Goal: Transaction & Acquisition: Purchase product/service

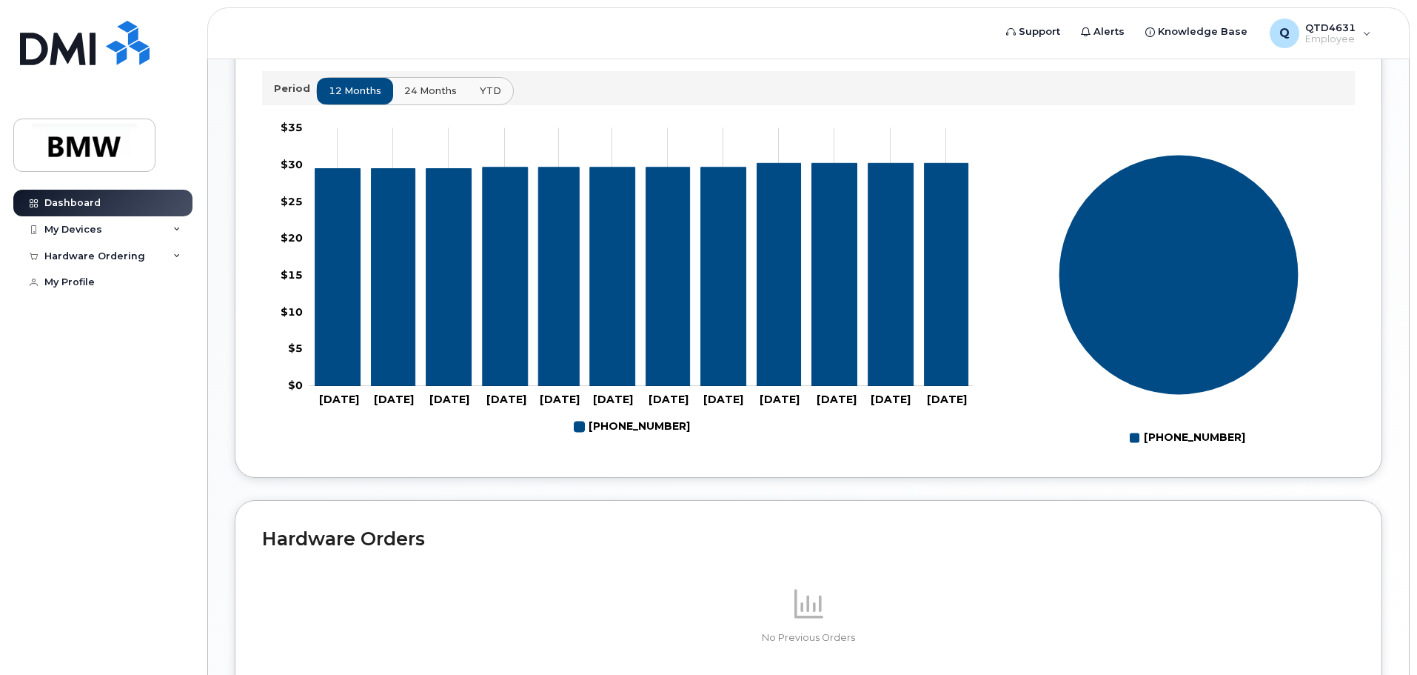
scroll to position [516, 0]
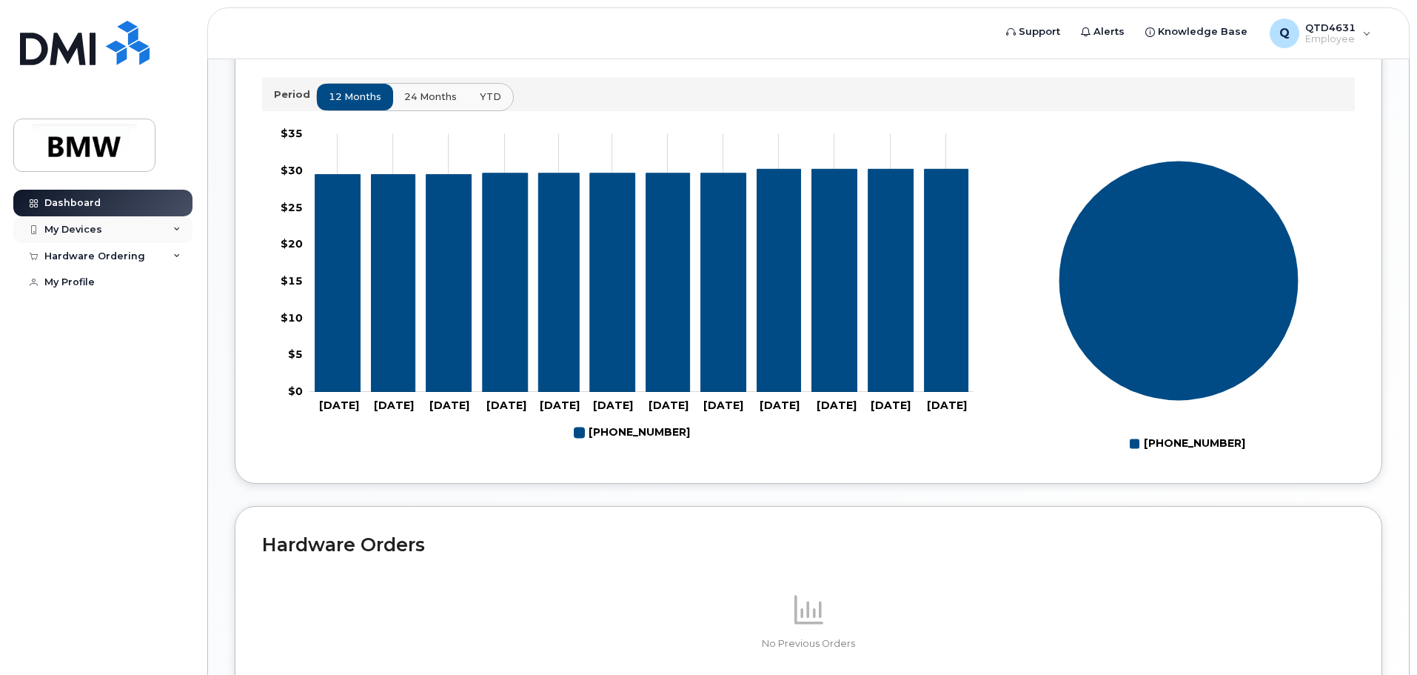
click at [144, 227] on div "My Devices" at bounding box center [102, 229] width 179 height 27
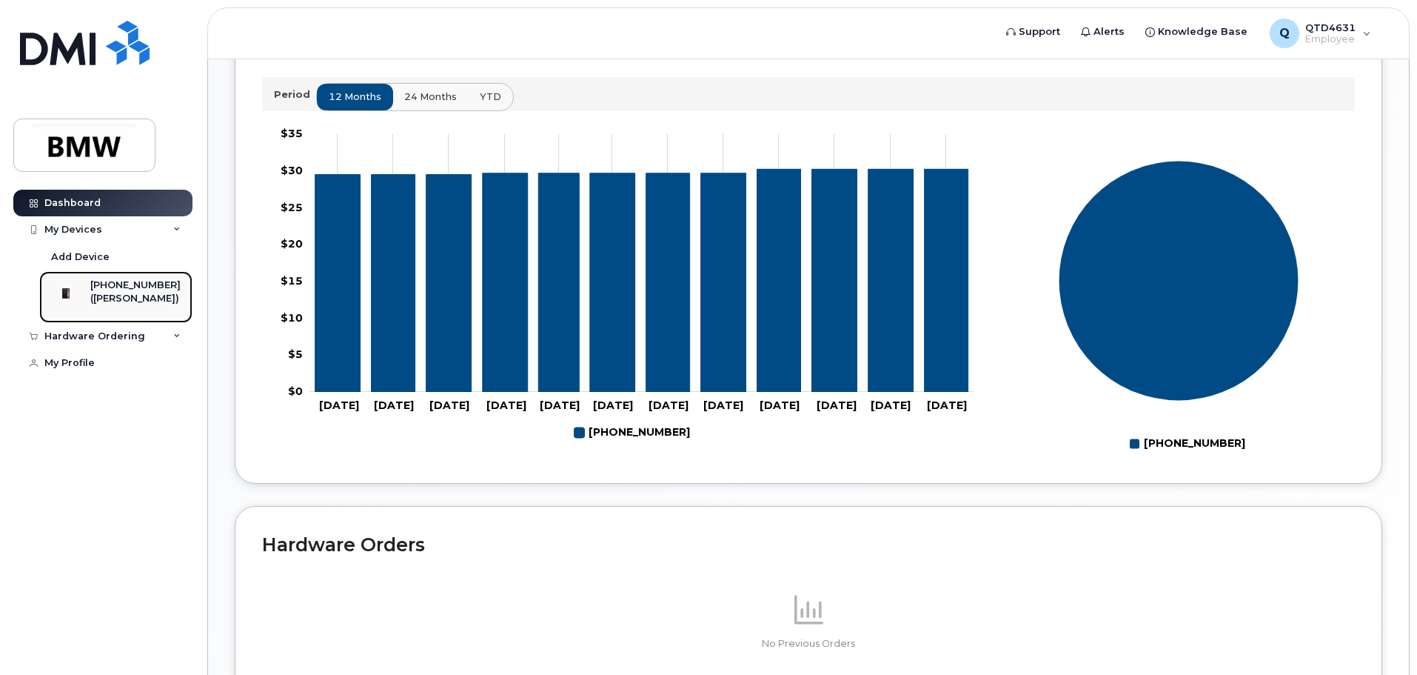
click at [139, 289] on div "[PHONE_NUMBER]" at bounding box center [135, 284] width 90 height 13
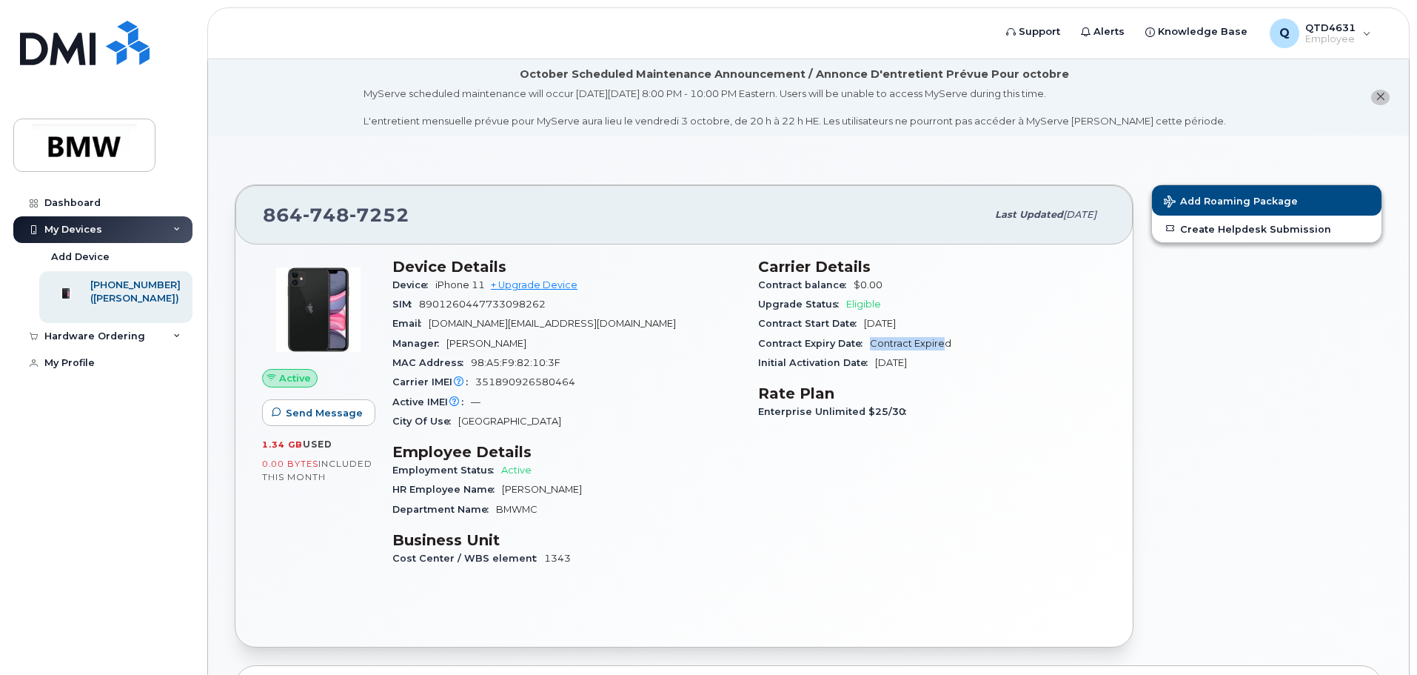
drag, startPoint x: 868, startPoint y: 341, endPoint x: 943, endPoint y: 339, distance: 74.8
click at [943, 339] on div "Contract Expiry Date Contract Expired" at bounding box center [932, 343] width 348 height 19
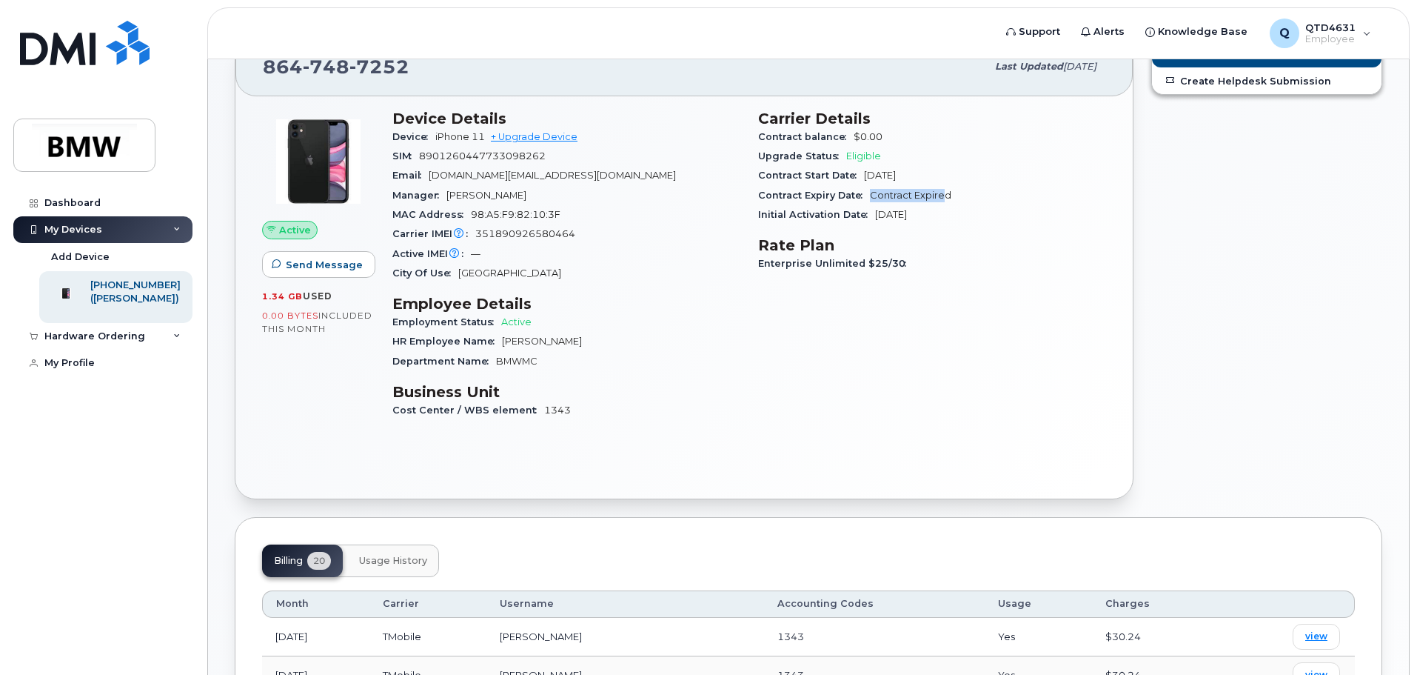
scroll to position [74, 0]
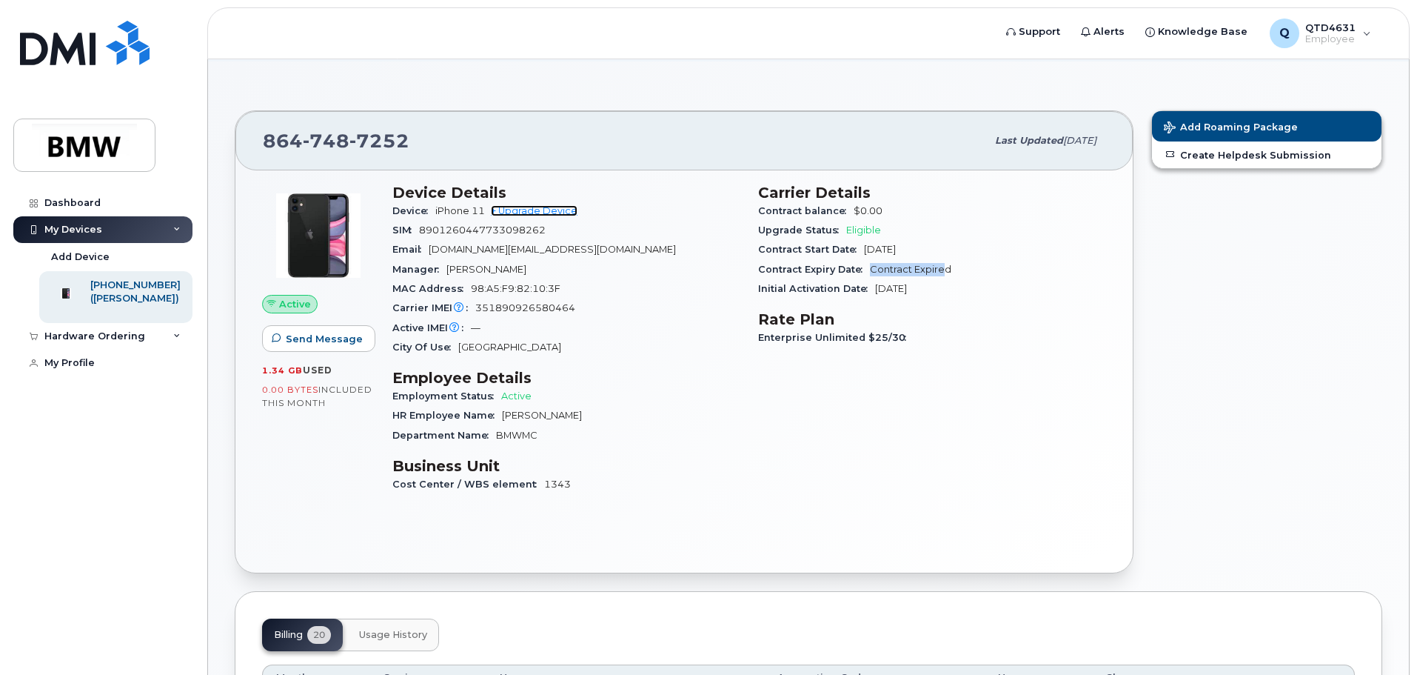
click at [551, 214] on link "+ Upgrade Device" at bounding box center [534, 210] width 87 height 11
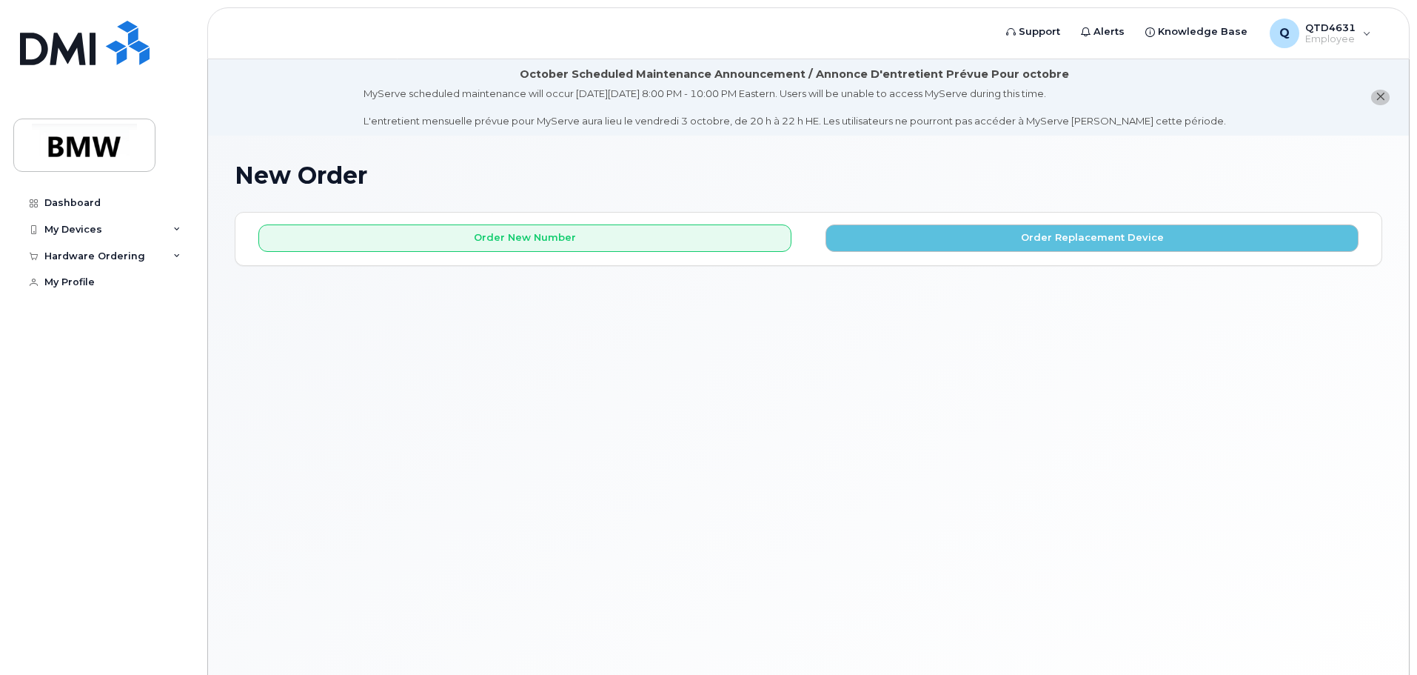
drag, startPoint x: 78, startPoint y: 229, endPoint x: 270, endPoint y: 331, distance: 217.9
click at [78, 229] on div "My Devices" at bounding box center [73, 230] width 58 height 12
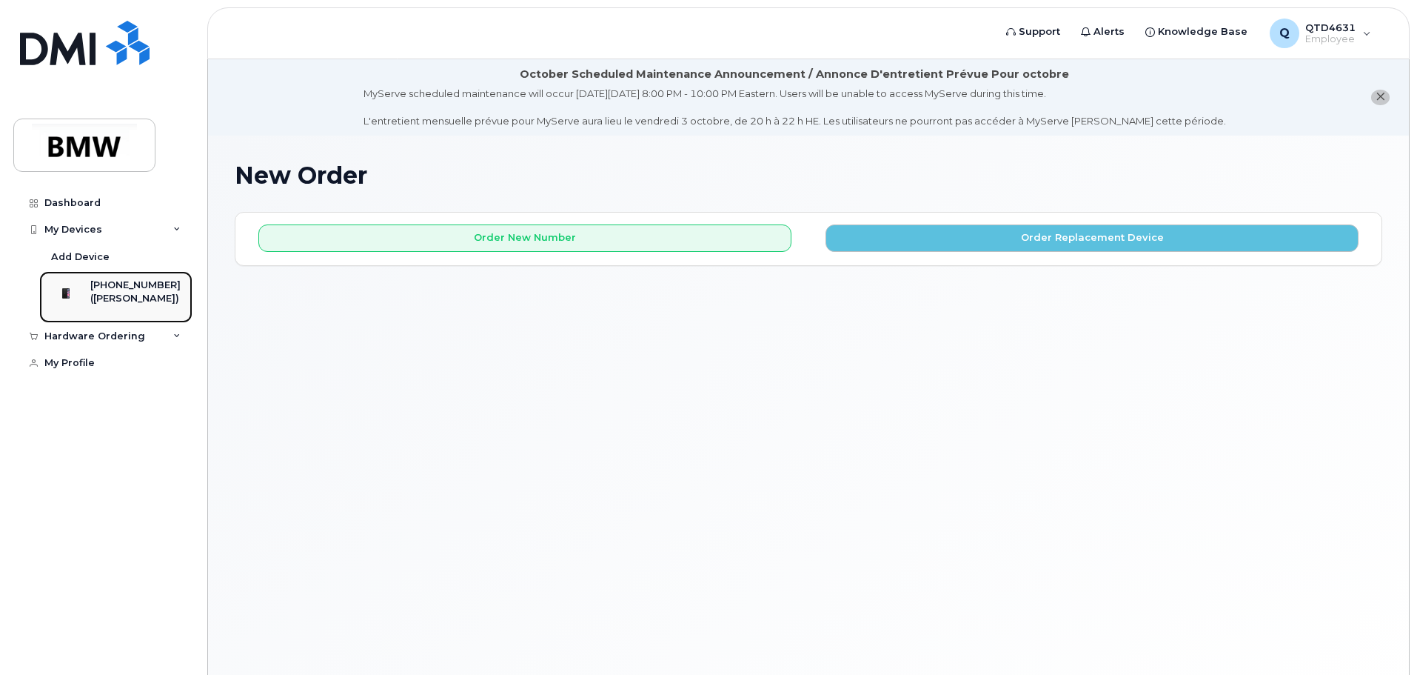
click at [142, 301] on div "([PERSON_NAME])" at bounding box center [135, 298] width 90 height 13
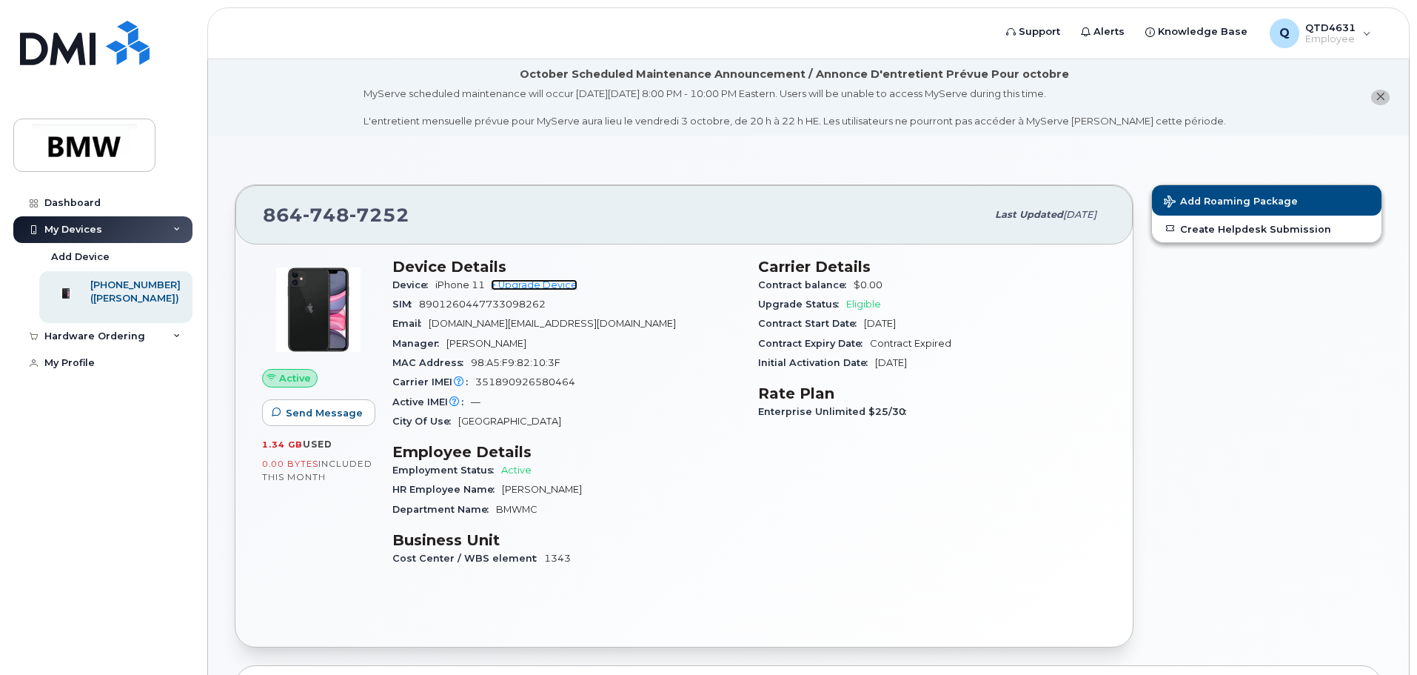
drag, startPoint x: 544, startPoint y: 287, endPoint x: 594, endPoint y: 410, distance: 133.2
click at [544, 287] on link "+ Upgrade Device" at bounding box center [534, 284] width 87 height 11
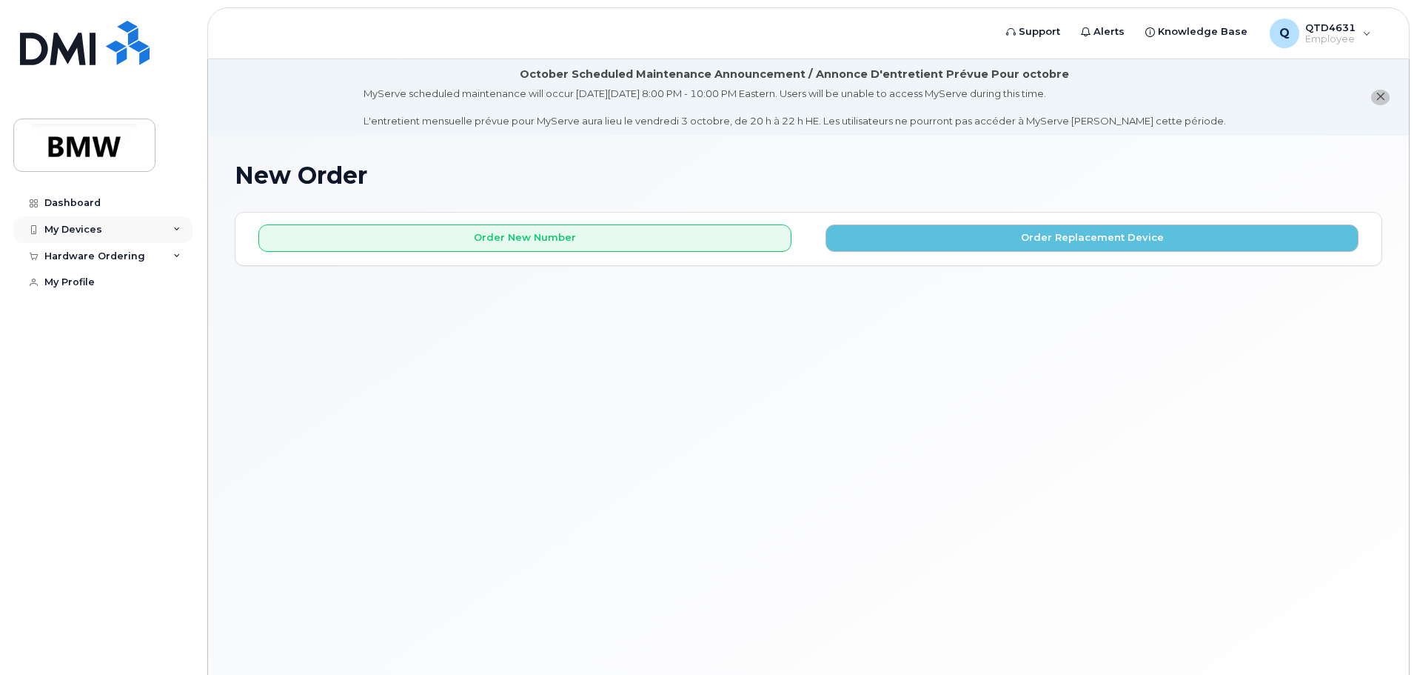
click at [73, 220] on div "My Devices" at bounding box center [102, 229] width 179 height 27
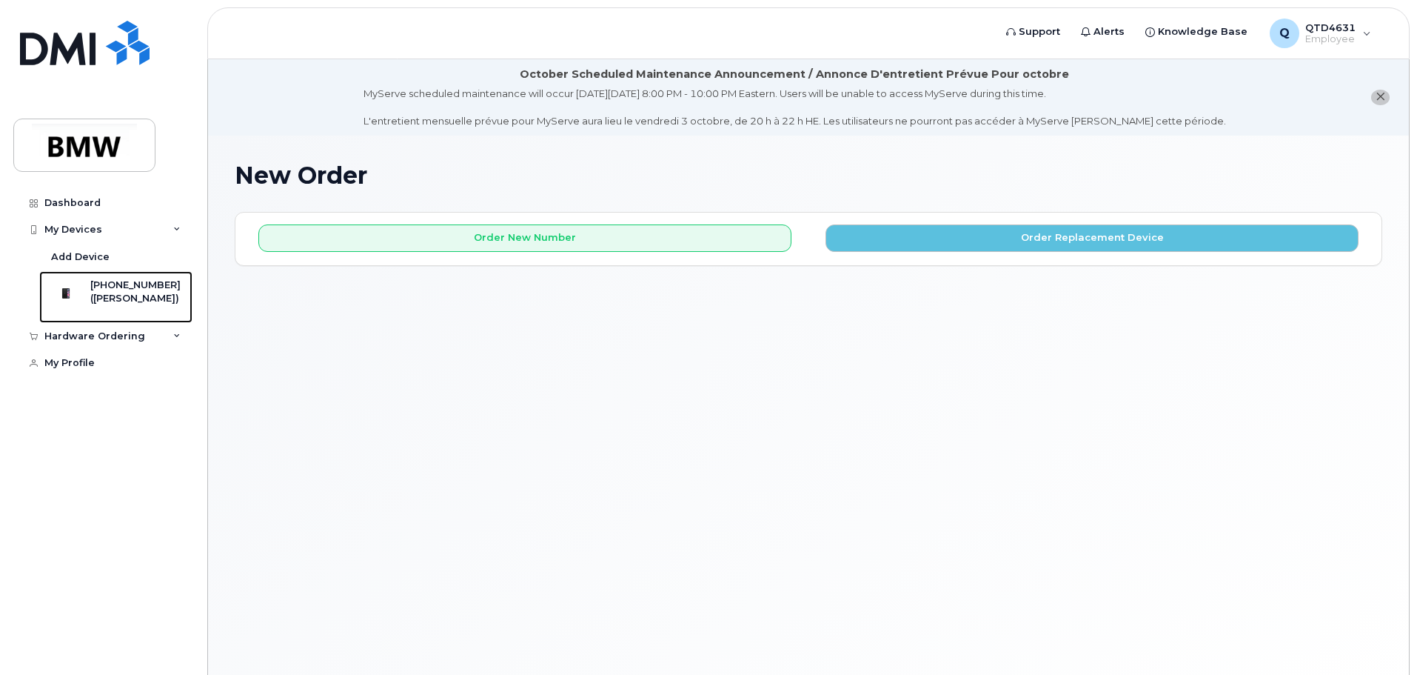
click at [85, 293] on div at bounding box center [66, 293] width 39 height 30
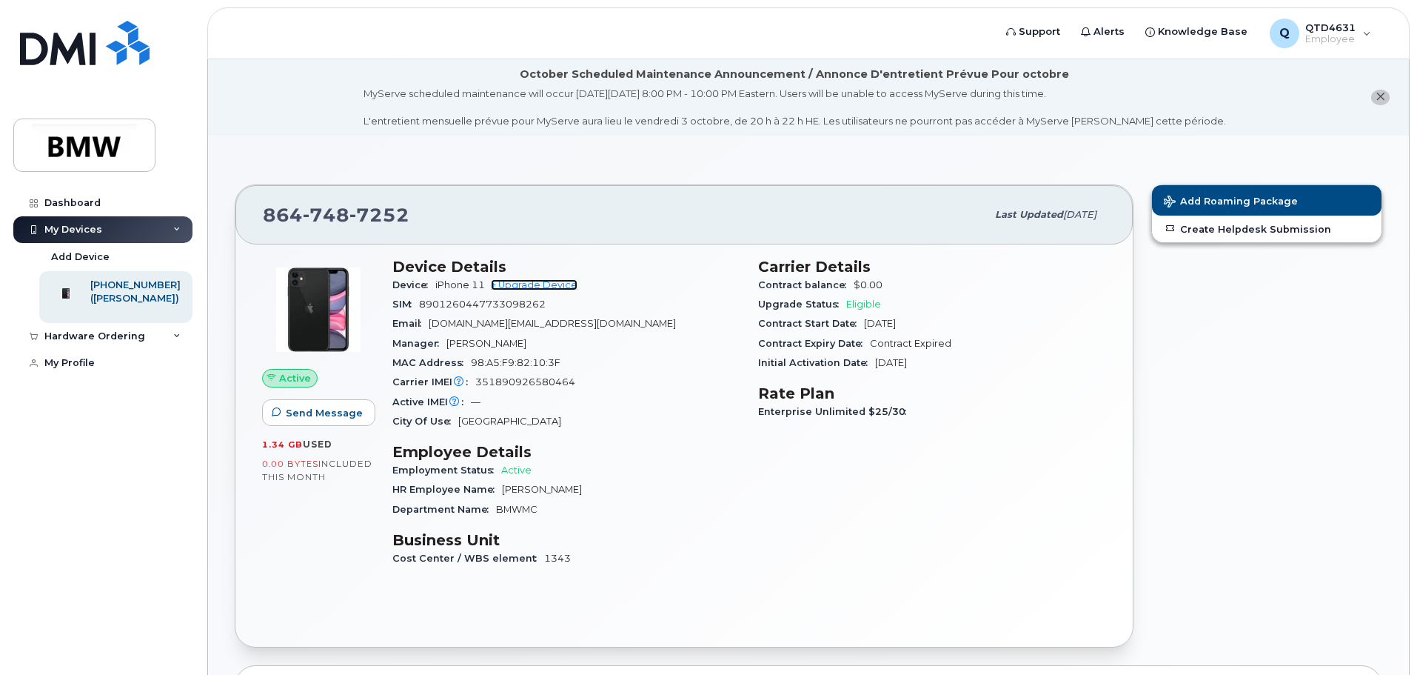
drag, startPoint x: 549, startPoint y: 279, endPoint x: 638, endPoint y: 454, distance: 196.4
click at [549, 279] on link "+ Upgrade Device" at bounding box center [534, 284] width 87 height 11
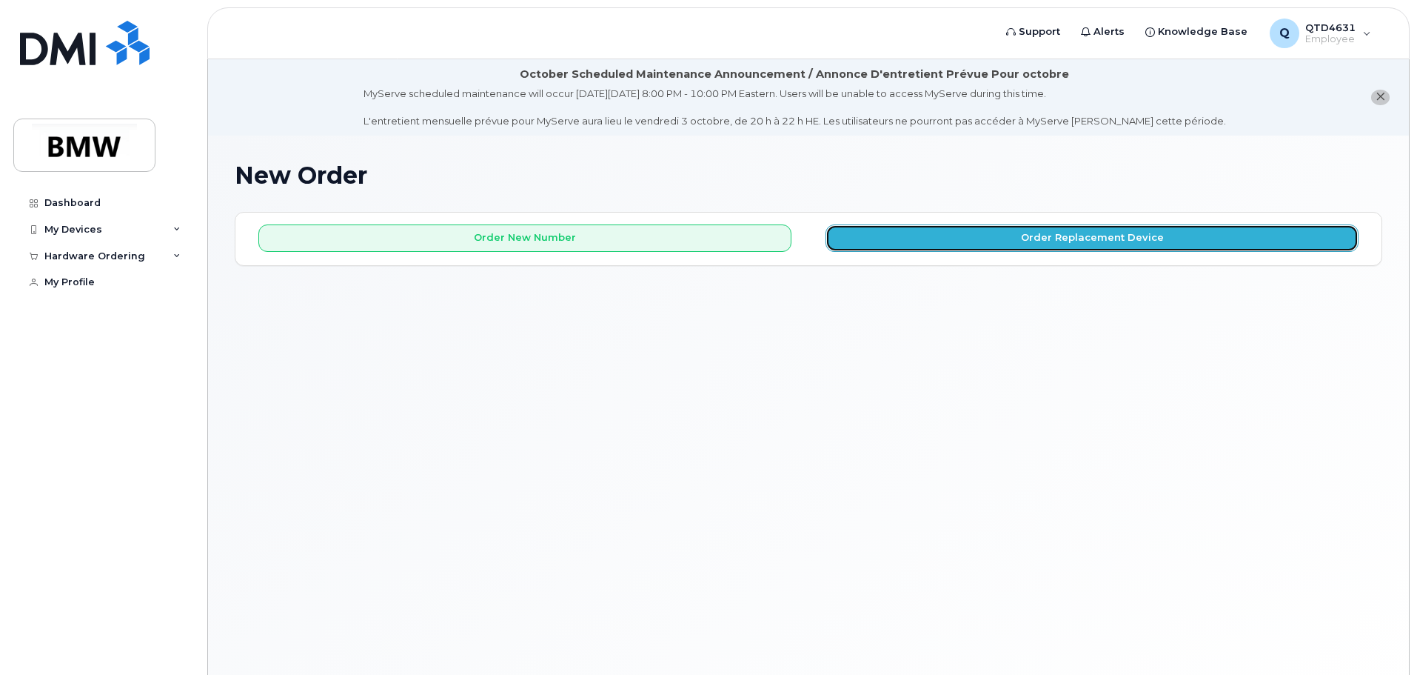
click at [1032, 233] on button "Order Replacement Device" at bounding box center [1092, 237] width 533 height 27
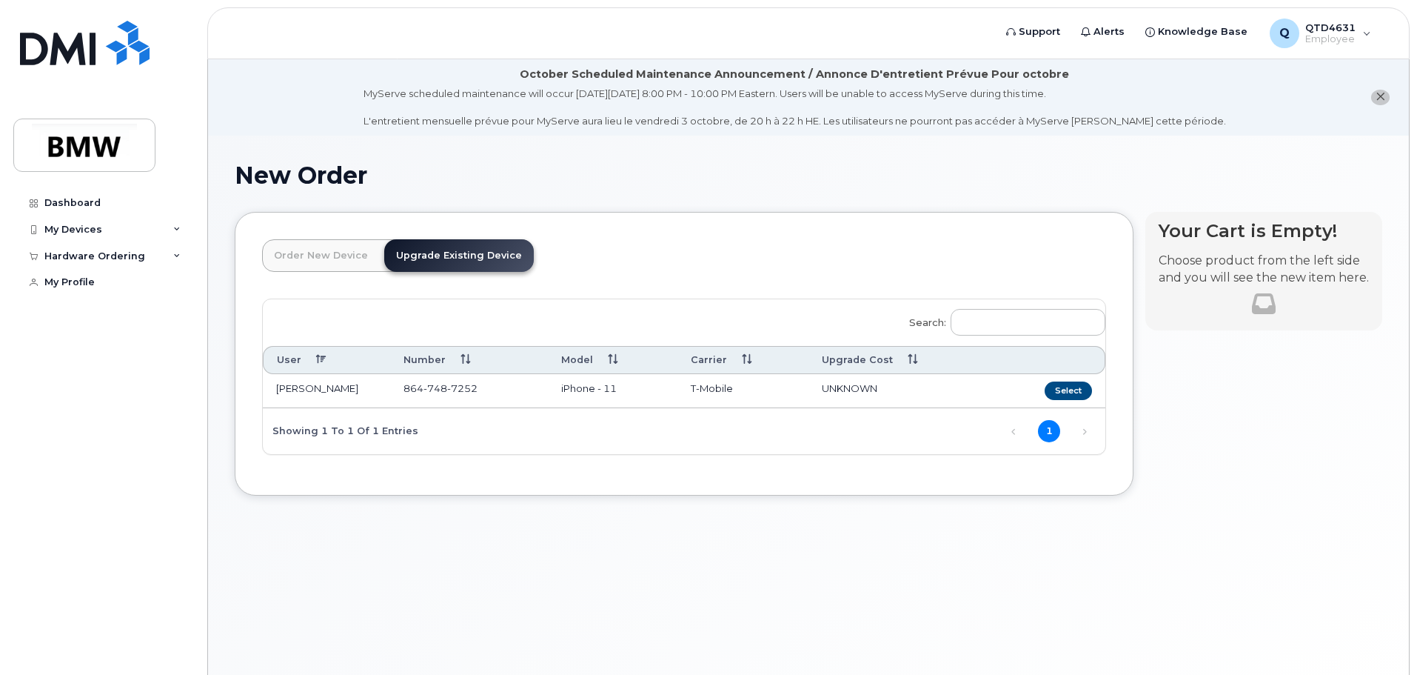
click at [306, 253] on link "Order New Device" at bounding box center [321, 255] width 118 height 33
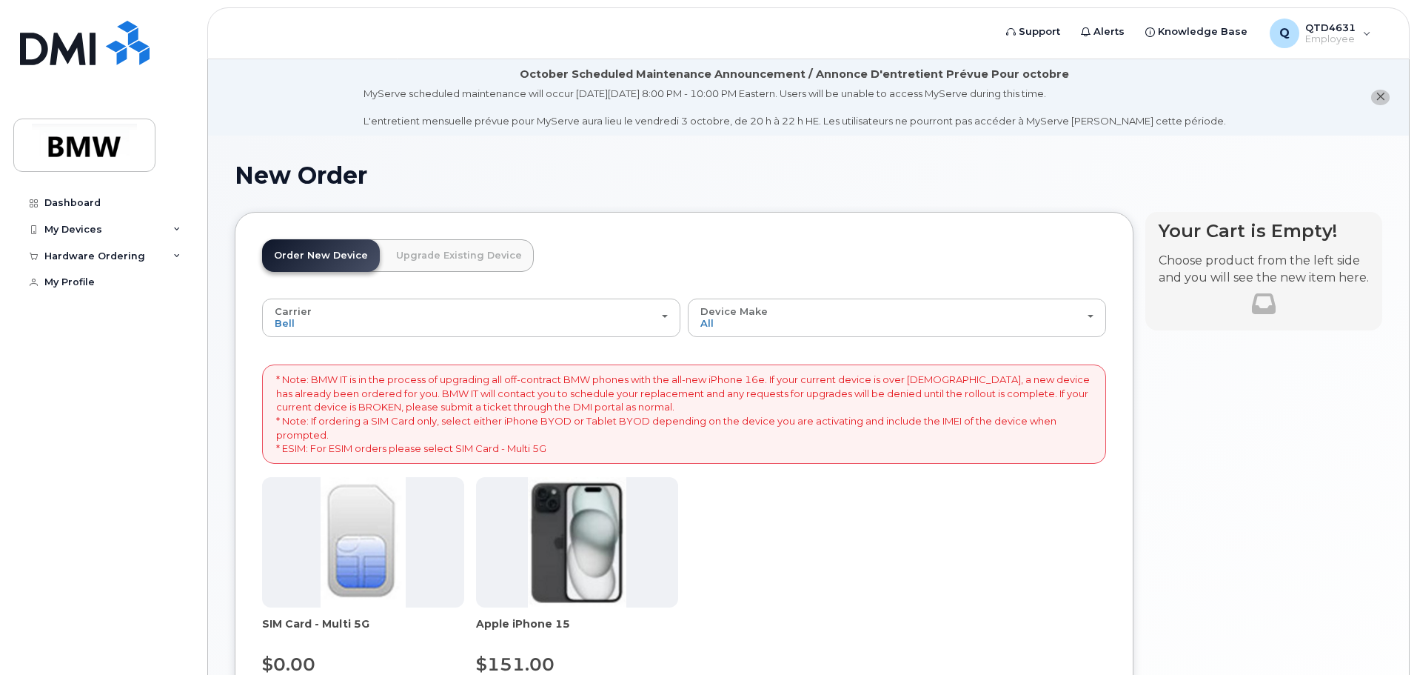
scroll to position [148, 0]
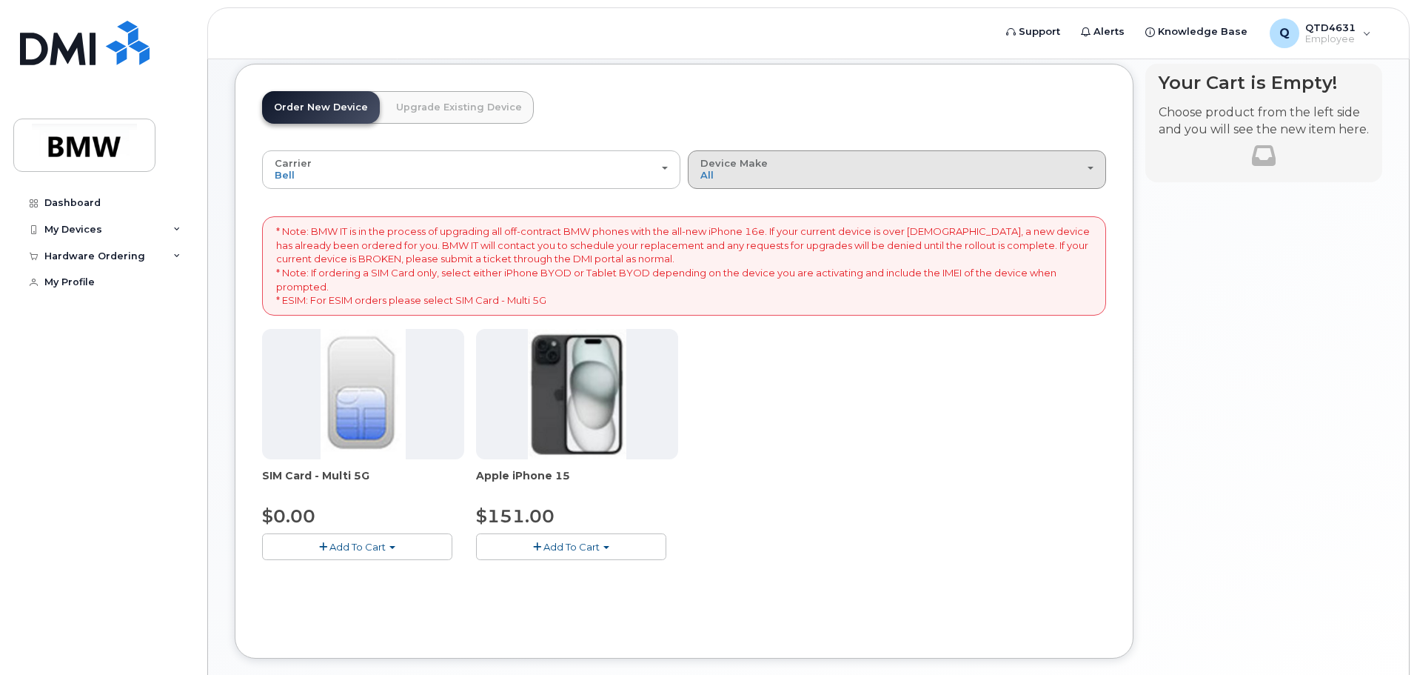
click at [783, 167] on div "Device Make All iPhone" at bounding box center [896, 169] width 393 height 23
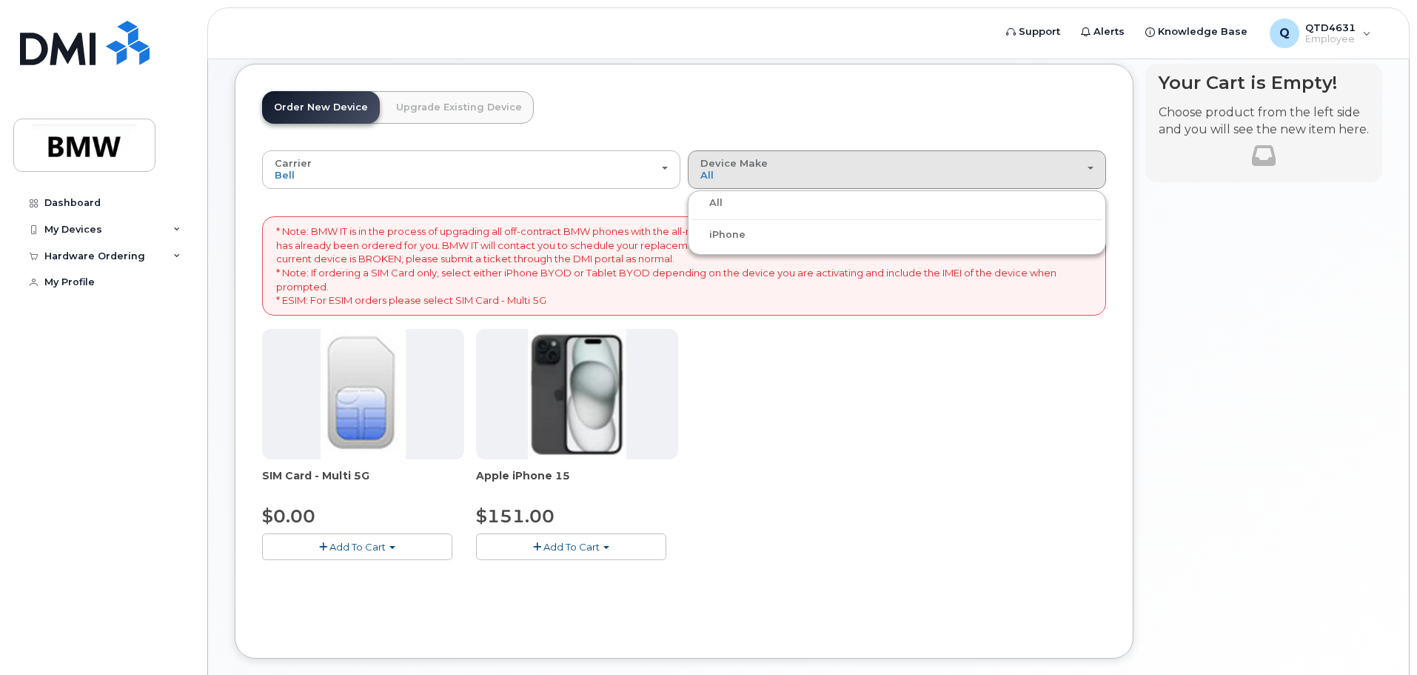
click at [760, 242] on div "iPhone" at bounding box center [897, 235] width 411 height 18
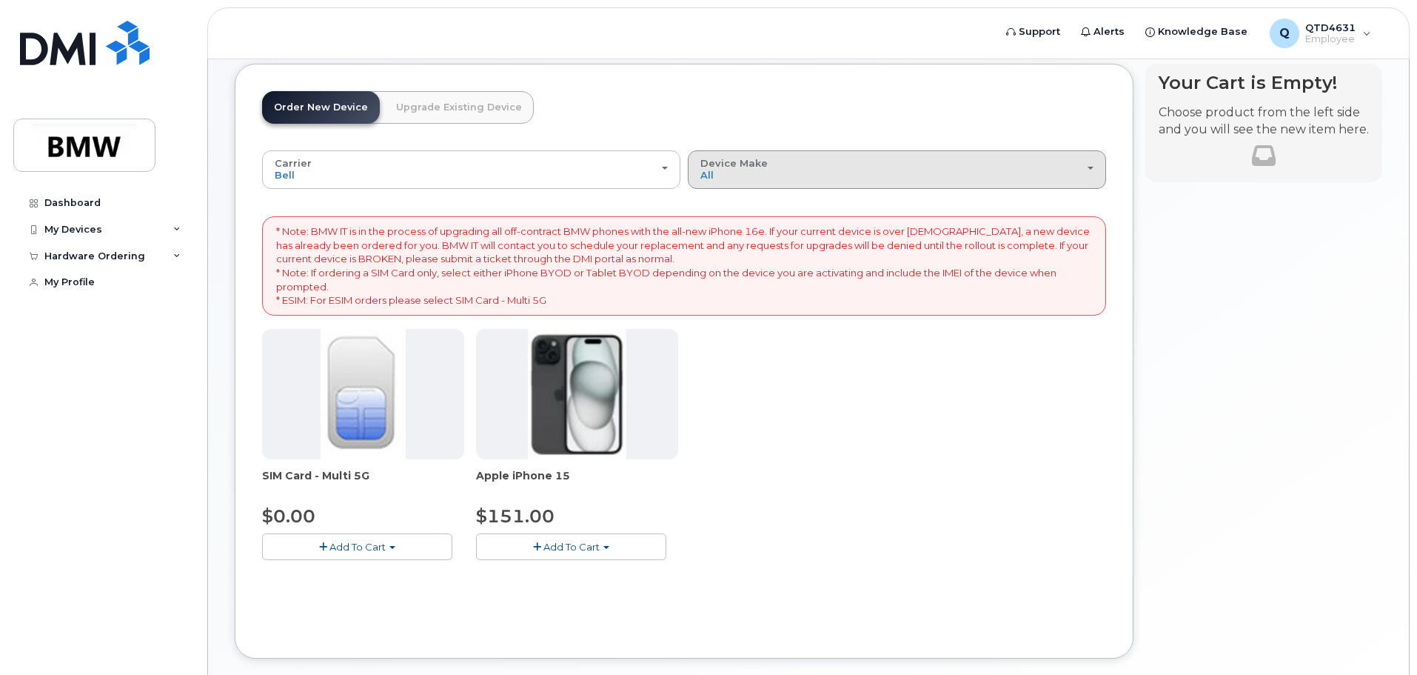
click at [886, 181] on button "Device Make All iPhone" at bounding box center [897, 169] width 418 height 39
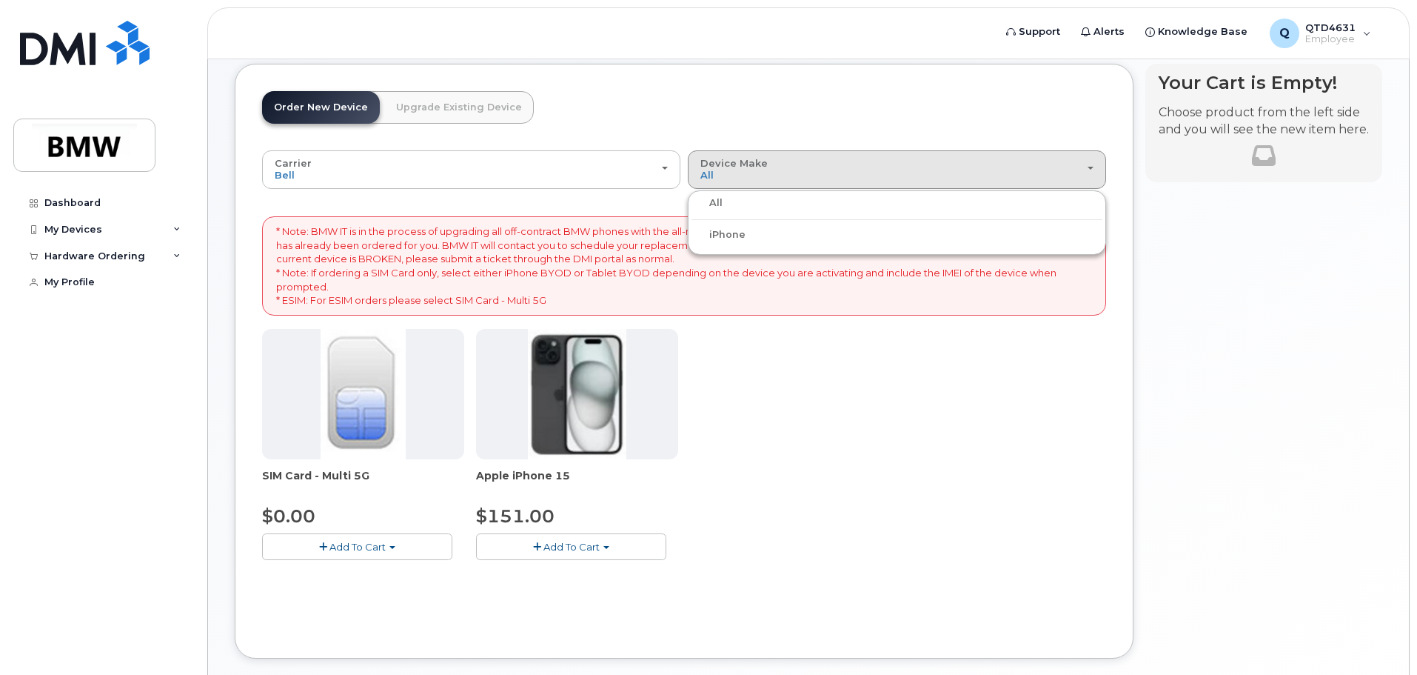
click at [717, 235] on label "iPhone" at bounding box center [719, 235] width 54 height 18
click at [0, 0] on input "iPhone" at bounding box center [0, 0] width 0 height 0
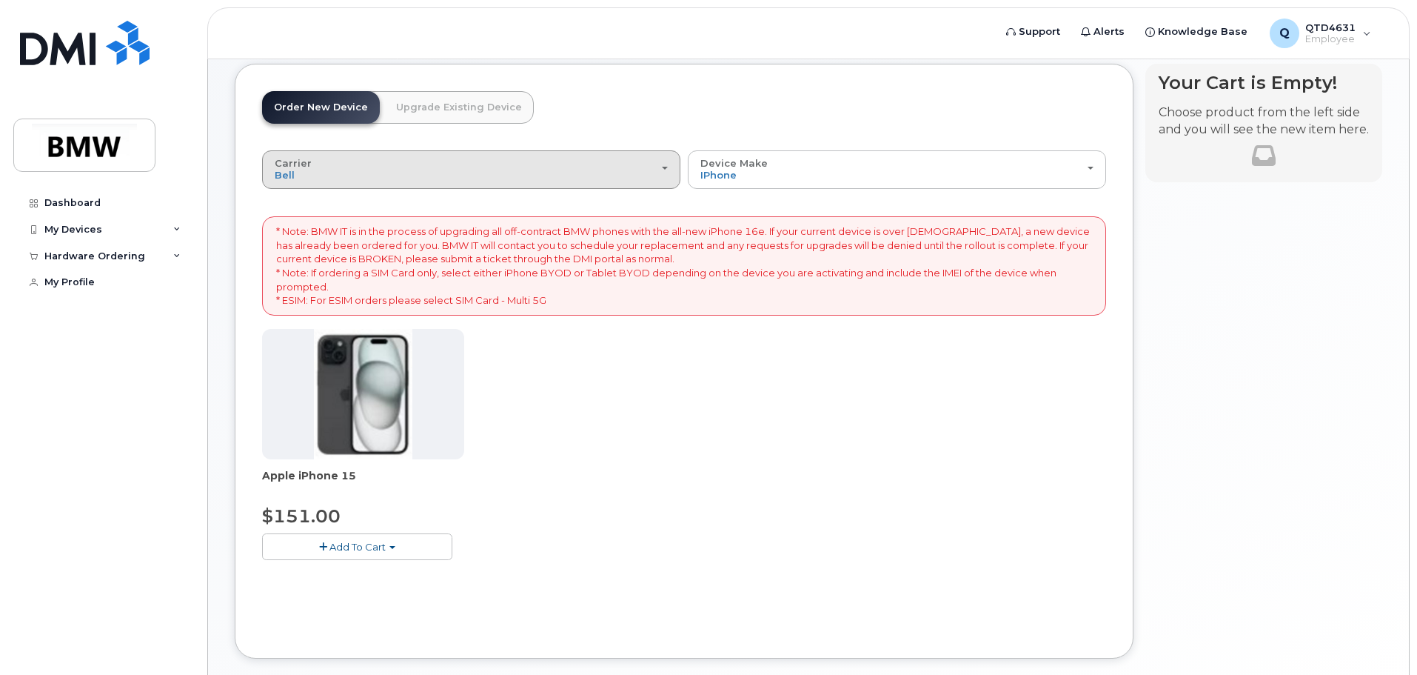
click at [622, 172] on div "Carrier Bell T-Mobile" at bounding box center [471, 169] width 393 height 23
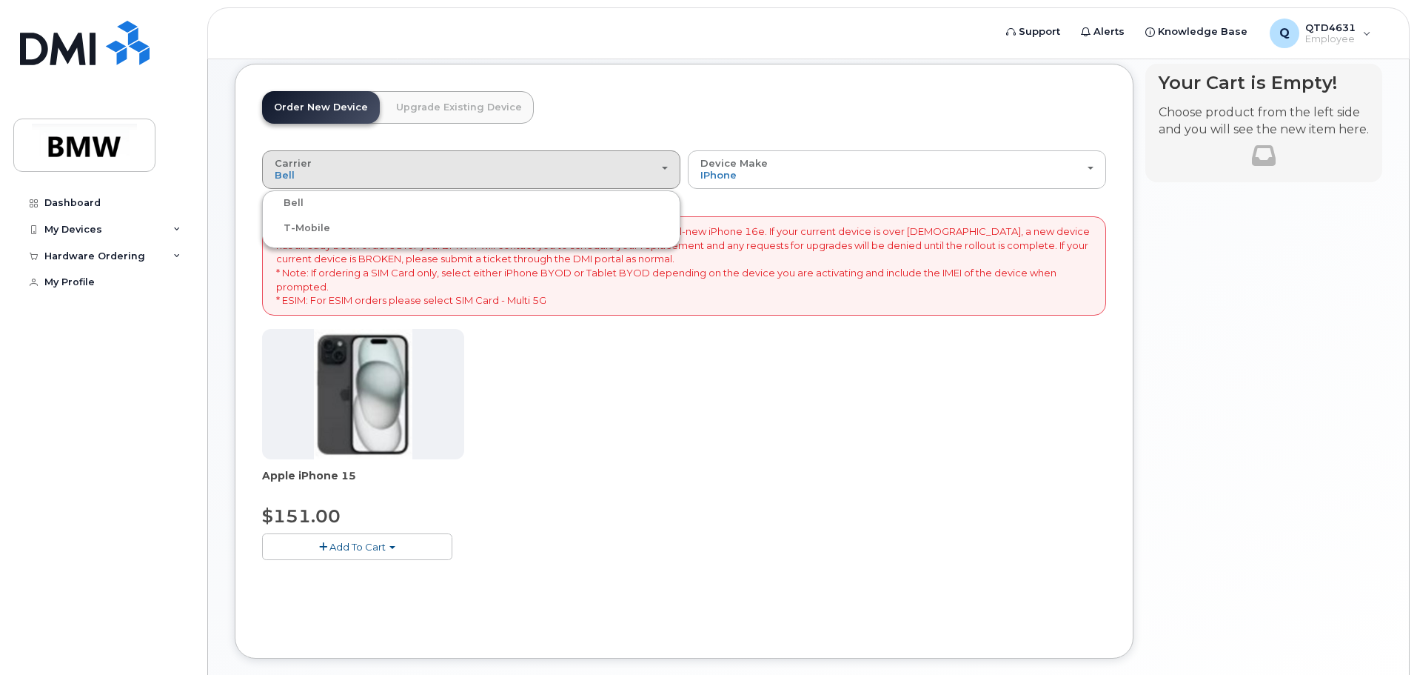
click at [314, 222] on label "T-Mobile" at bounding box center [298, 228] width 64 height 18
click at [0, 0] on input "T-Mobile" at bounding box center [0, 0] width 0 height 0
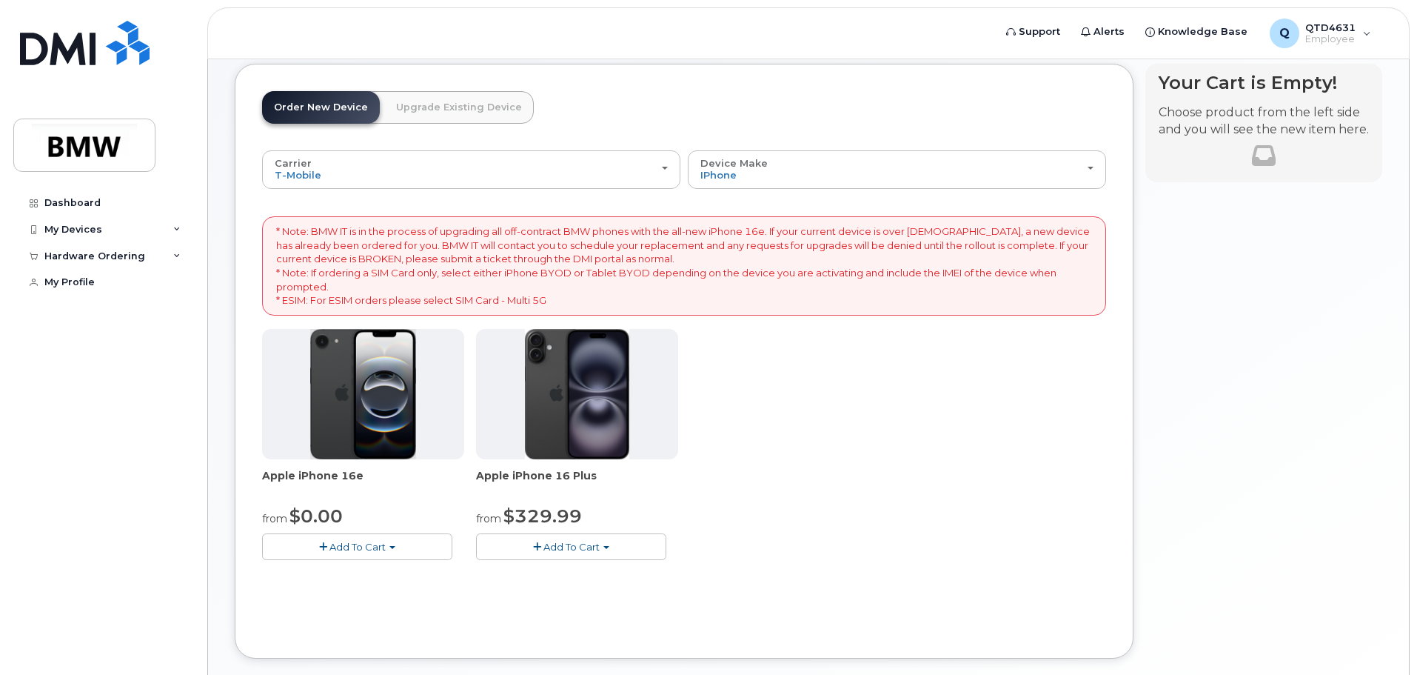
click at [400, 546] on button "Add To Cart" at bounding box center [357, 546] width 190 height 26
click at [444, 576] on link "$0.00 - 30 Month Activation (128GB)" at bounding box center [372, 574] width 213 height 19
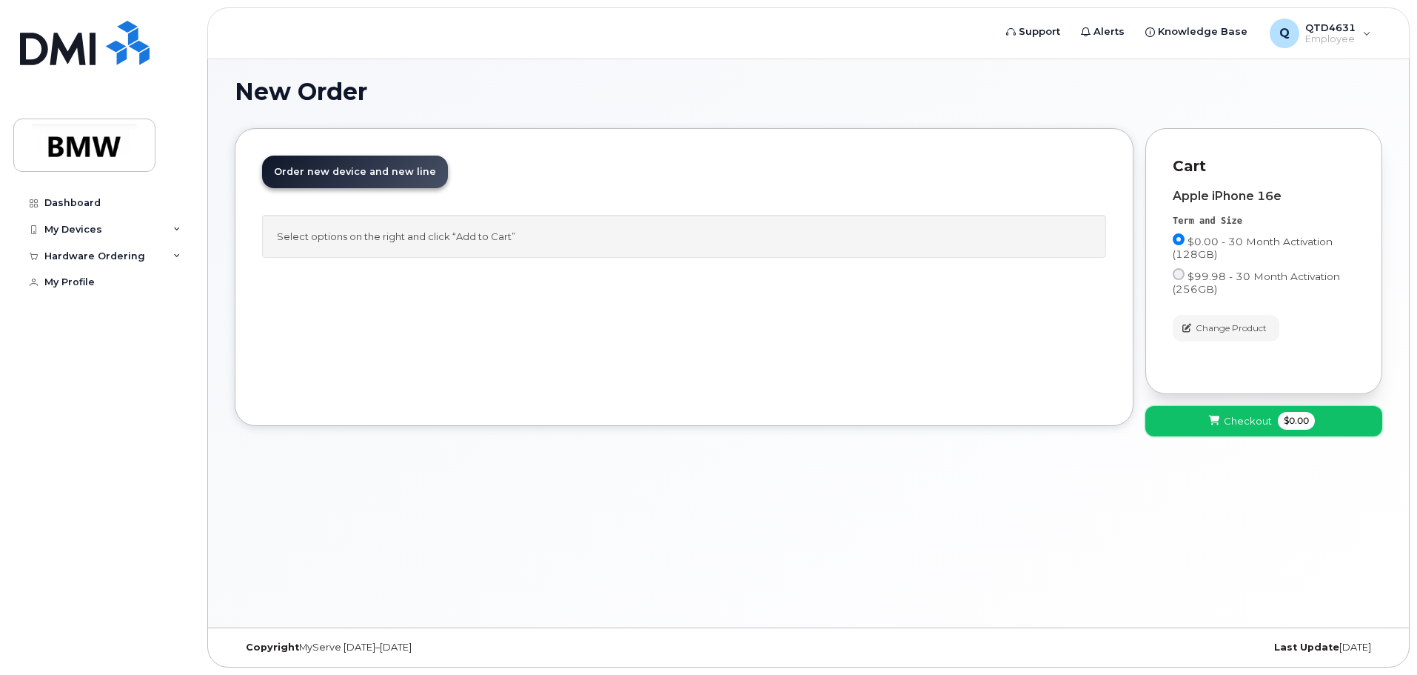
click at [1280, 421] on span "$0.00" at bounding box center [1296, 421] width 37 height 18
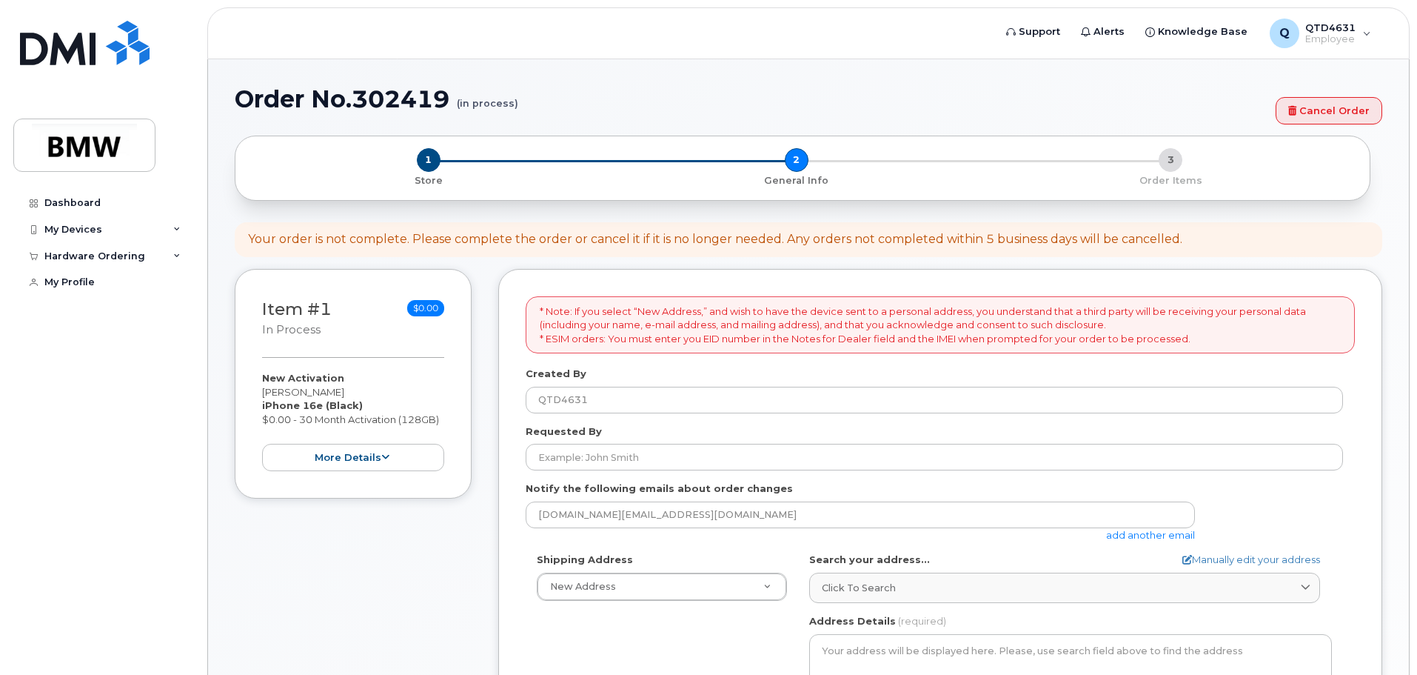
select select
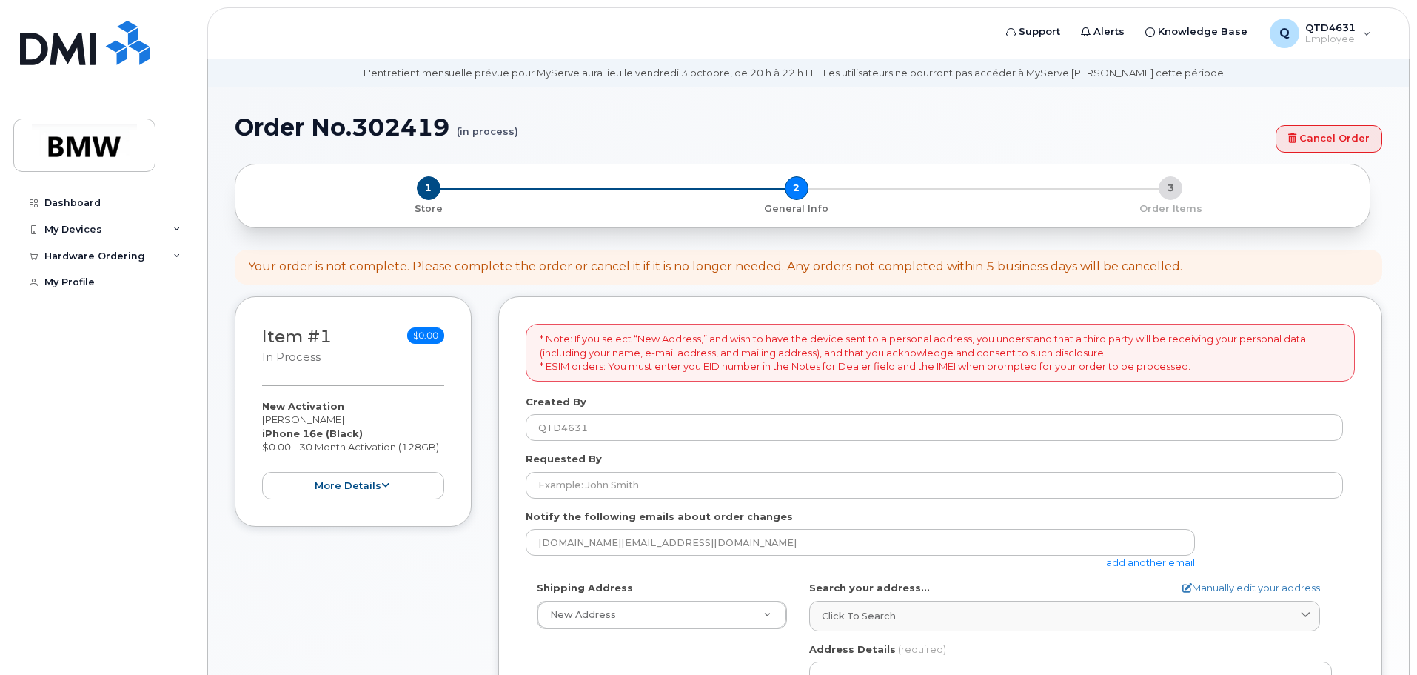
scroll to position [74, 0]
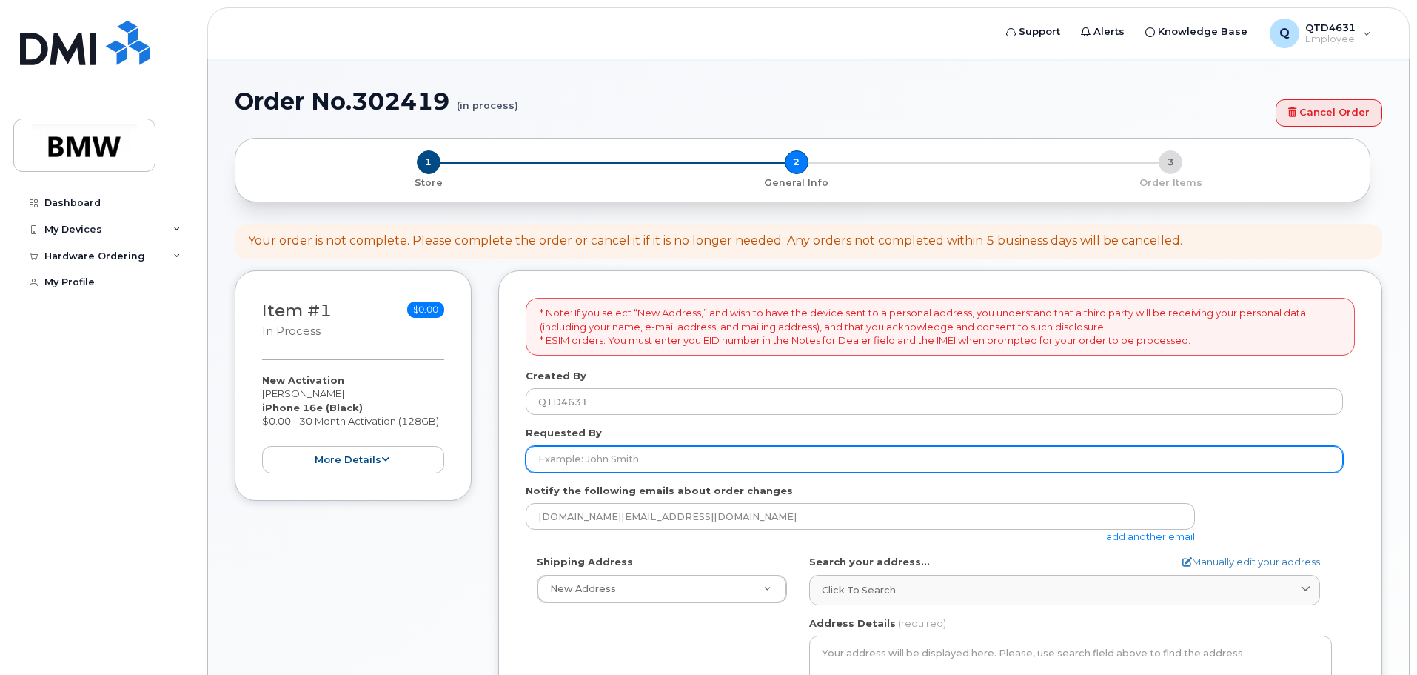
click at [624, 460] on input "Requested By" at bounding box center [934, 459] width 817 height 27
type input "N"
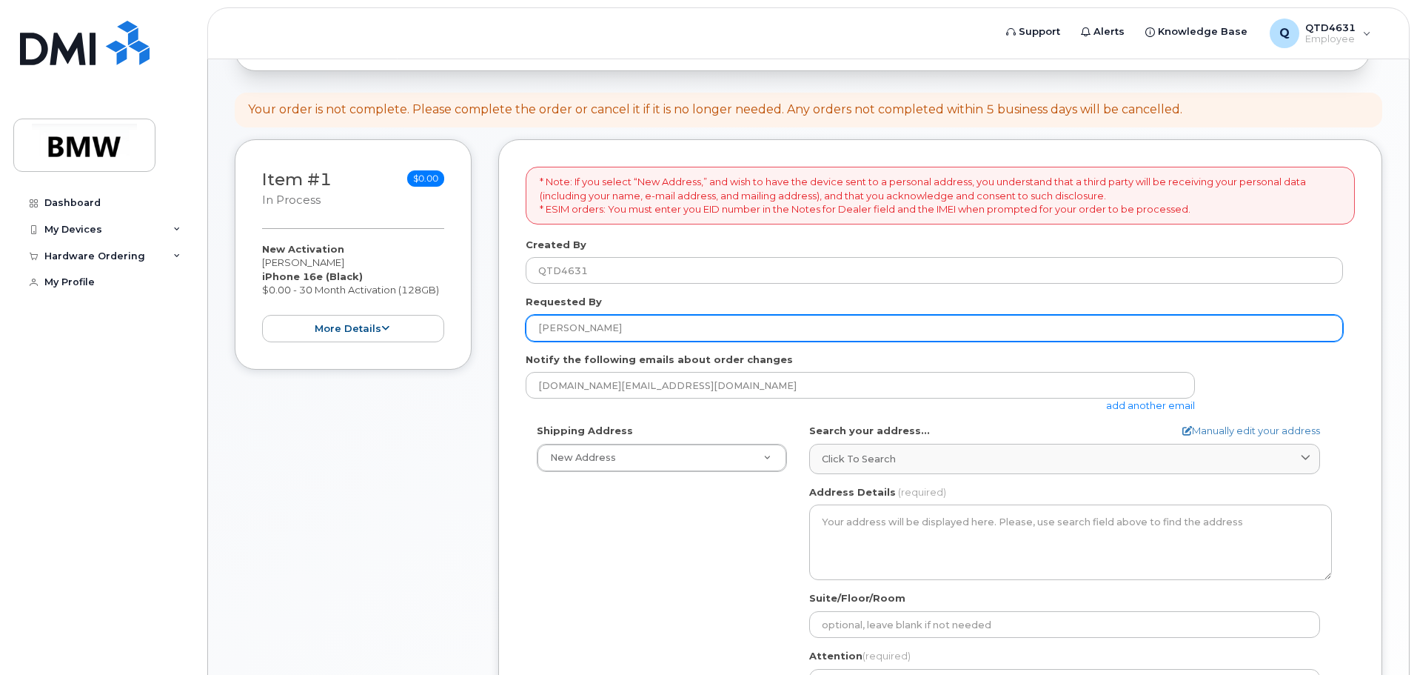
scroll to position [222, 0]
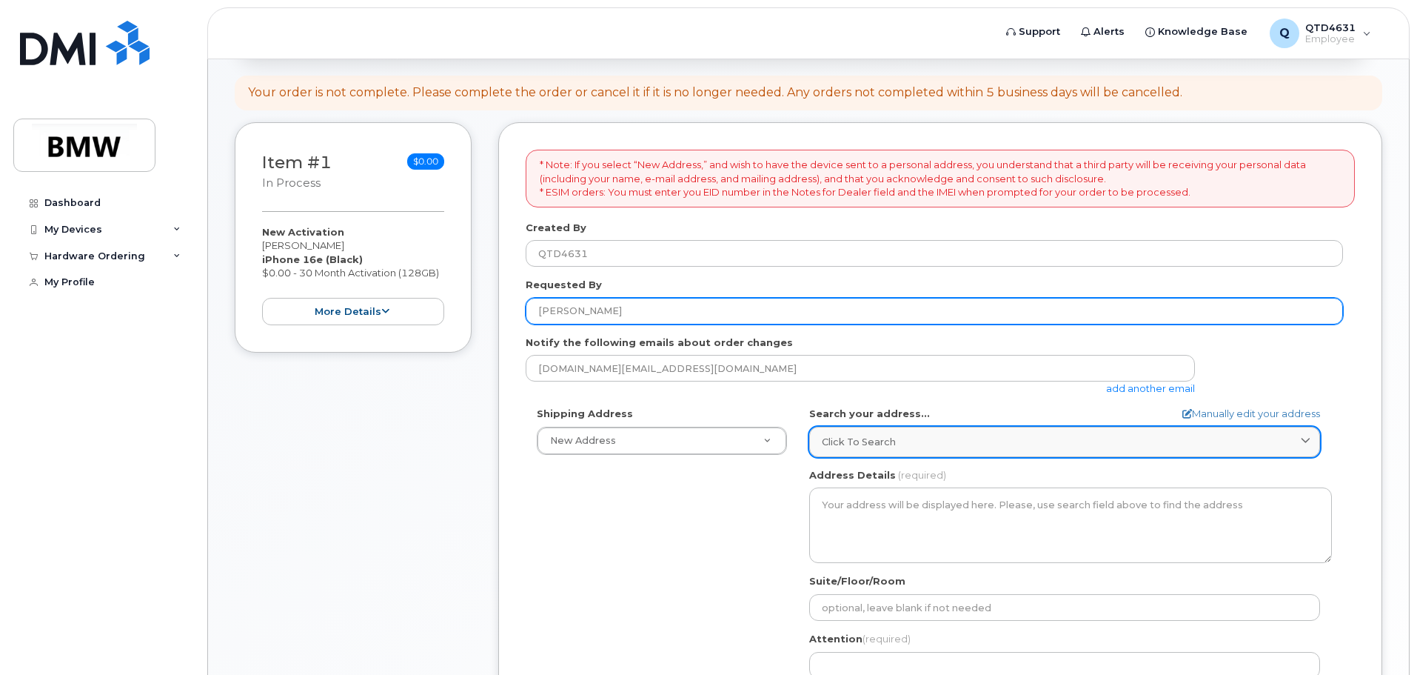
type input "[PERSON_NAME]"
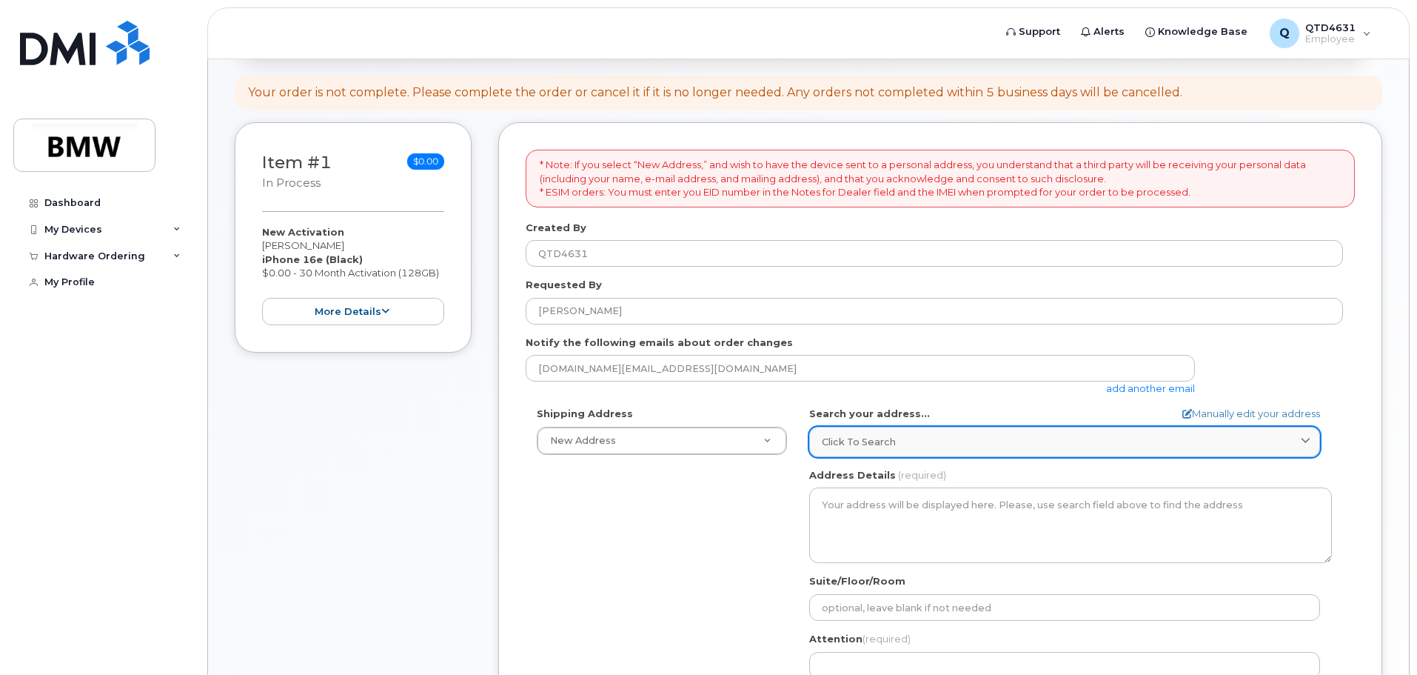
click at [1292, 444] on div "Click to search" at bounding box center [1065, 442] width 486 height 14
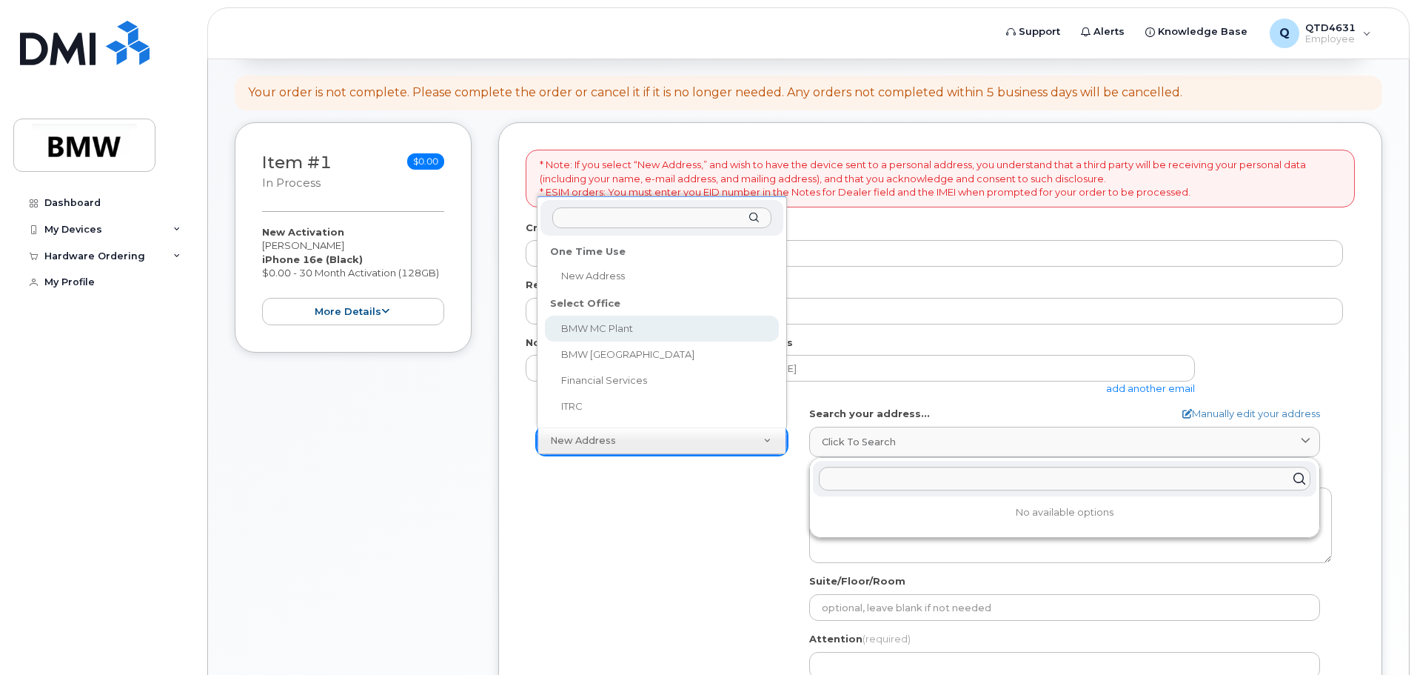
select select
type textarea "[STREET_ADDRESS] Greer [US_STATE] 29651-6731"
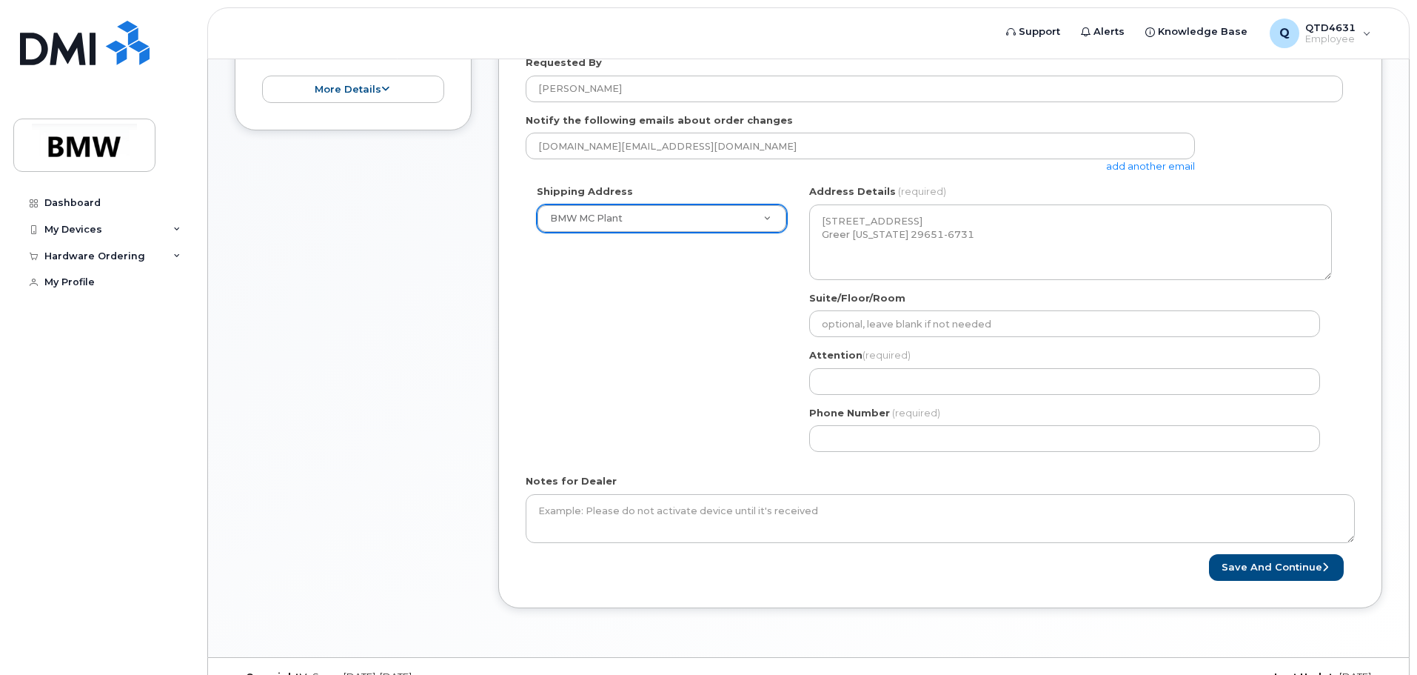
scroll to position [370, 0]
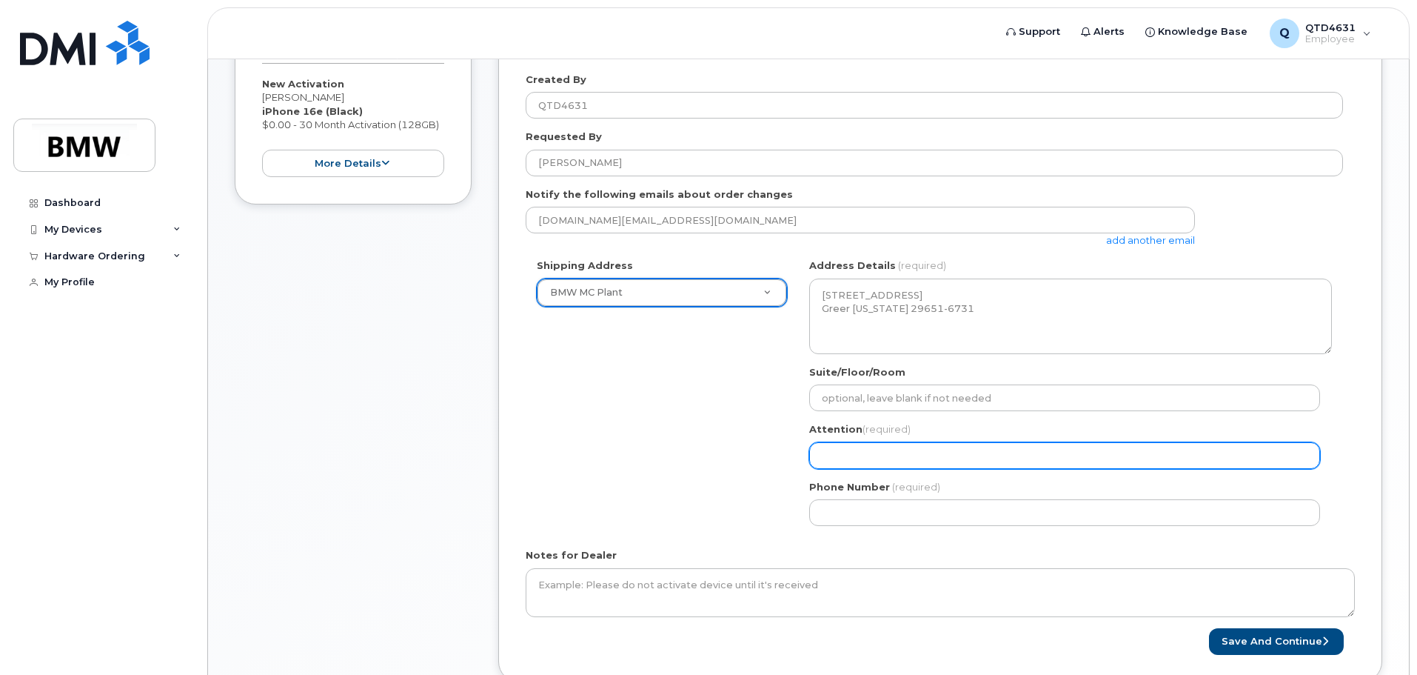
click at [908, 461] on input "Attention (required)" at bounding box center [1064, 455] width 511 height 27
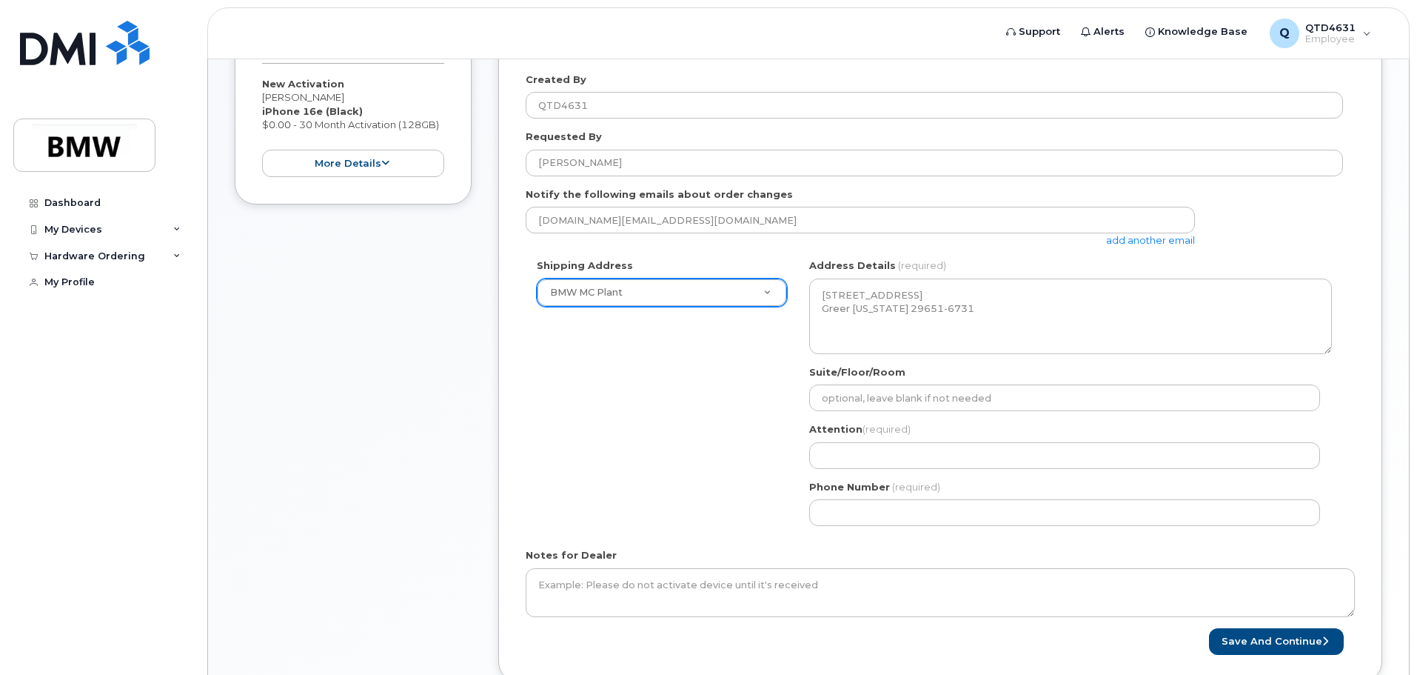
click at [890, 425] on span "(required)" at bounding box center [887, 429] width 48 height 12
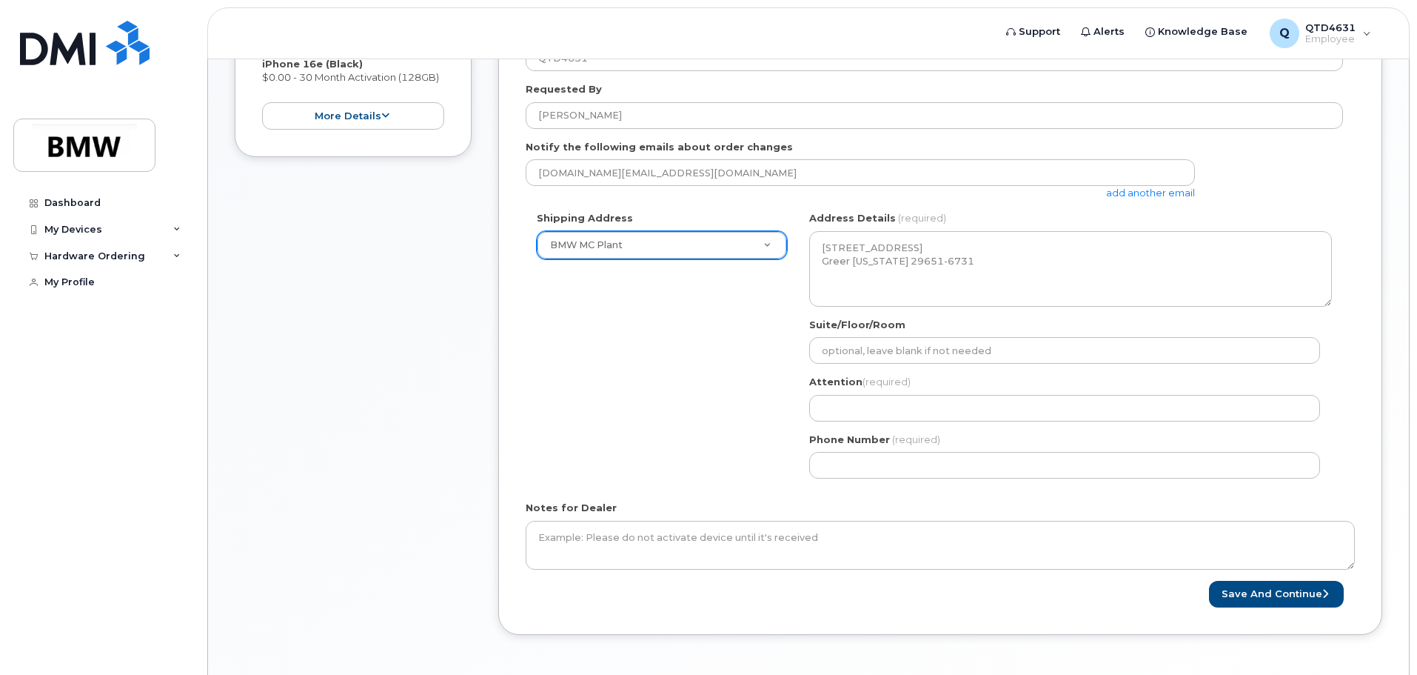
scroll to position [444, 0]
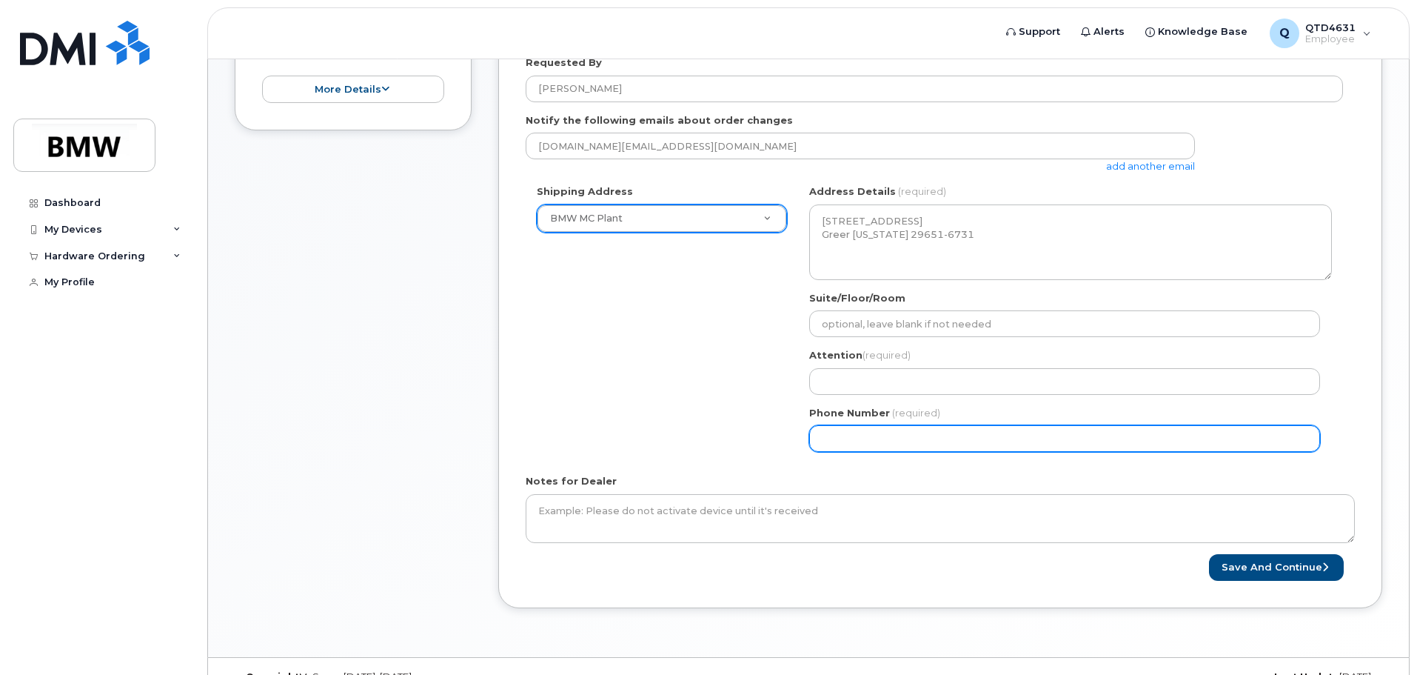
click at [899, 444] on input "Phone Number" at bounding box center [1064, 438] width 511 height 27
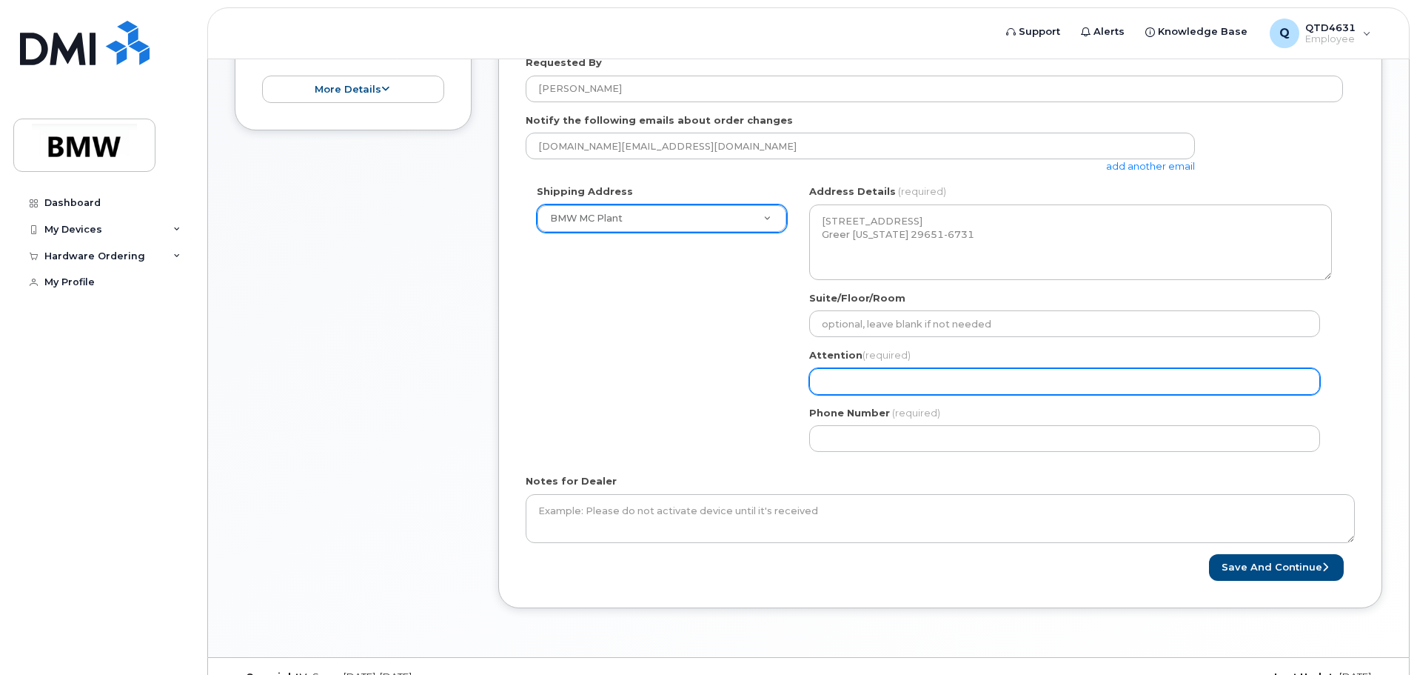
click at [882, 383] on input "Attention (required)" at bounding box center [1064, 381] width 511 height 27
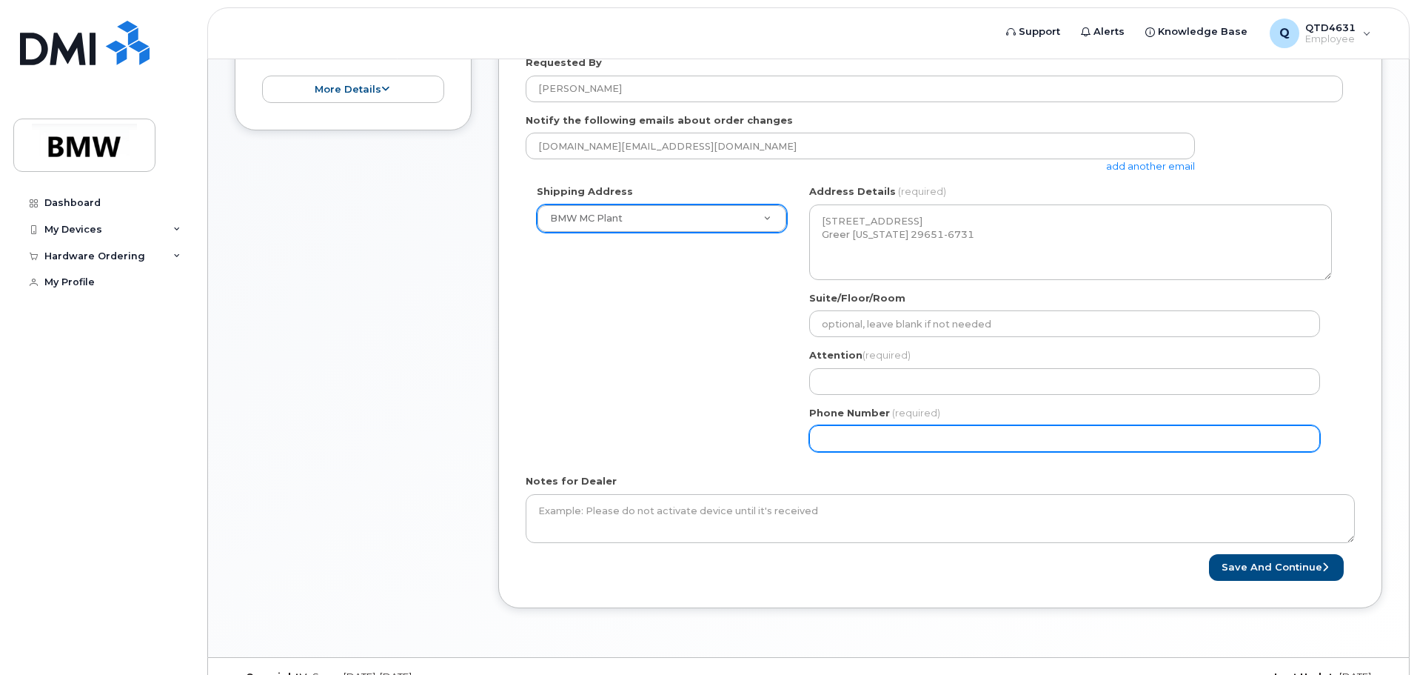
click at [920, 434] on input "Phone Number" at bounding box center [1064, 438] width 511 height 27
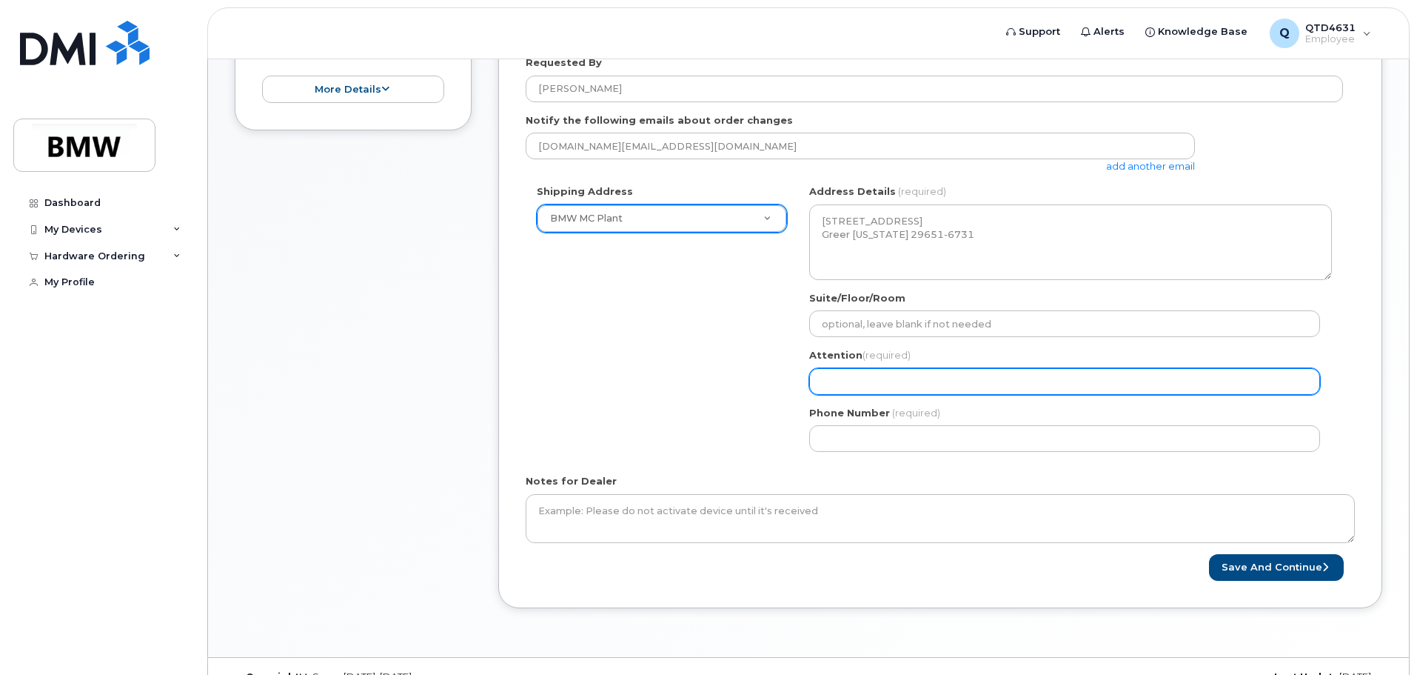
click at [878, 369] on input "Attention (required)" at bounding box center [1064, 381] width 511 height 27
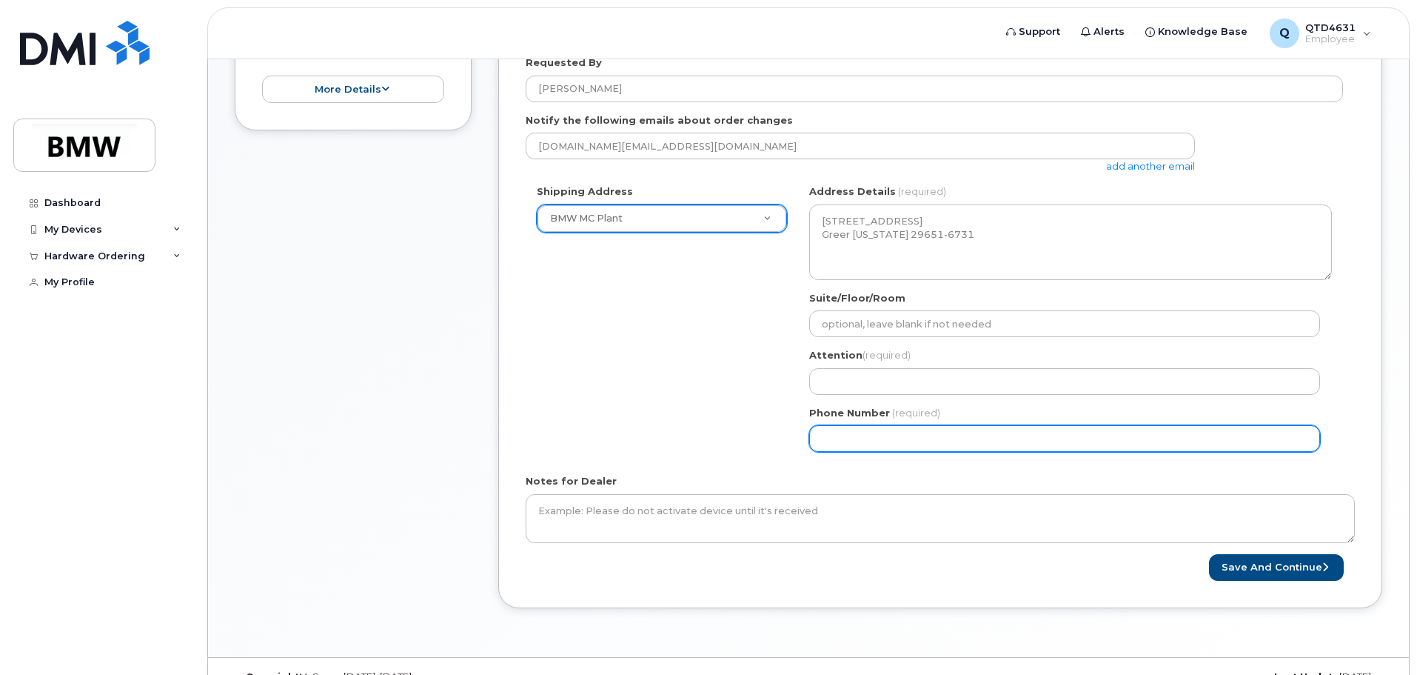
click at [888, 441] on input "Phone Number" at bounding box center [1064, 438] width 511 height 27
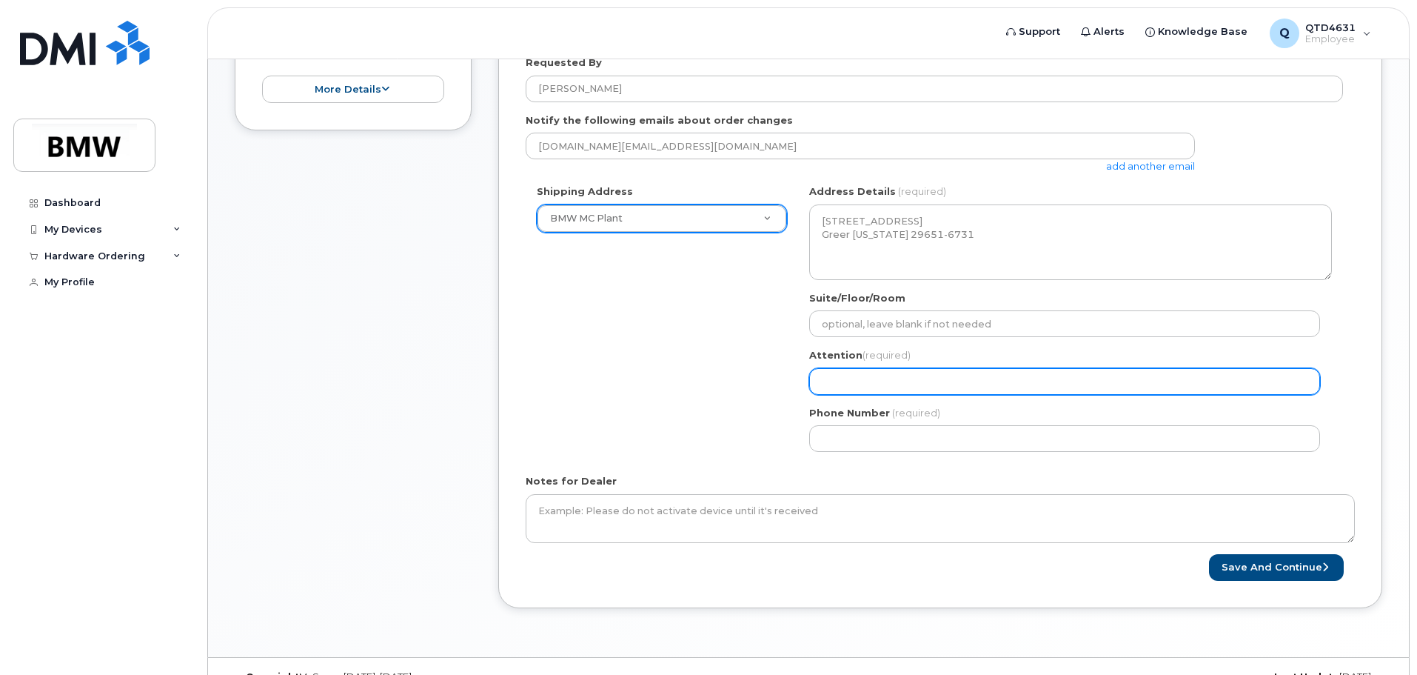
click at [874, 378] on input "Attention (required)" at bounding box center [1064, 381] width 511 height 27
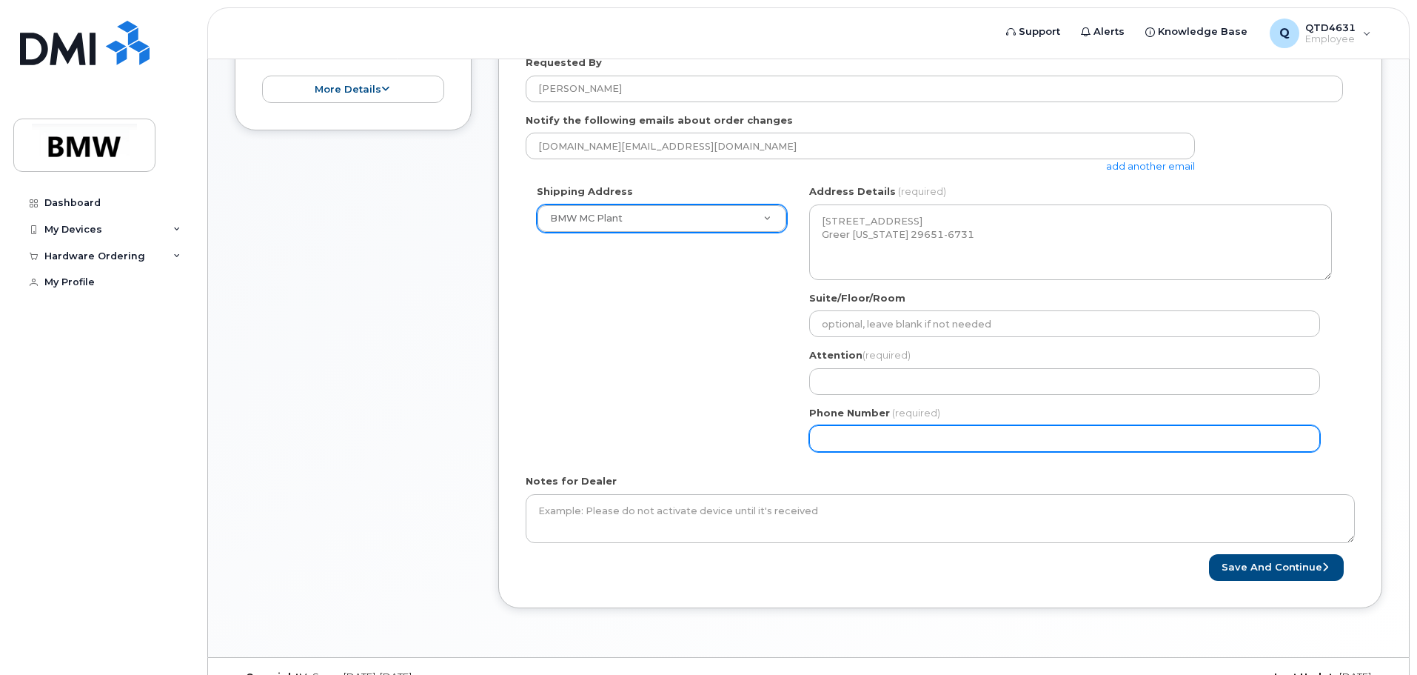
click at [850, 435] on input "Phone Number" at bounding box center [1064, 438] width 511 height 27
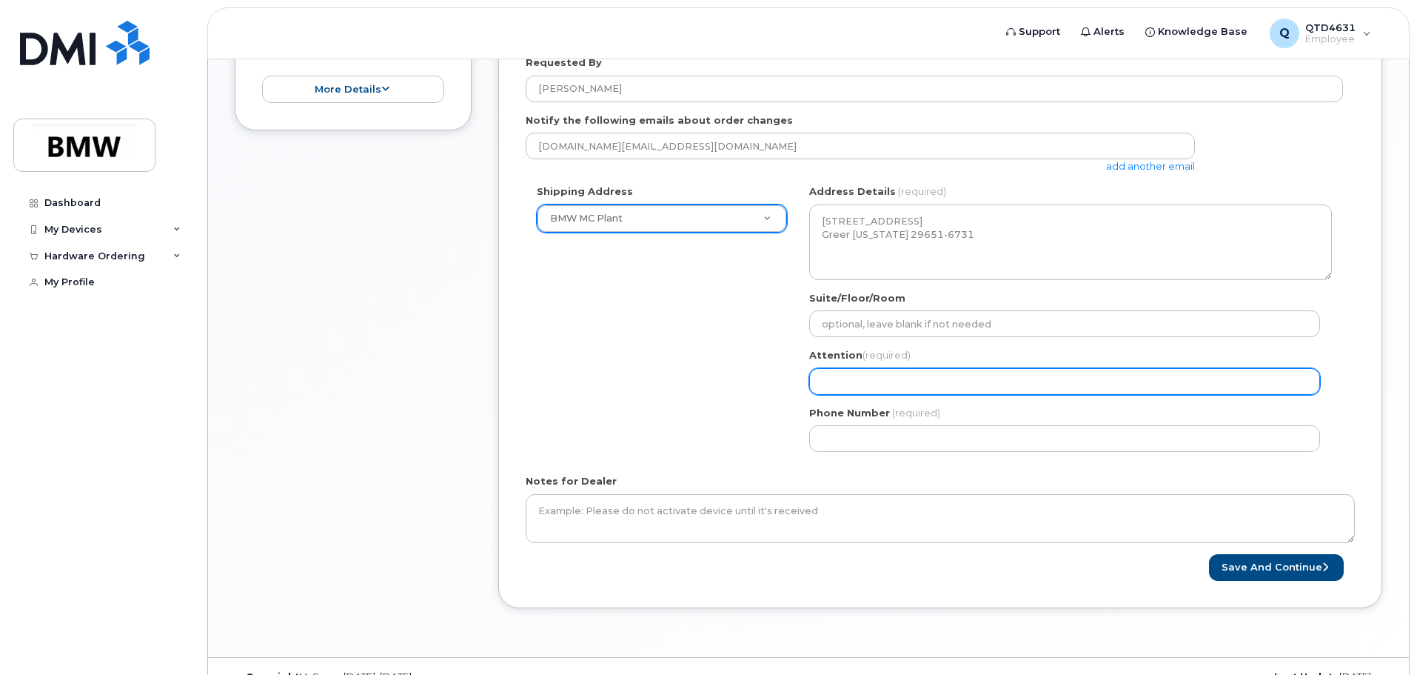
click at [859, 386] on input "Attention (required)" at bounding box center [1064, 381] width 511 height 27
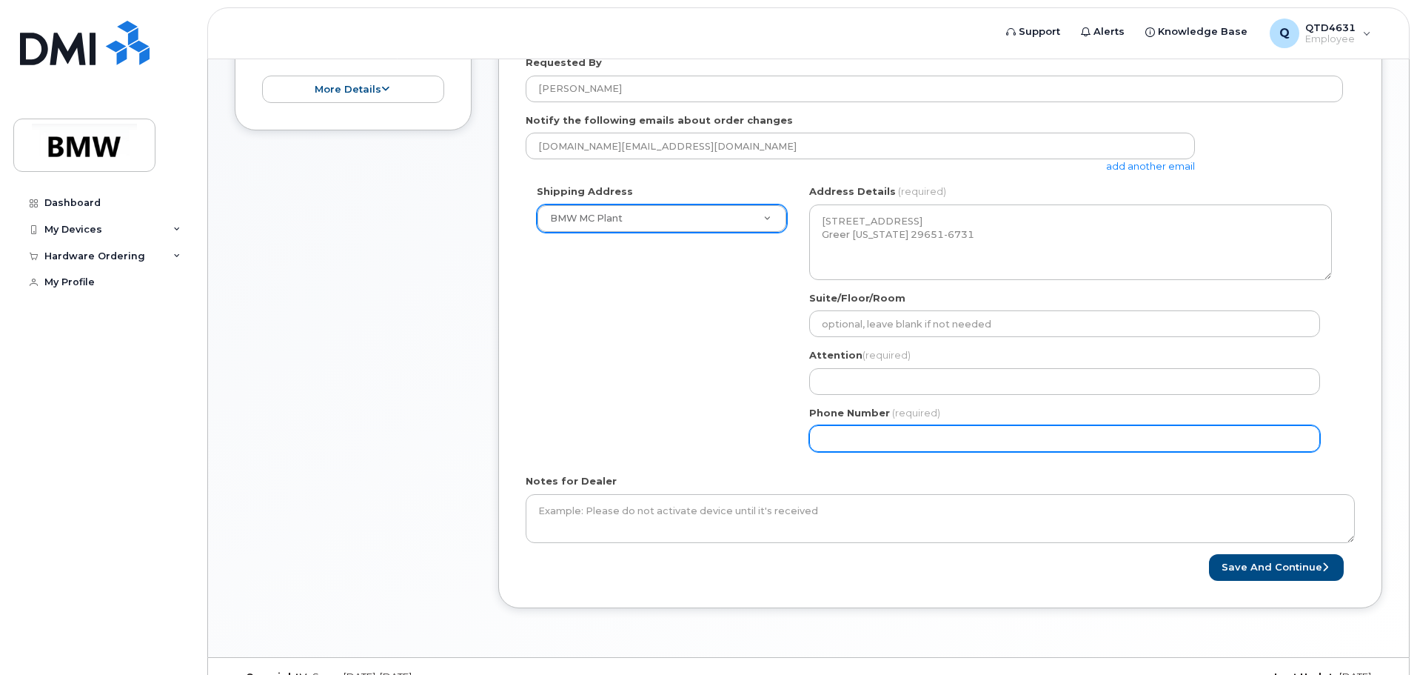
click at [930, 440] on input "Phone Number" at bounding box center [1064, 438] width 511 height 27
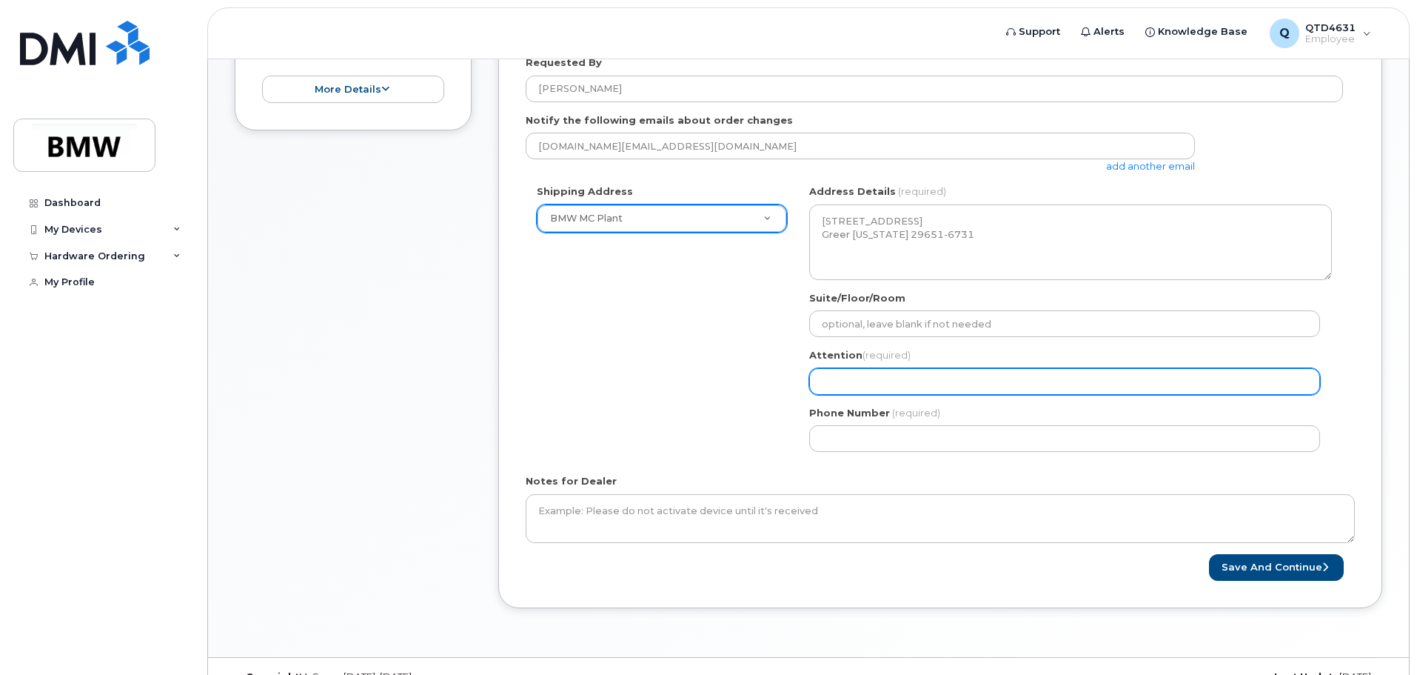
click at [872, 373] on input "Attention (required)" at bounding box center [1064, 381] width 511 height 27
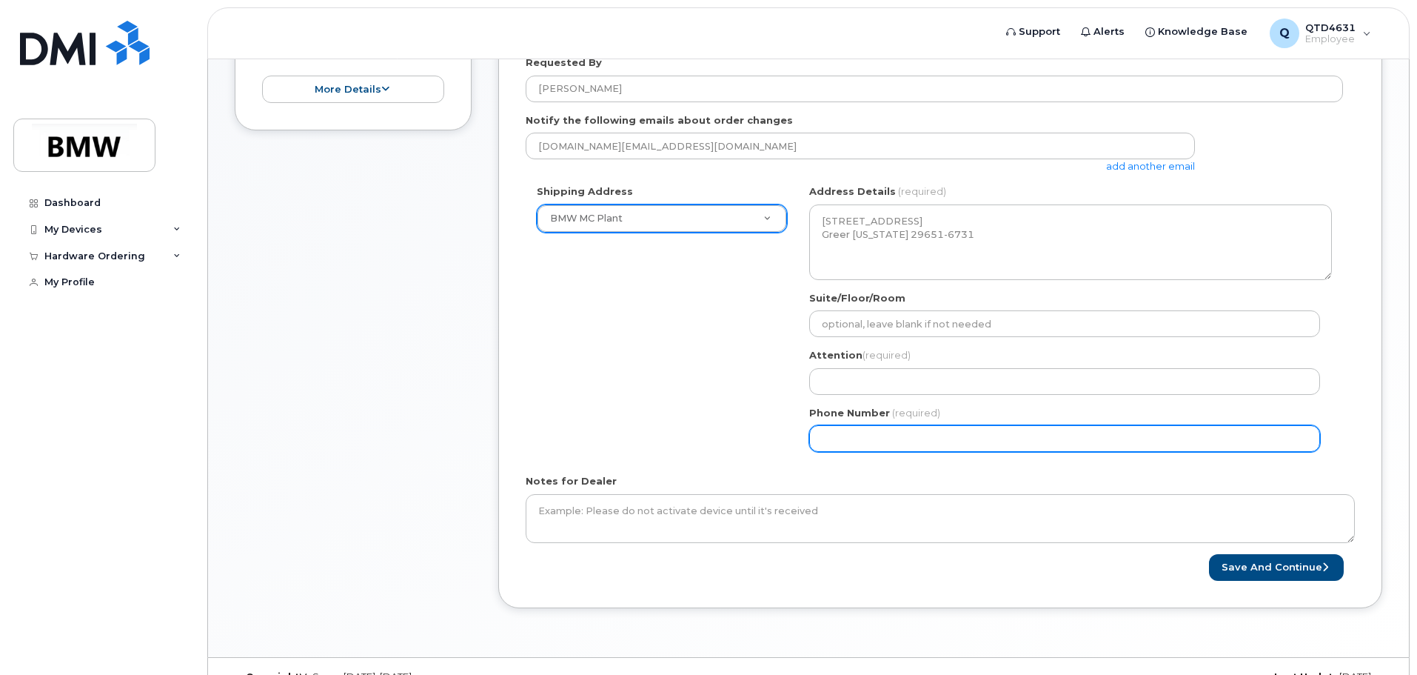
click at [892, 432] on input "Phone Number" at bounding box center [1064, 438] width 511 height 27
select select
type input "8"
type input "864908619"
select select
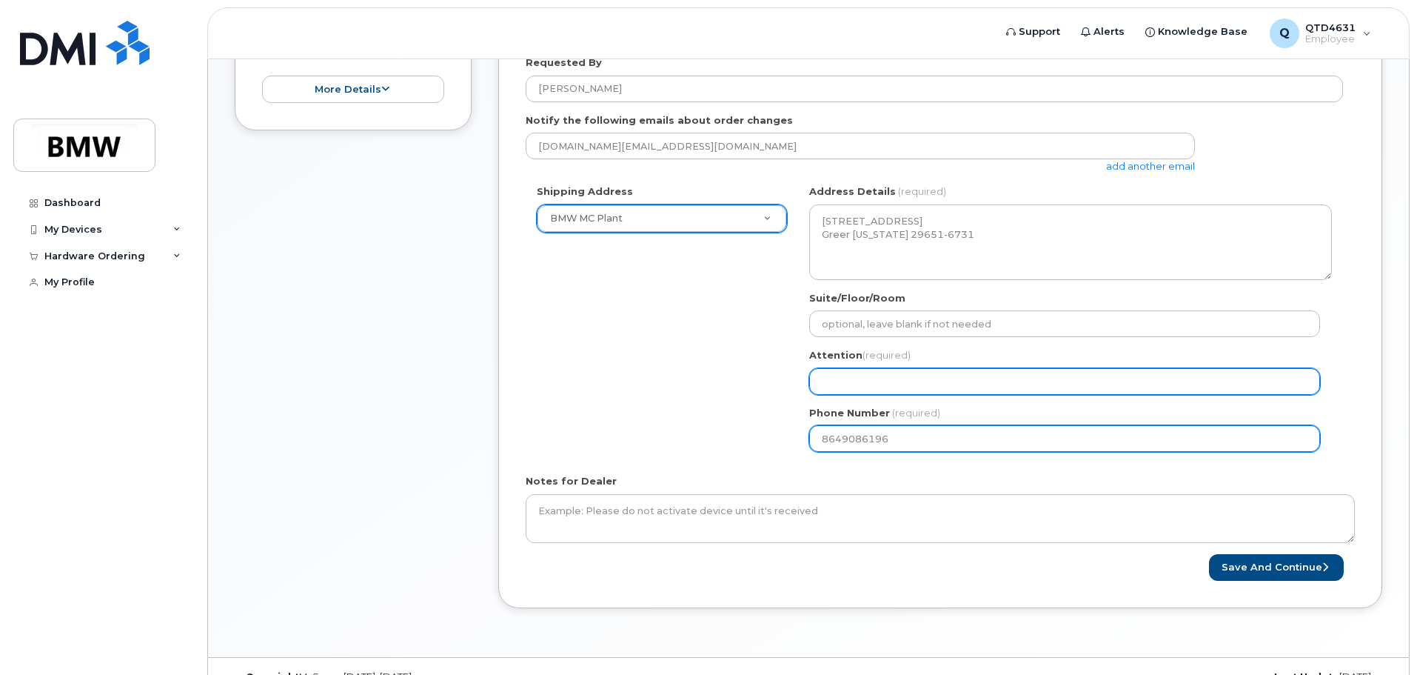
type input "8649086196"
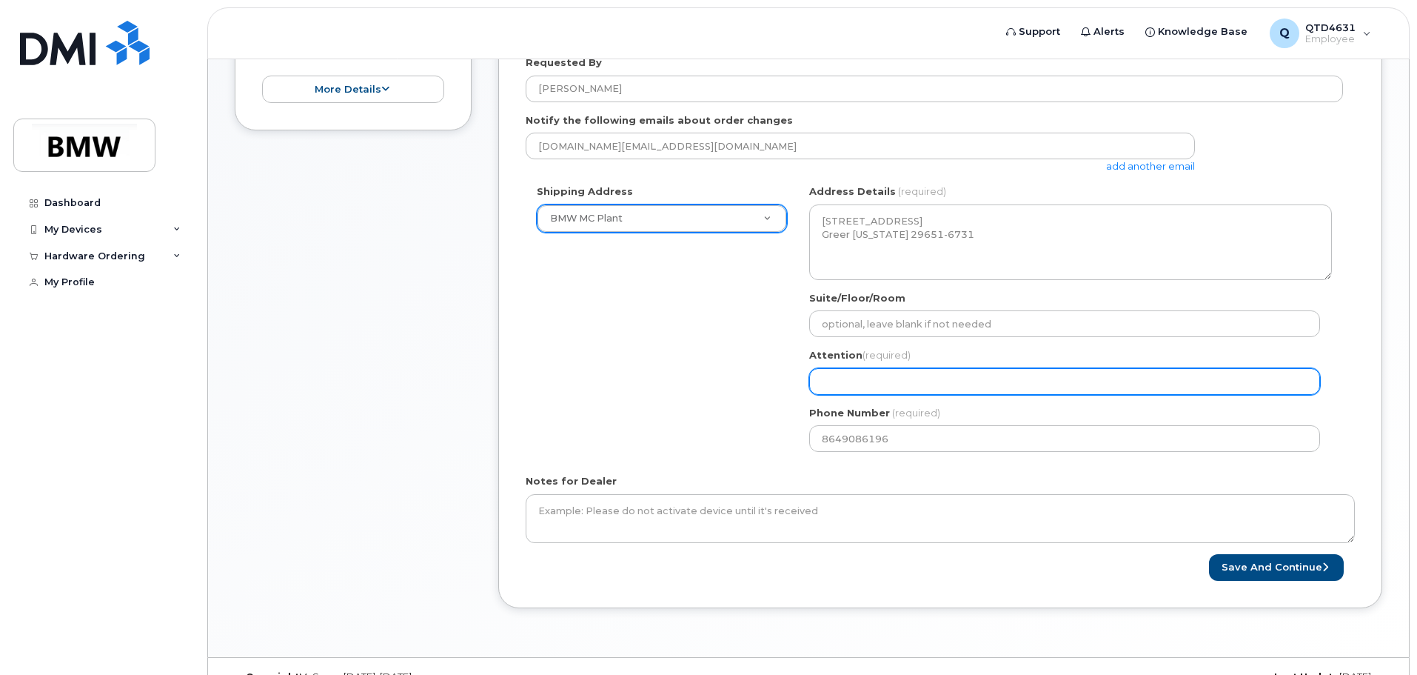
click at [854, 390] on input "Attention (required)" at bounding box center [1064, 381] width 511 height 27
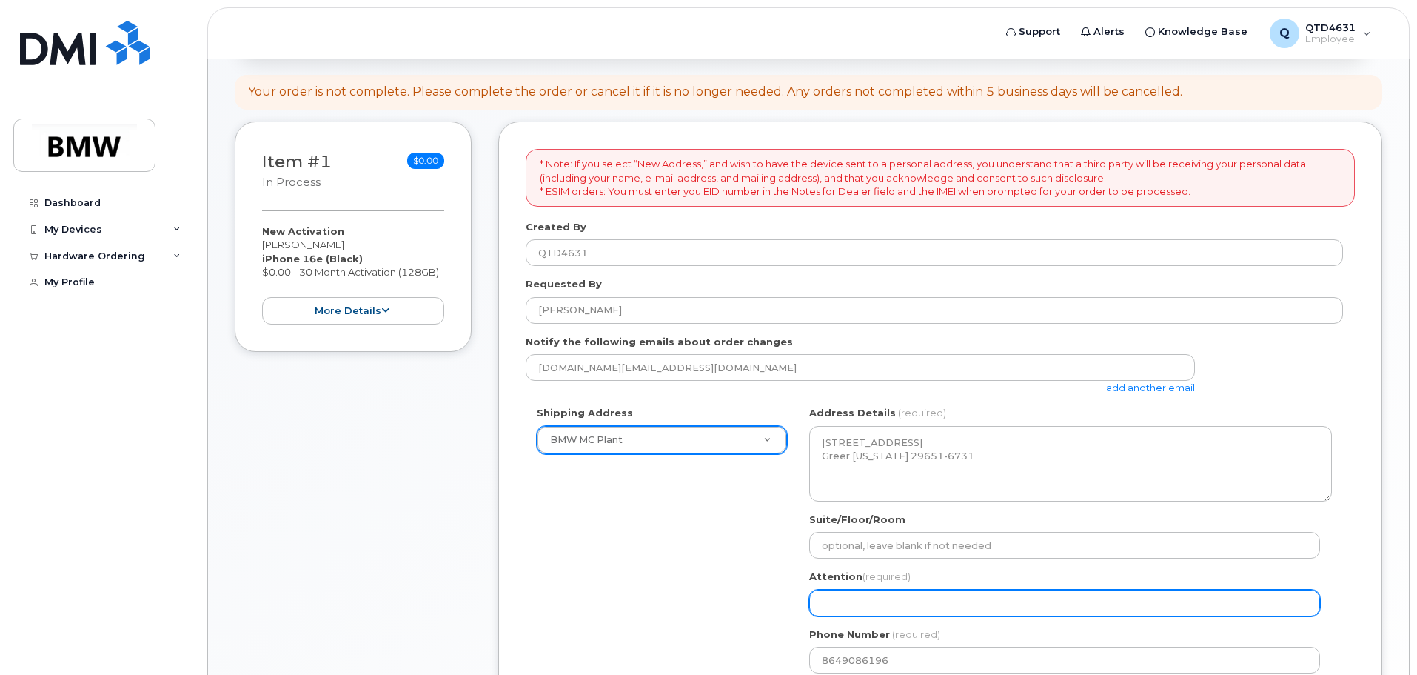
scroll to position [222, 0]
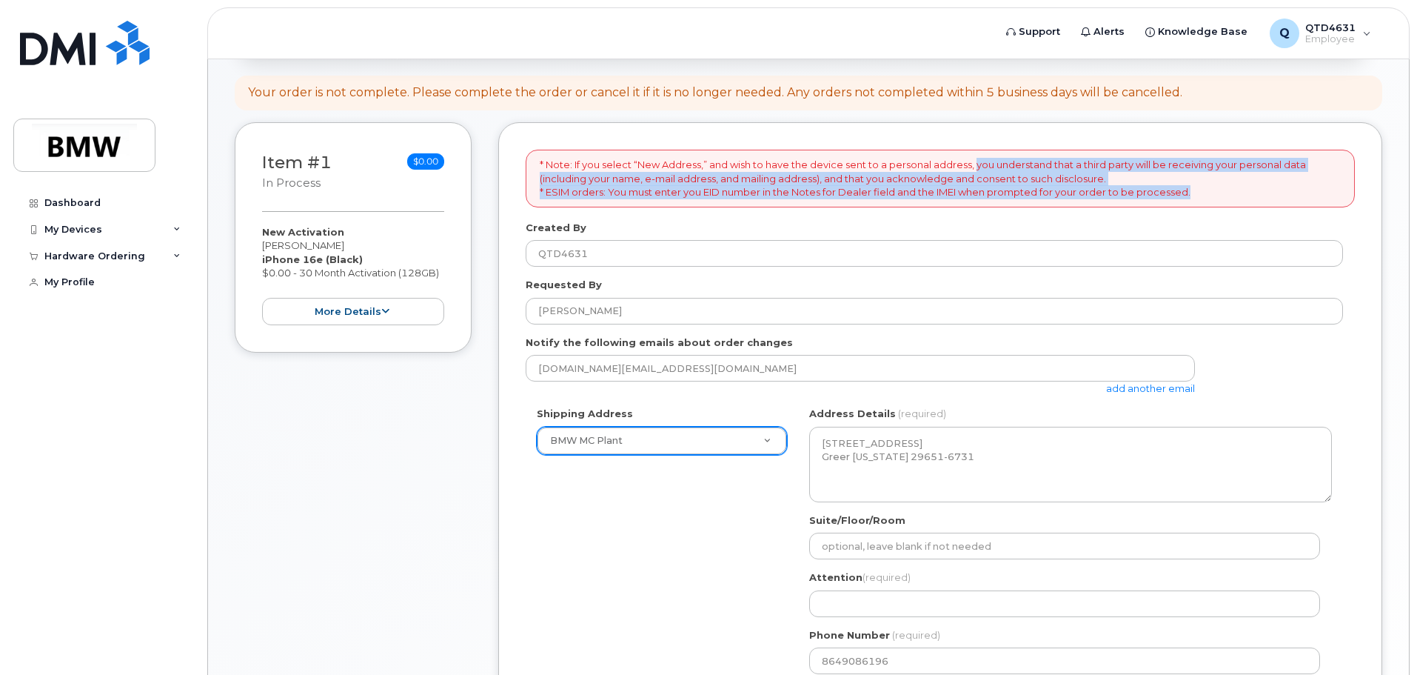
drag, startPoint x: 977, startPoint y: 162, endPoint x: 1216, endPoint y: 196, distance: 240.8
click at [1216, 197] on p "* Note: If you select “New Address,” and wish to have the device sent to a pers…" at bounding box center [940, 178] width 801 height 41
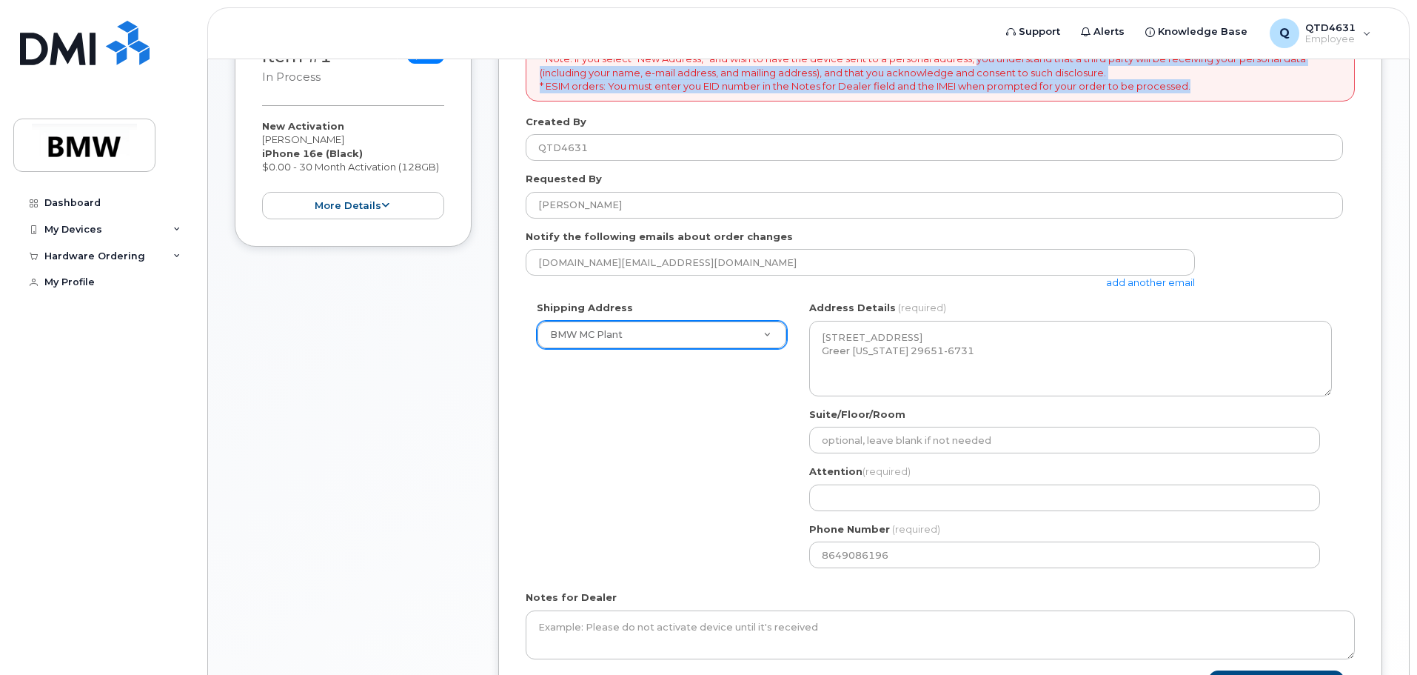
scroll to position [474, 0]
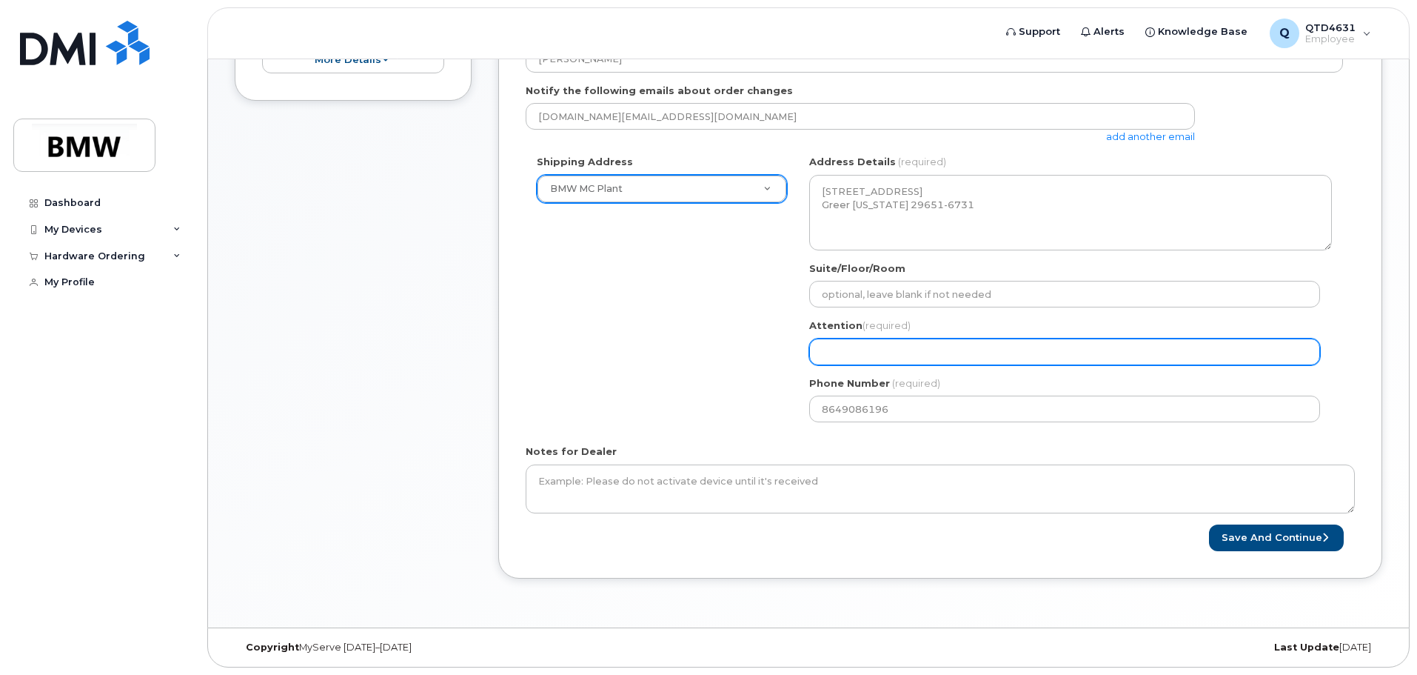
click at [883, 352] on input "Attention (required)" at bounding box center [1064, 351] width 511 height 27
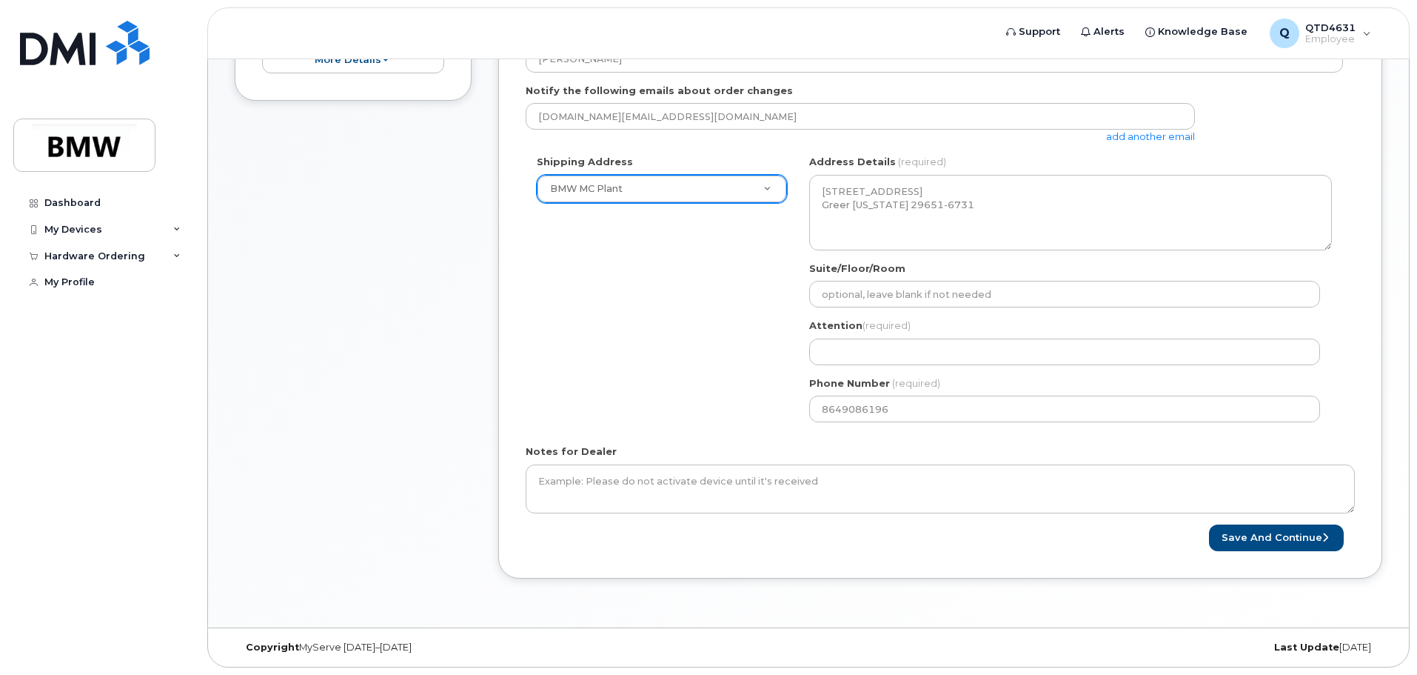
click at [811, 323] on label "Attention (required)" at bounding box center [859, 325] width 101 height 14
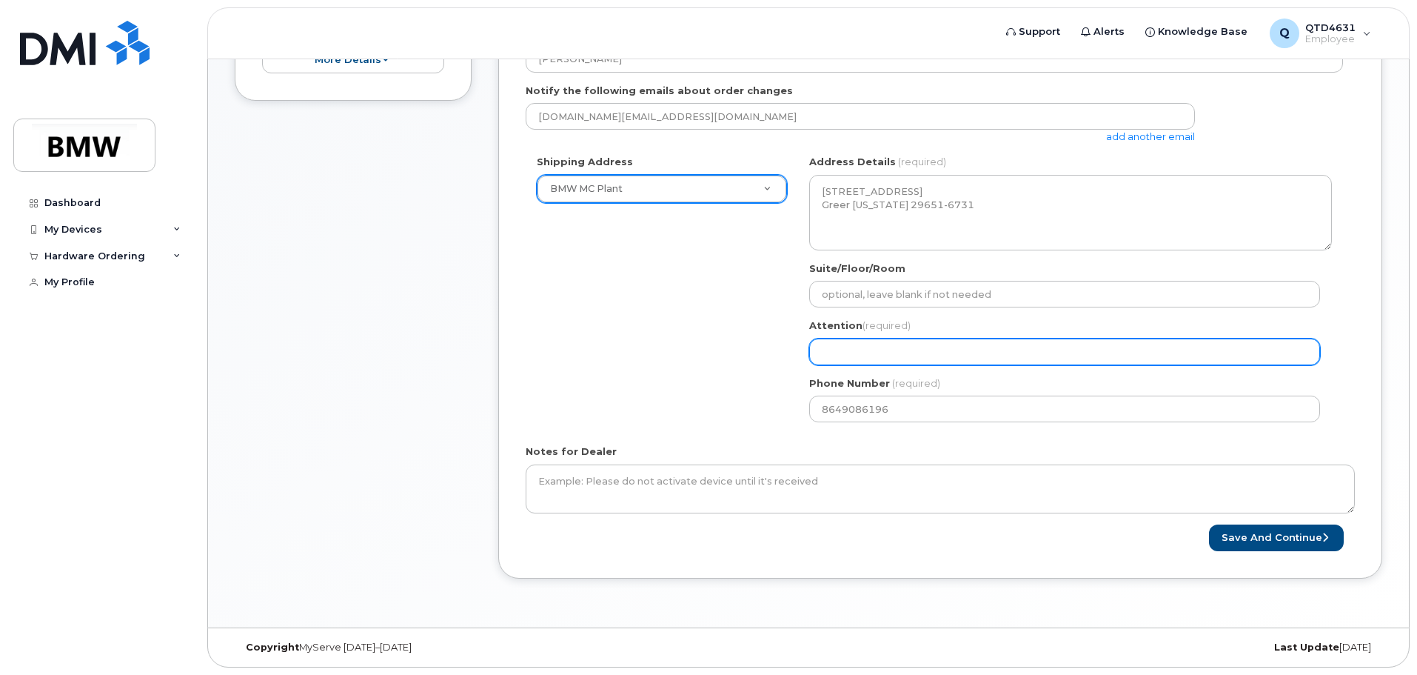
click at [864, 355] on input "Attention (required)" at bounding box center [1064, 351] width 511 height 27
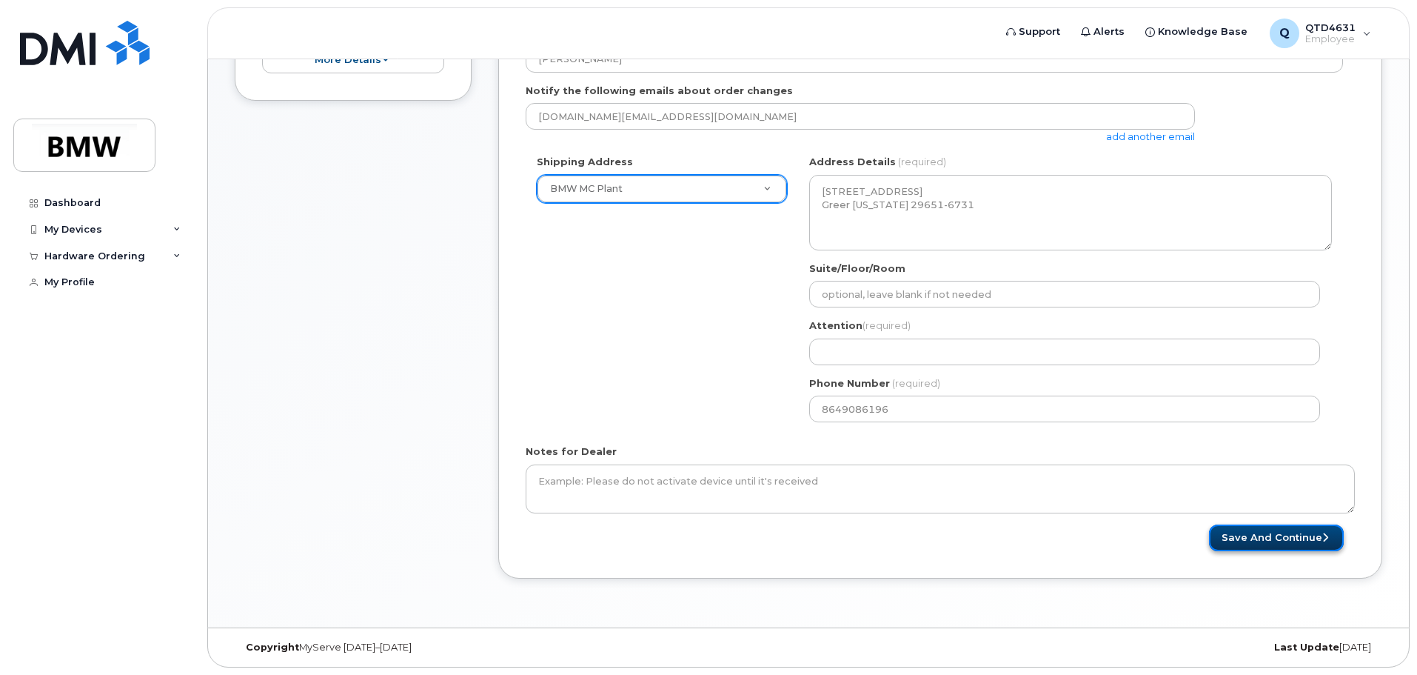
click at [1267, 535] on button "Save and Continue" at bounding box center [1276, 537] width 135 height 27
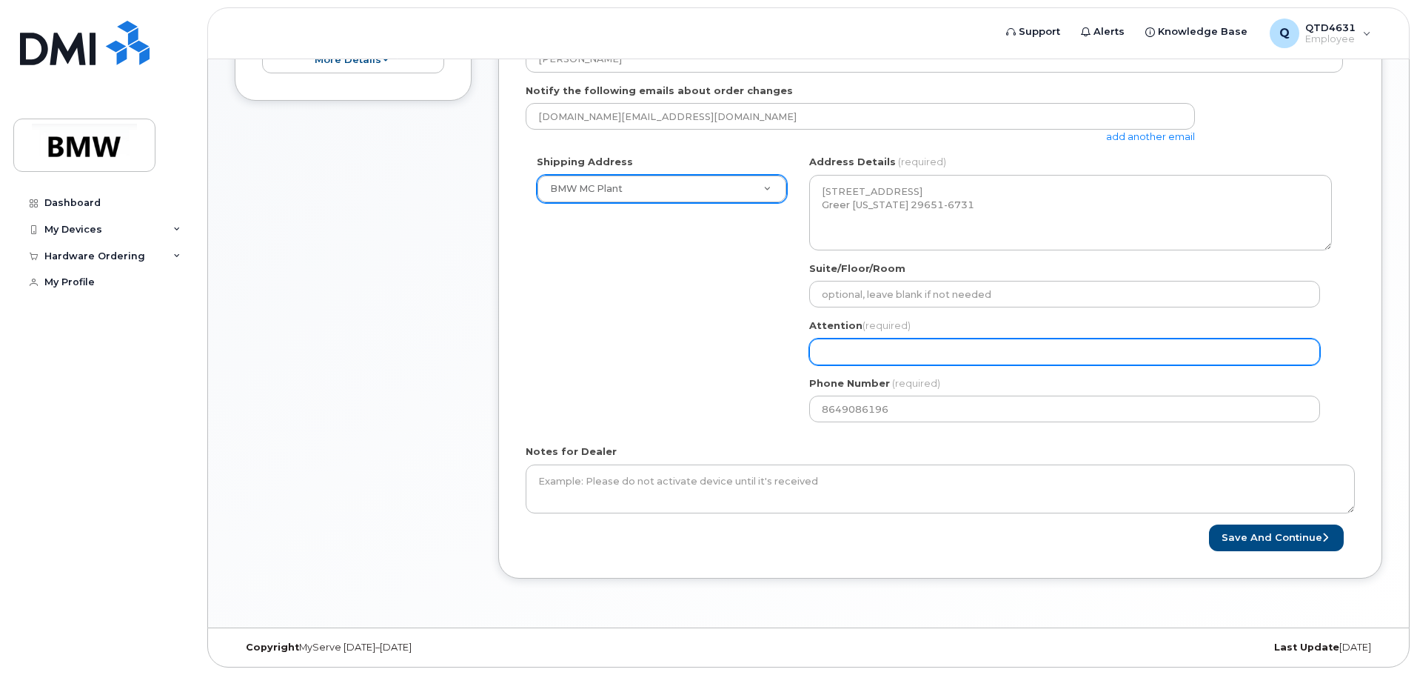
click at [863, 360] on input "Attention (required)" at bounding box center [1064, 351] width 511 height 27
select select
type input "n"
select select
type input "na"
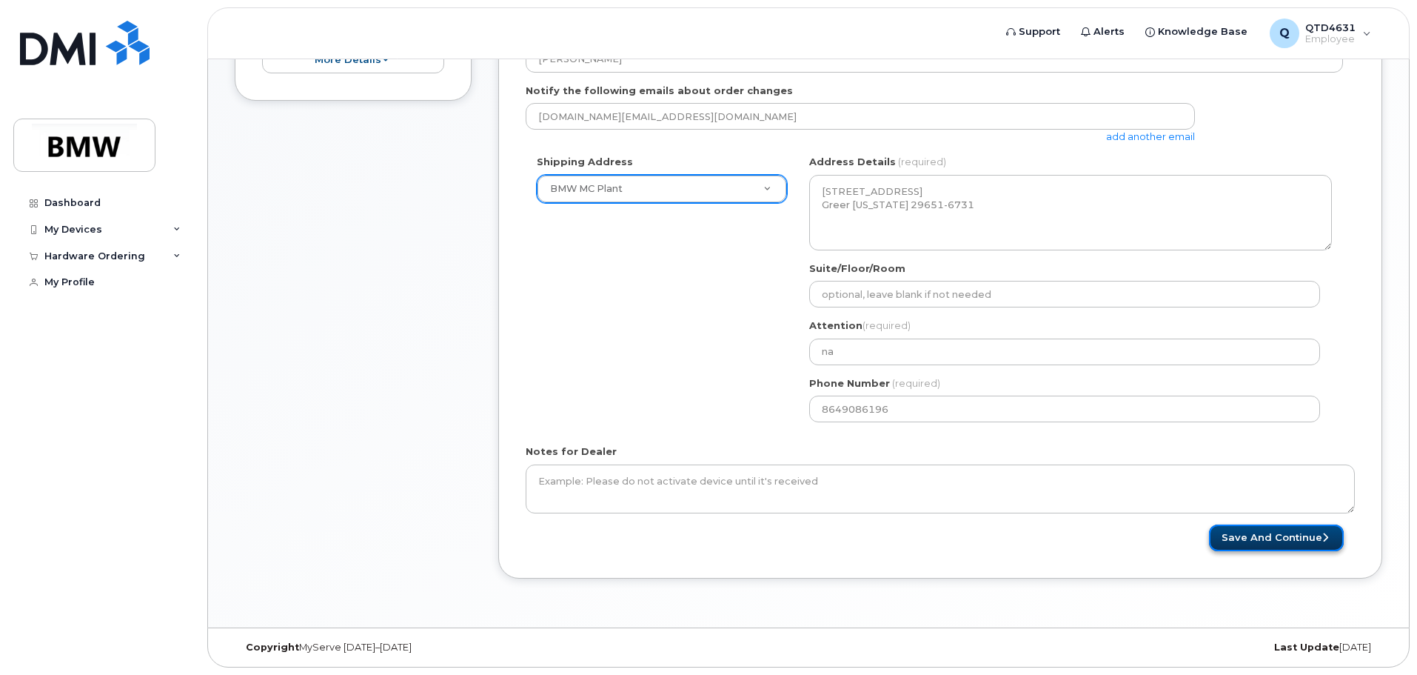
click at [1297, 537] on button "Save and Continue" at bounding box center [1276, 537] width 135 height 27
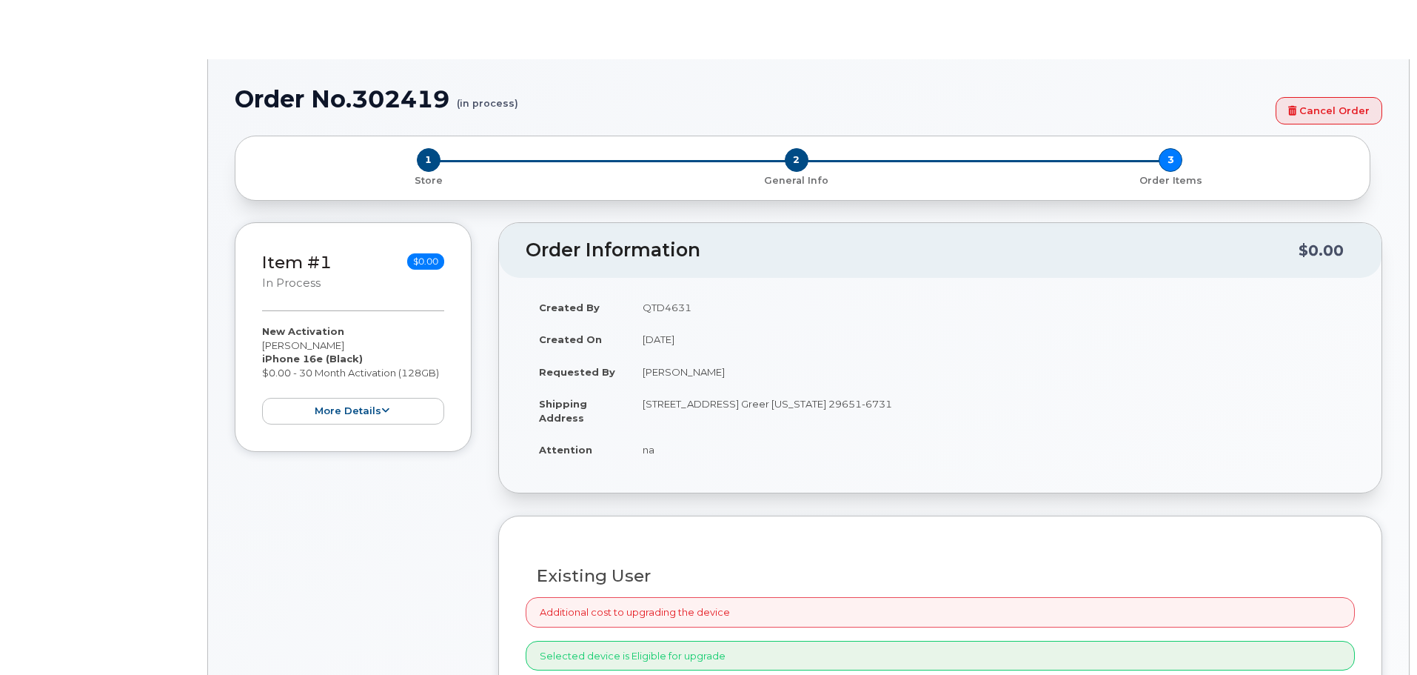
select select "1885307"
radio input "true"
type input "1903430"
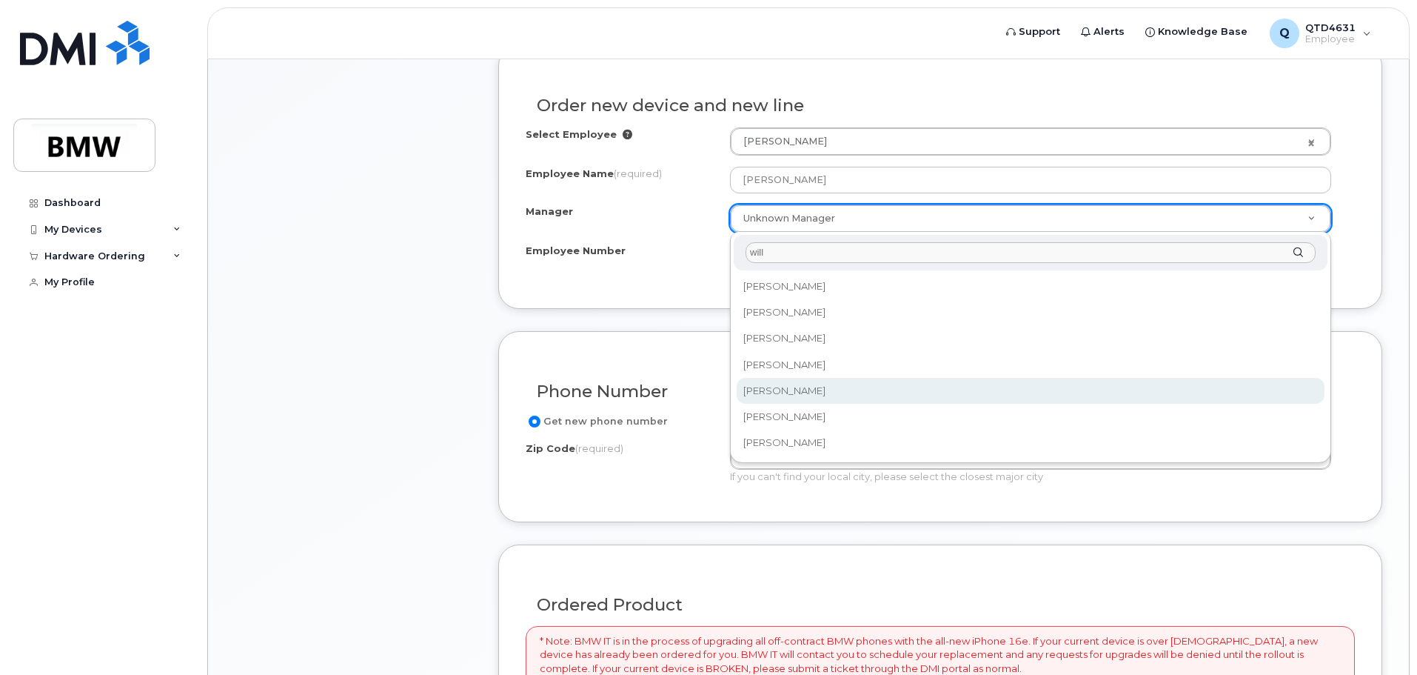
type input "will"
select select "1895280"
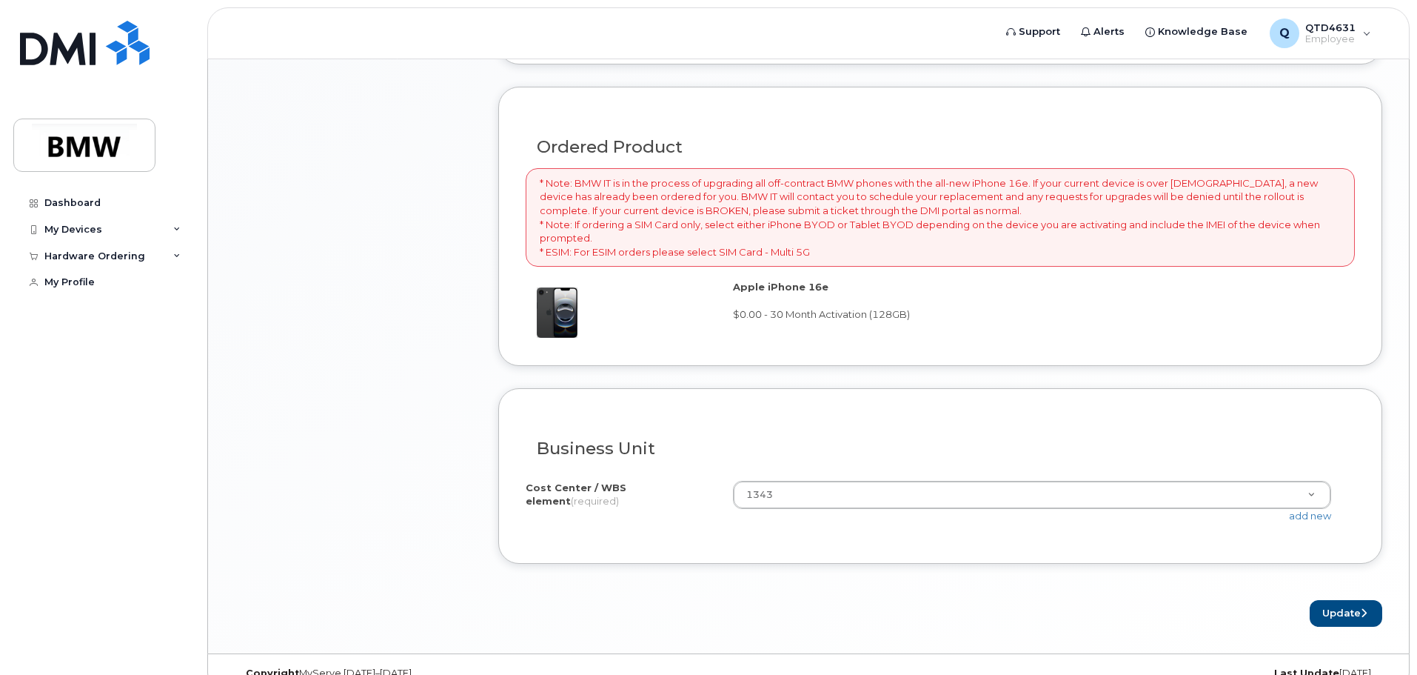
scroll to position [1076, 0]
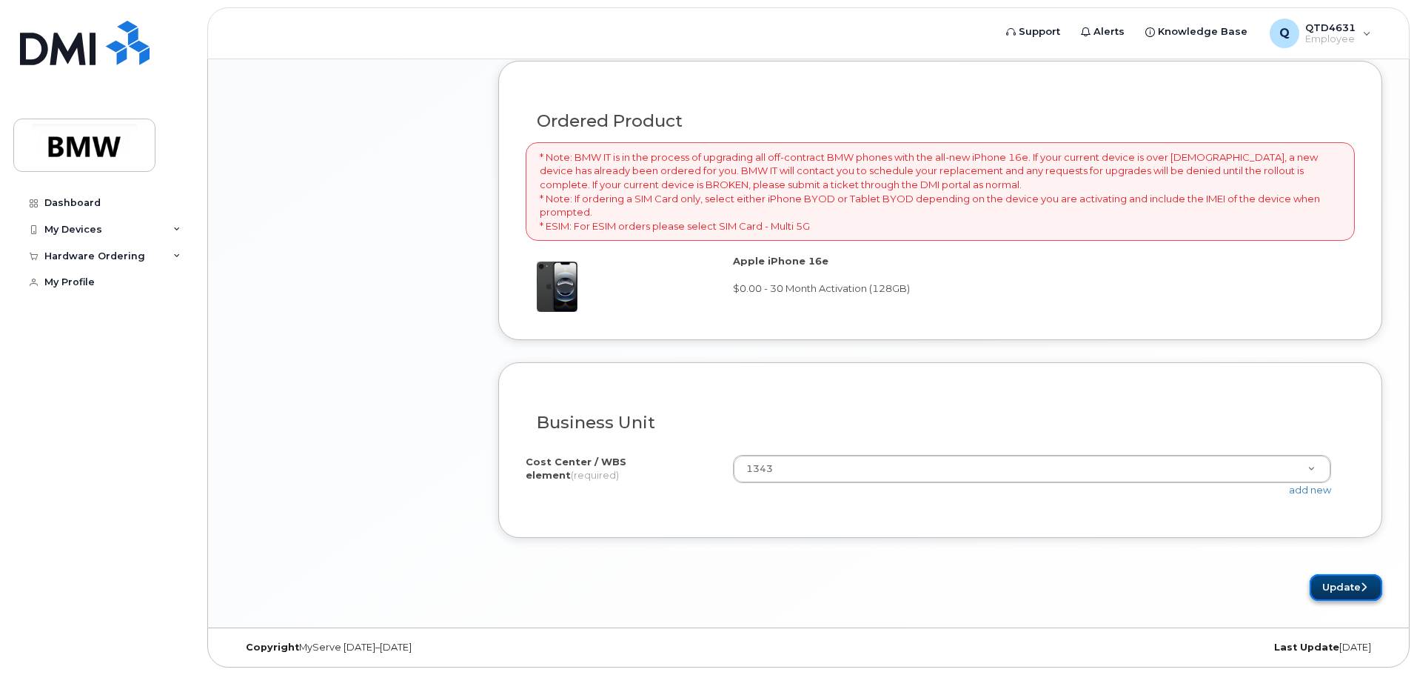
click at [1327, 580] on button "Update" at bounding box center [1346, 587] width 73 height 27
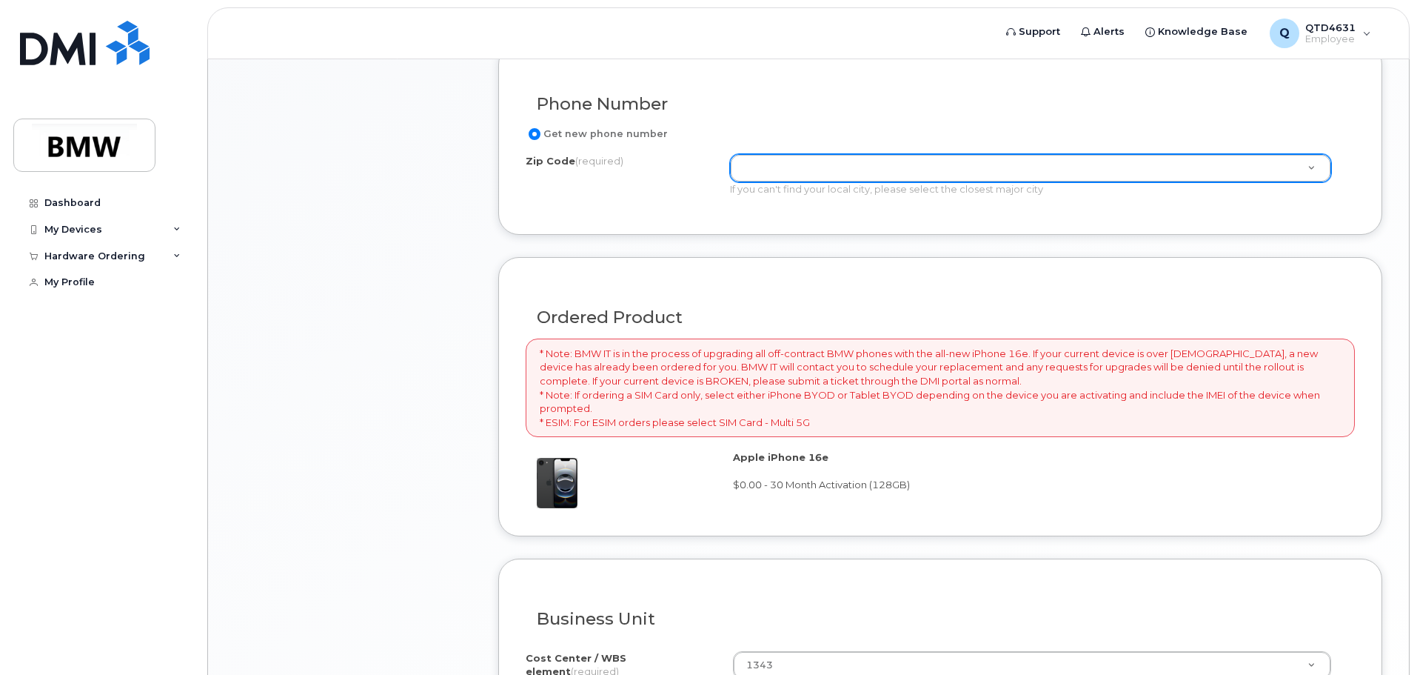
scroll to position [658, 0]
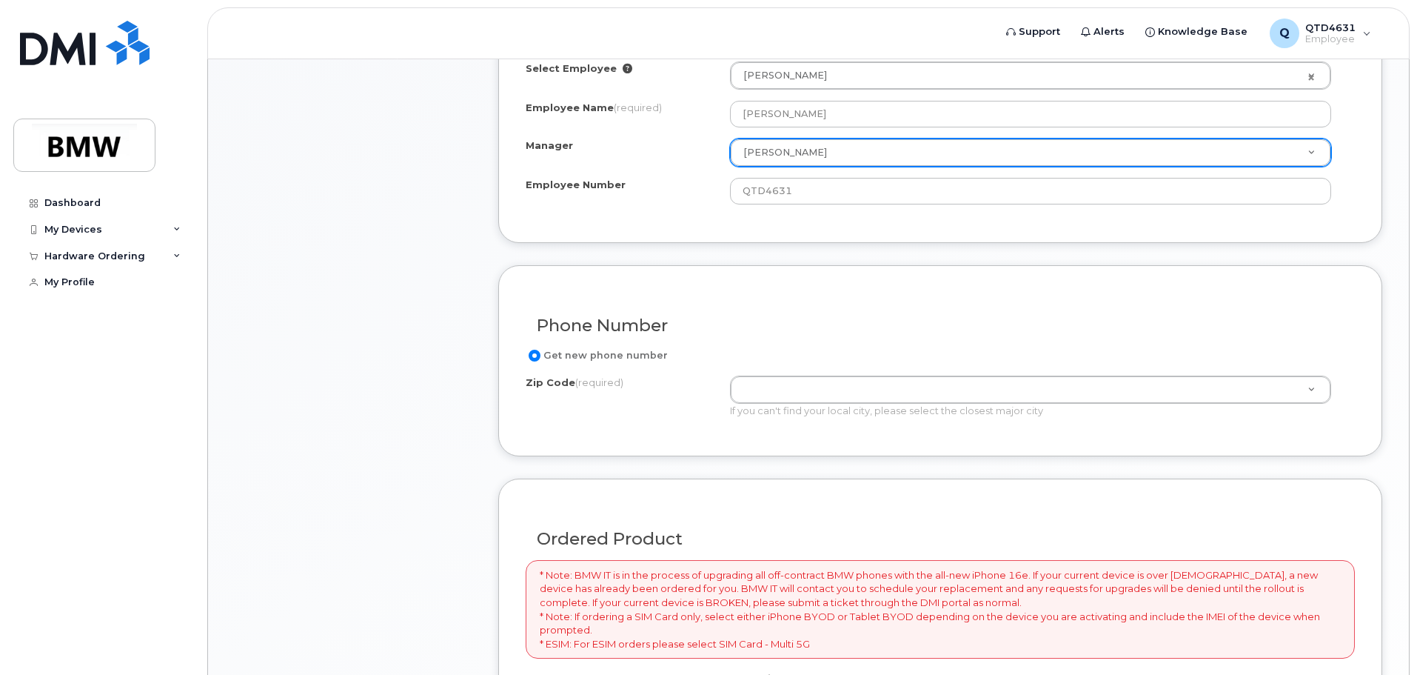
drag, startPoint x: 847, startPoint y: 398, endPoint x: 867, endPoint y: 408, distance: 22.5
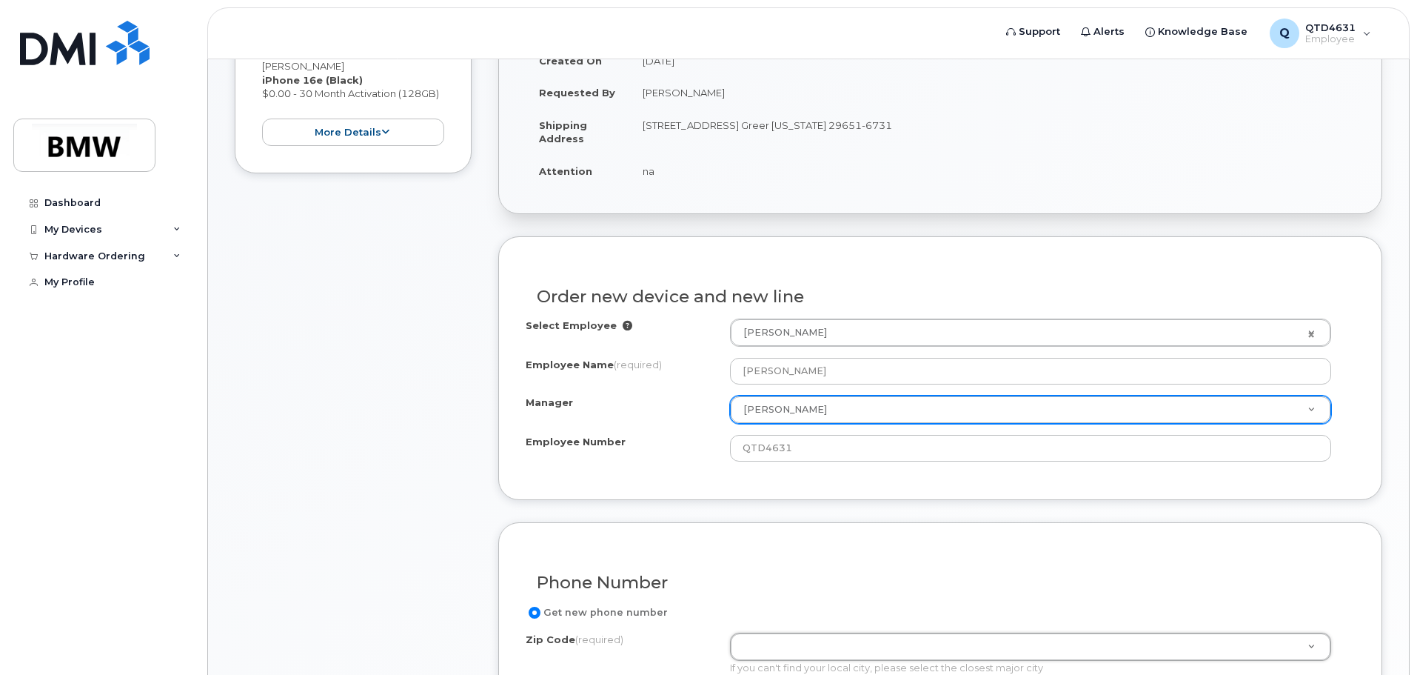
scroll to position [31, 0]
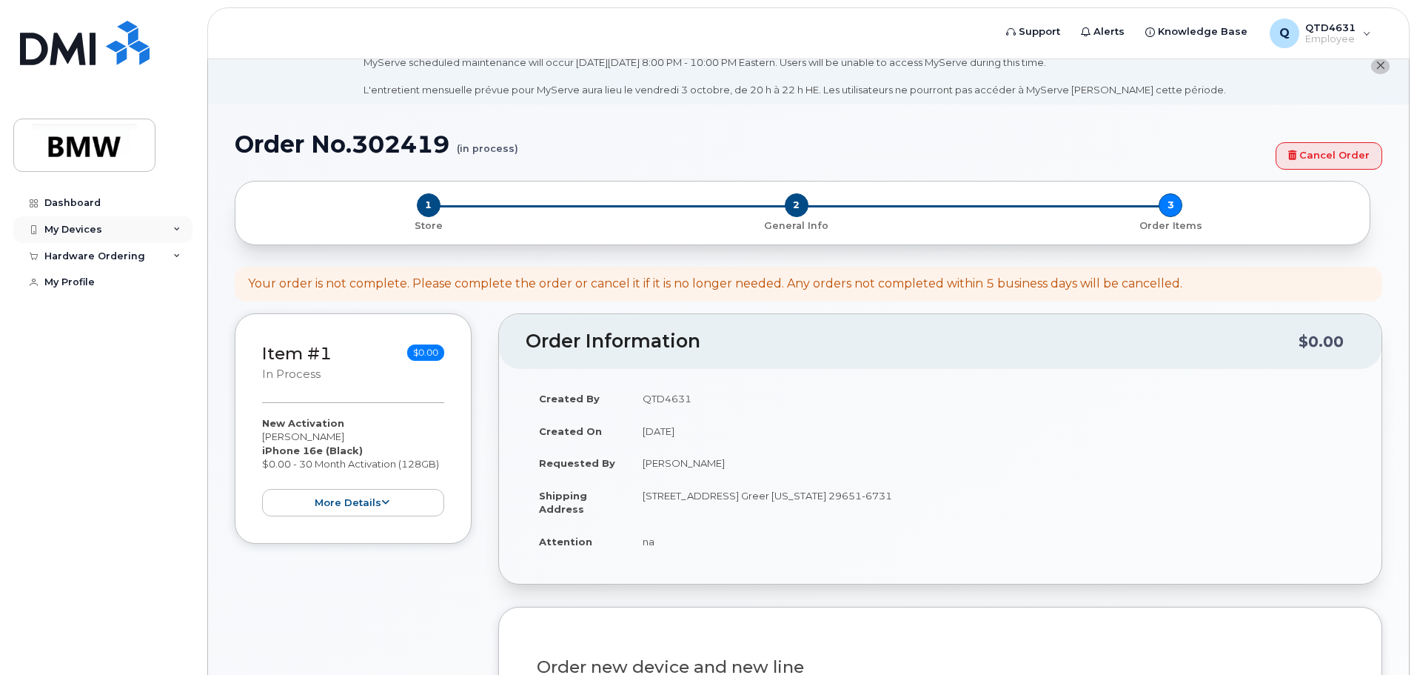
click at [120, 231] on div "My Devices" at bounding box center [102, 229] width 179 height 27
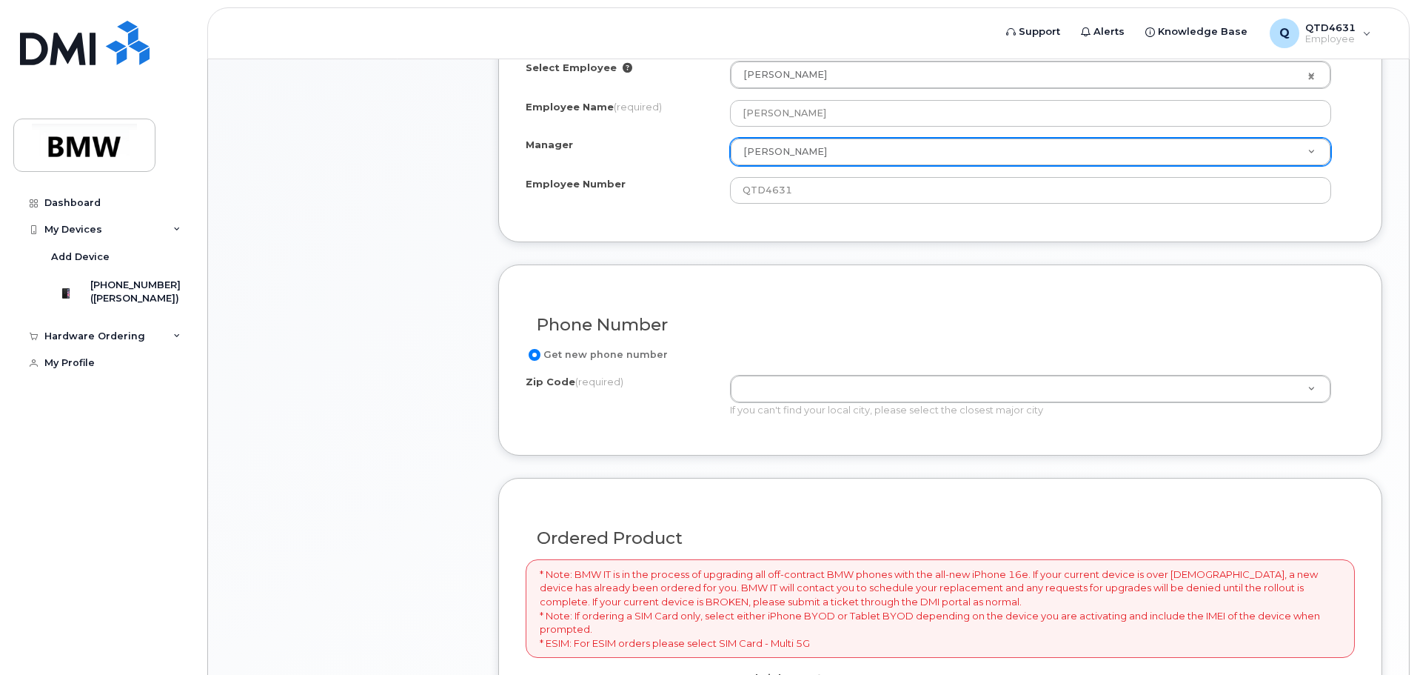
scroll to position [623, 0]
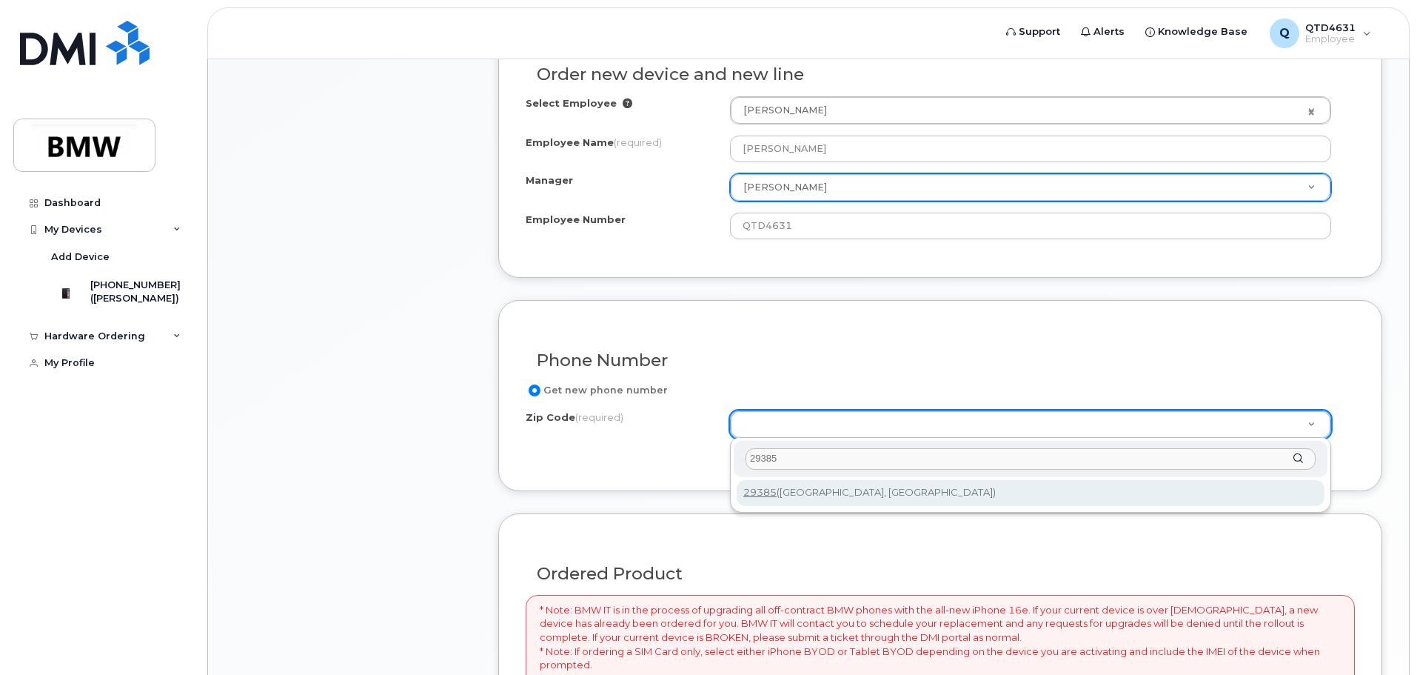
type input "29385"
type input "29385 (Wellford, SC)"
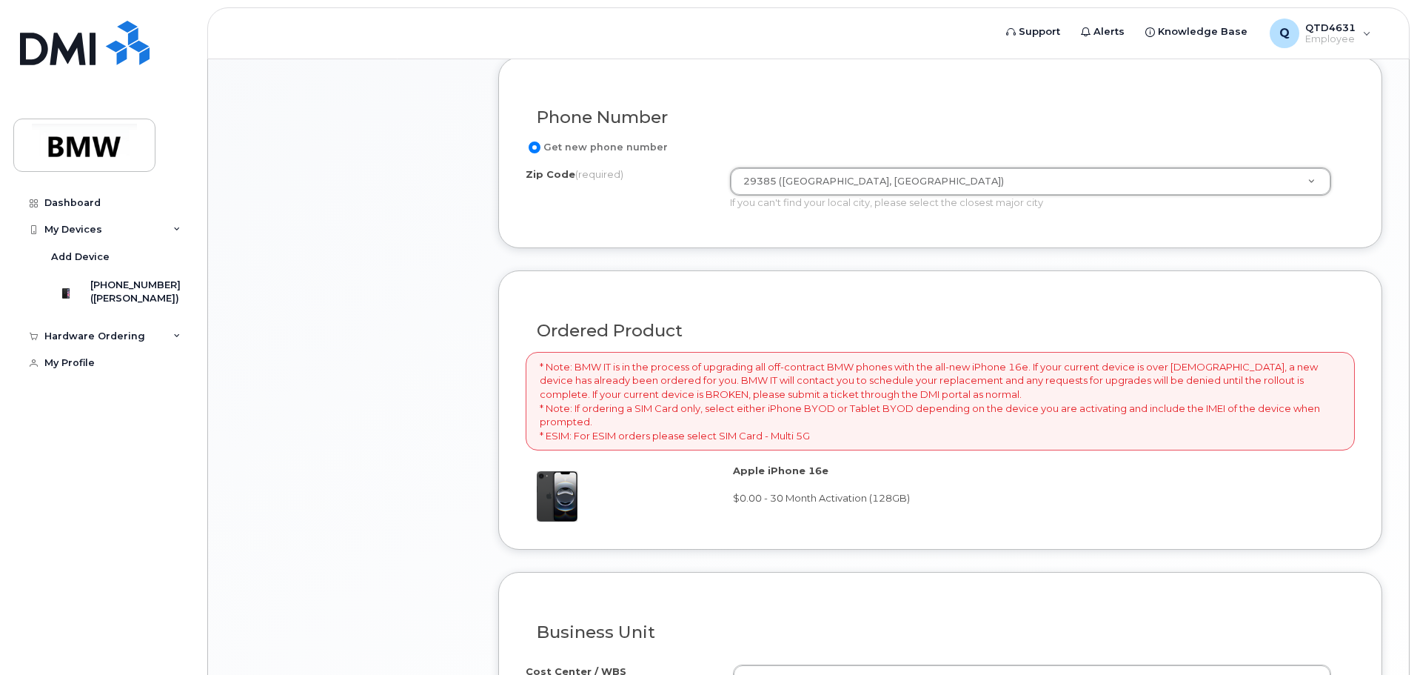
scroll to position [846, 0]
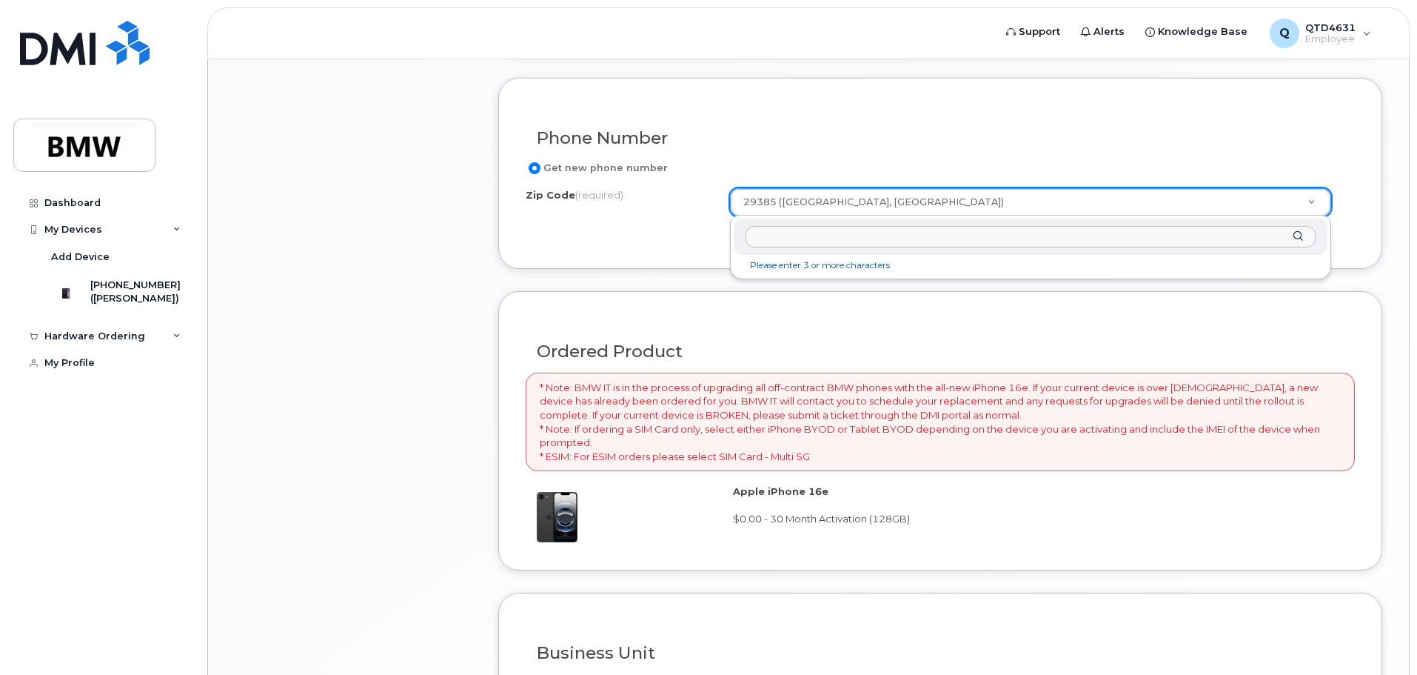
click at [848, 250] on div "Zip Code (required)" at bounding box center [1031, 236] width 594 height 36
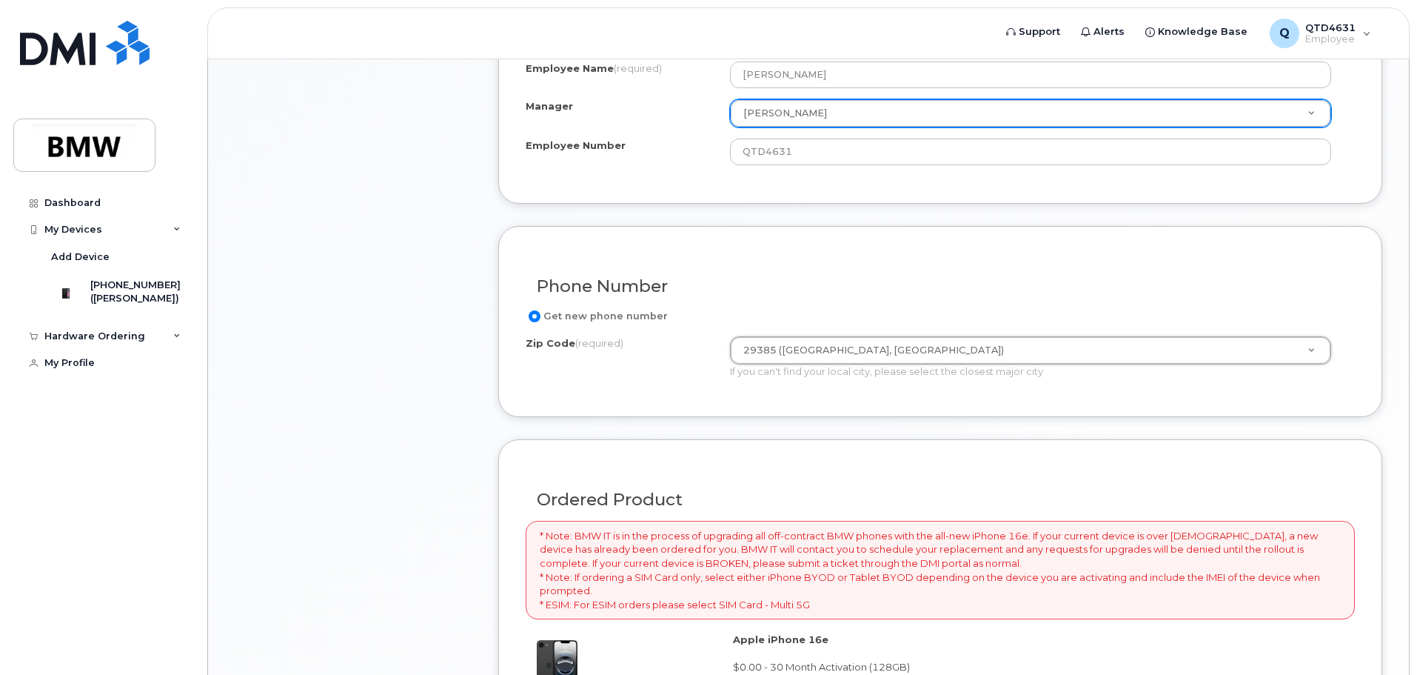
scroll to position [1076, 0]
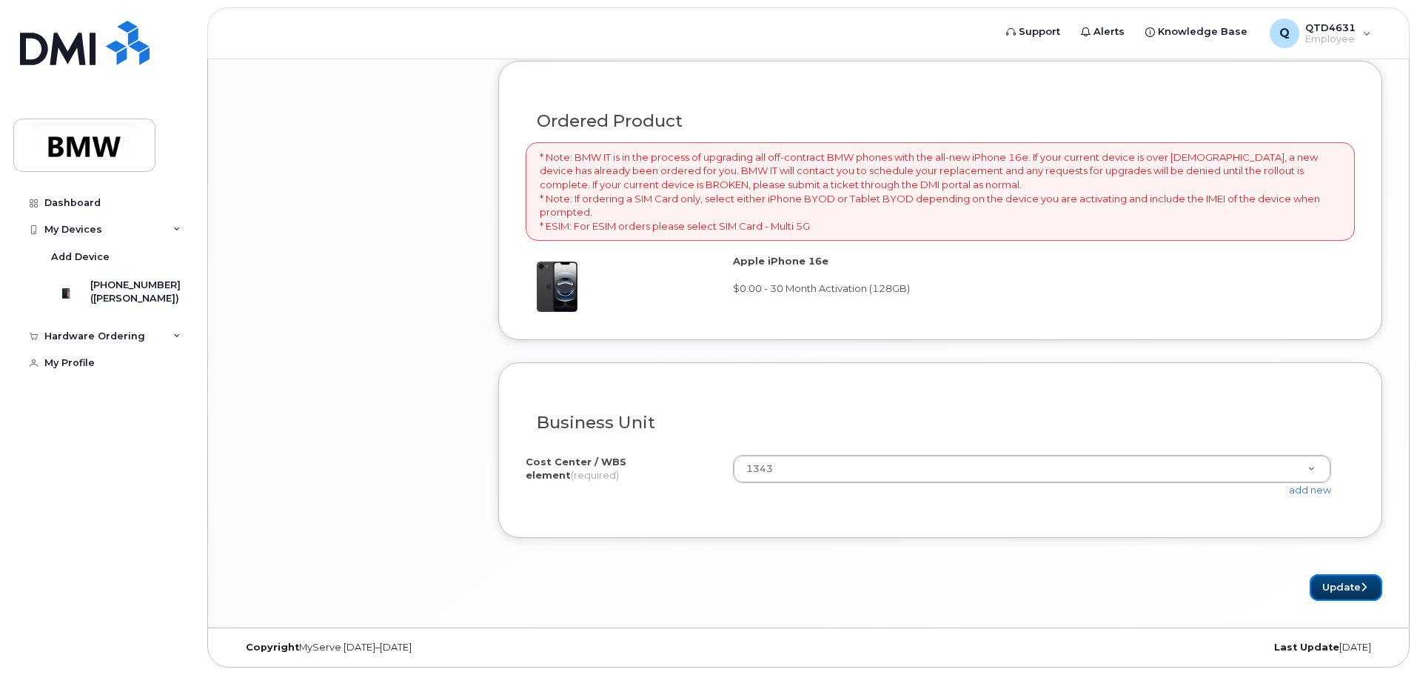
drag, startPoint x: 1350, startPoint y: 591, endPoint x: 703, endPoint y: 633, distance: 647.7
click at [1350, 591] on button "Update" at bounding box center [1346, 587] width 73 height 27
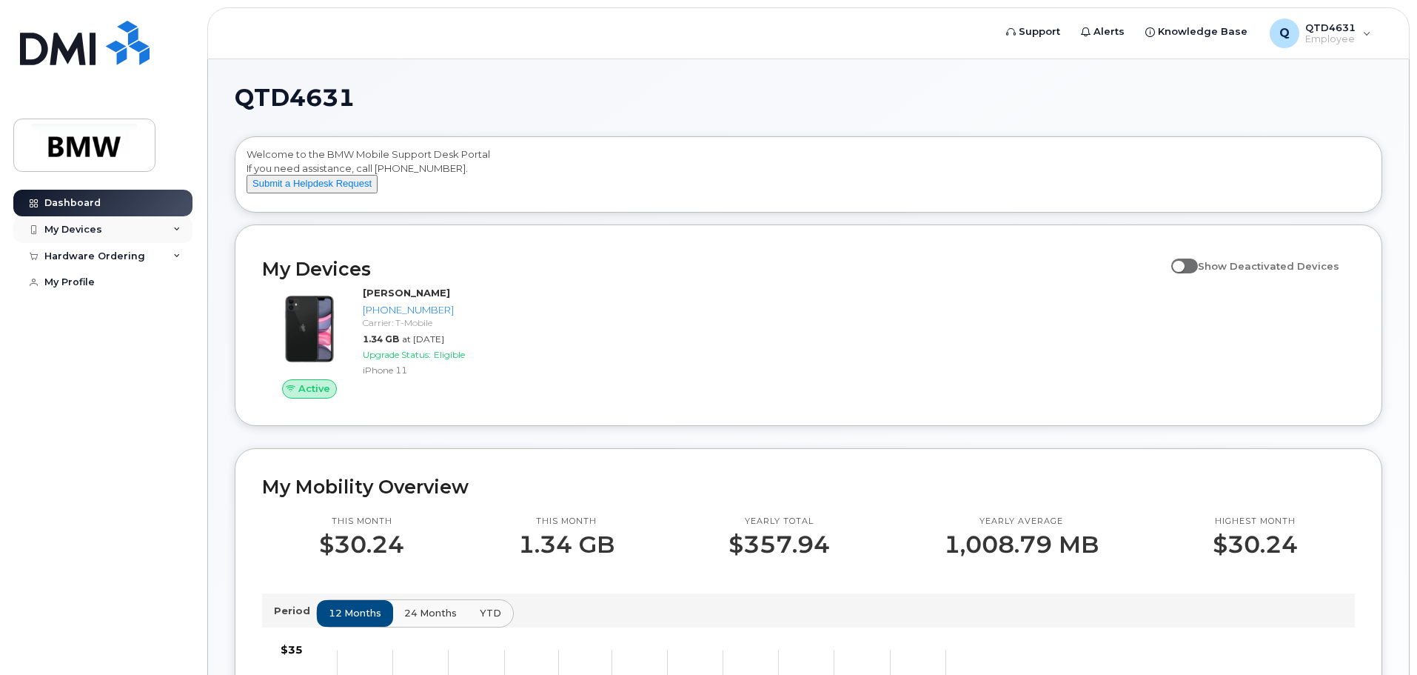
click at [56, 224] on div "My Devices" at bounding box center [73, 230] width 58 height 12
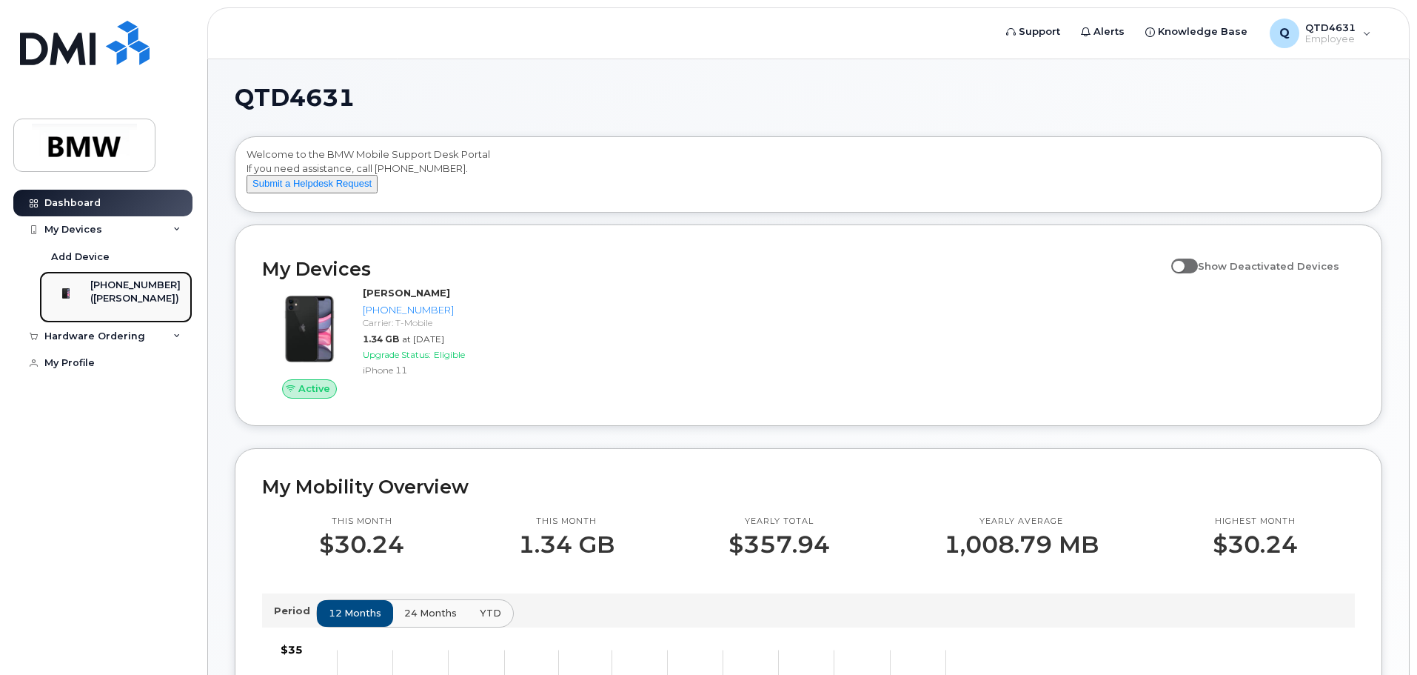
click at [111, 298] on div "([PERSON_NAME])" at bounding box center [135, 298] width 90 height 13
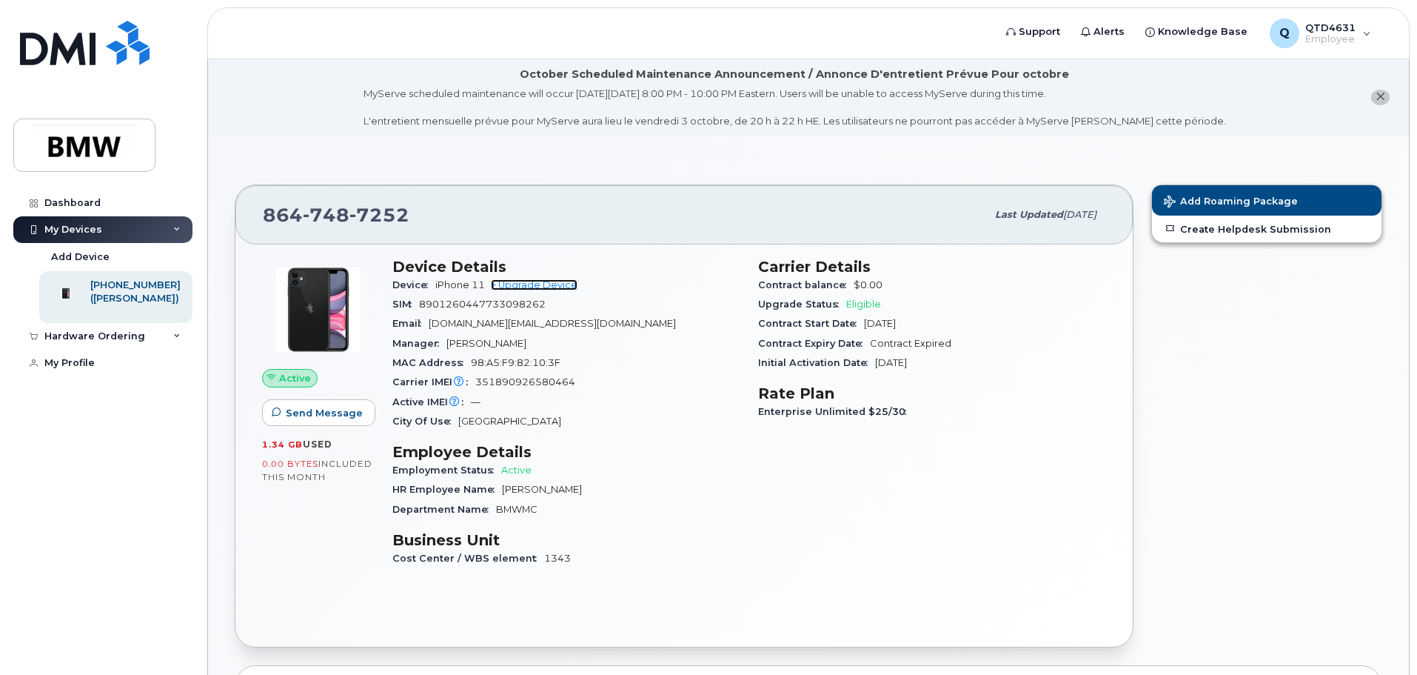
click at [532, 281] on link "+ Upgrade Device" at bounding box center [534, 284] width 87 height 11
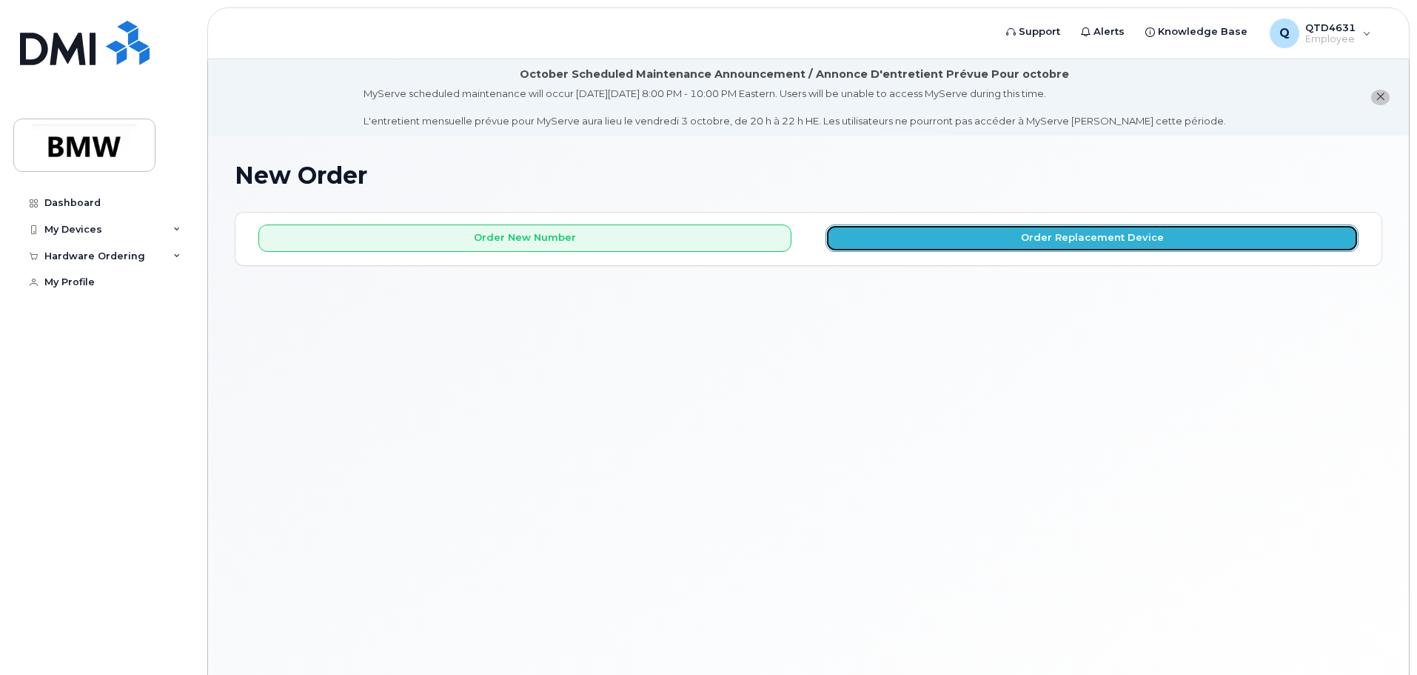
click at [909, 238] on button "Order Replacement Device" at bounding box center [1092, 237] width 533 height 27
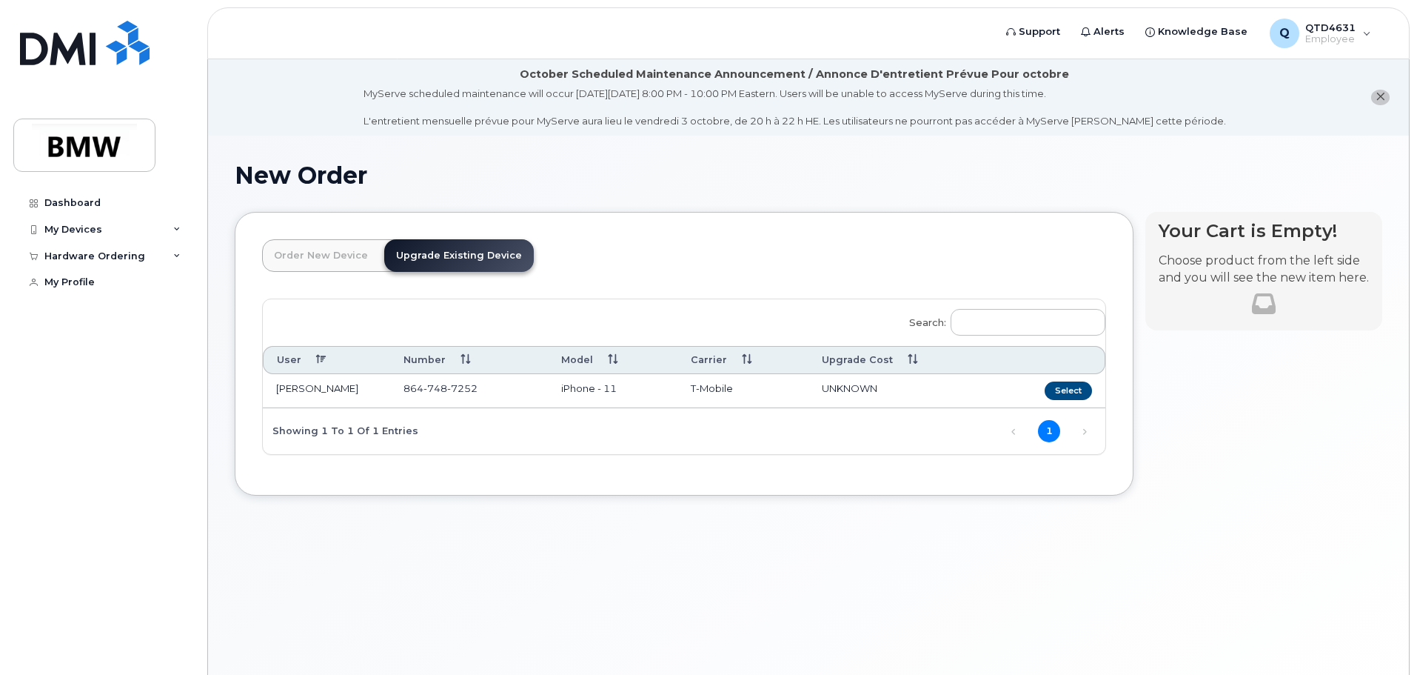
click at [341, 266] on link "Order New Device" at bounding box center [321, 255] width 118 height 33
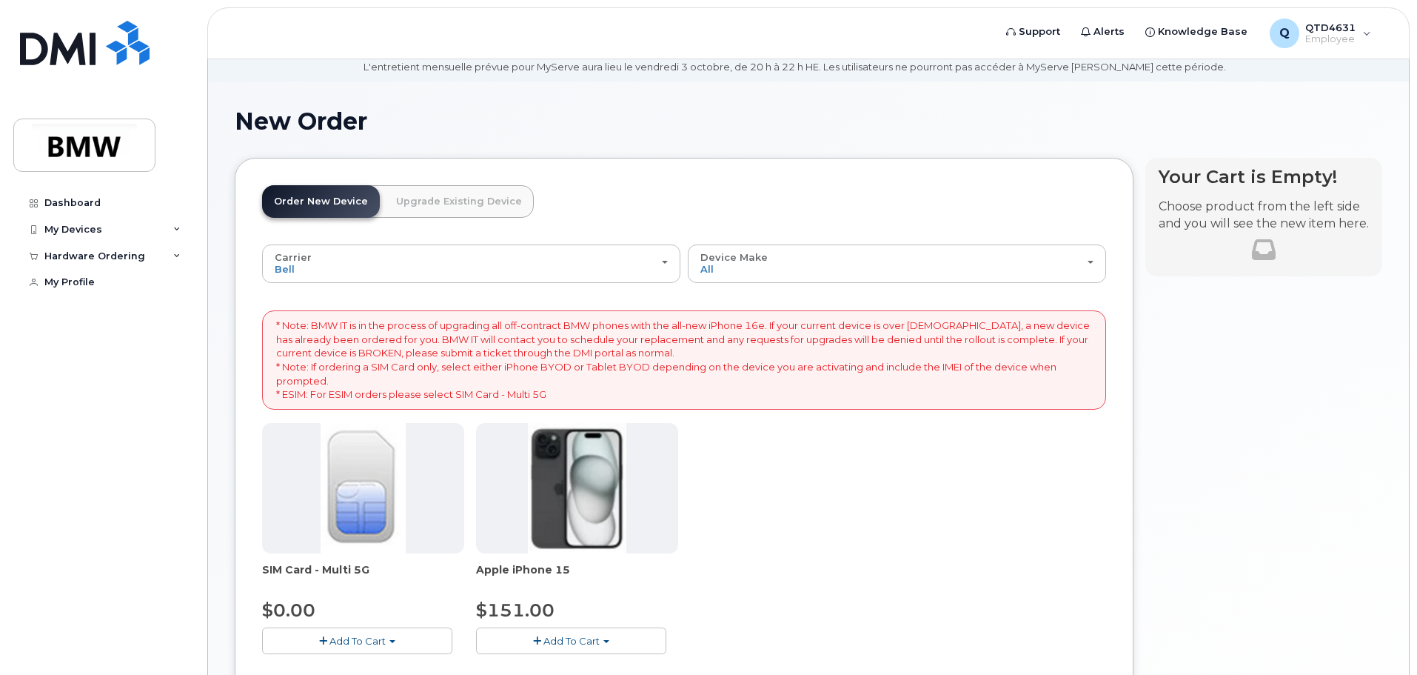
scroll to position [148, 0]
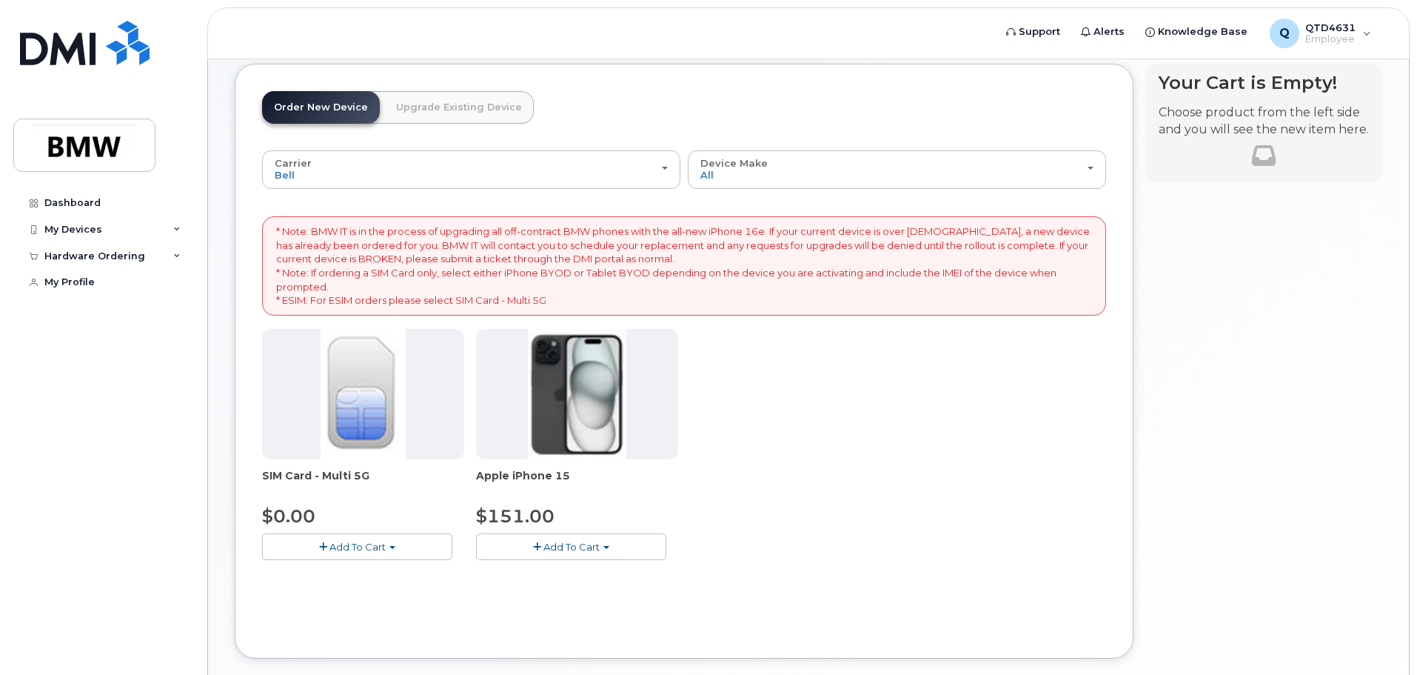
click at [686, 189] on div "Carrier Bell T-Mobile Bell T-Mobile Device Make All iPhone All iPhone * Note: B…" at bounding box center [684, 366] width 844 height 433
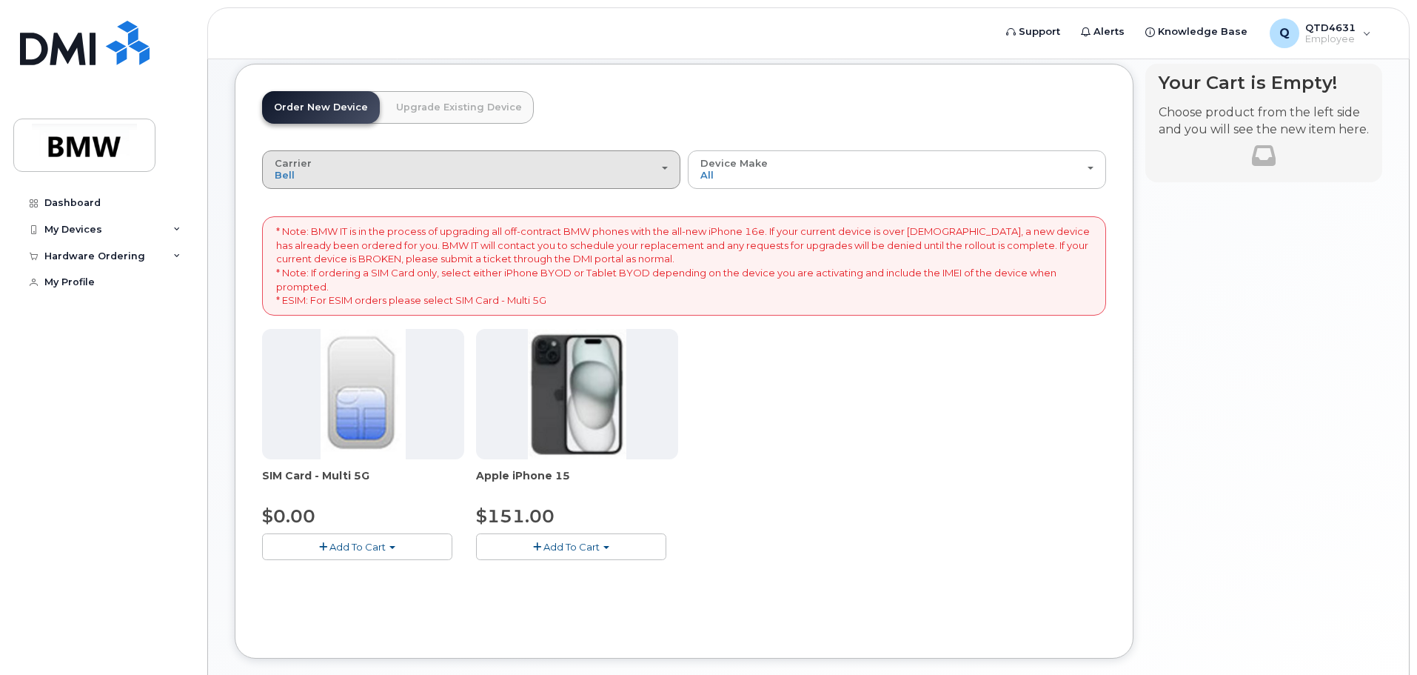
click at [630, 171] on div "Carrier Bell T-Mobile" at bounding box center [471, 169] width 393 height 23
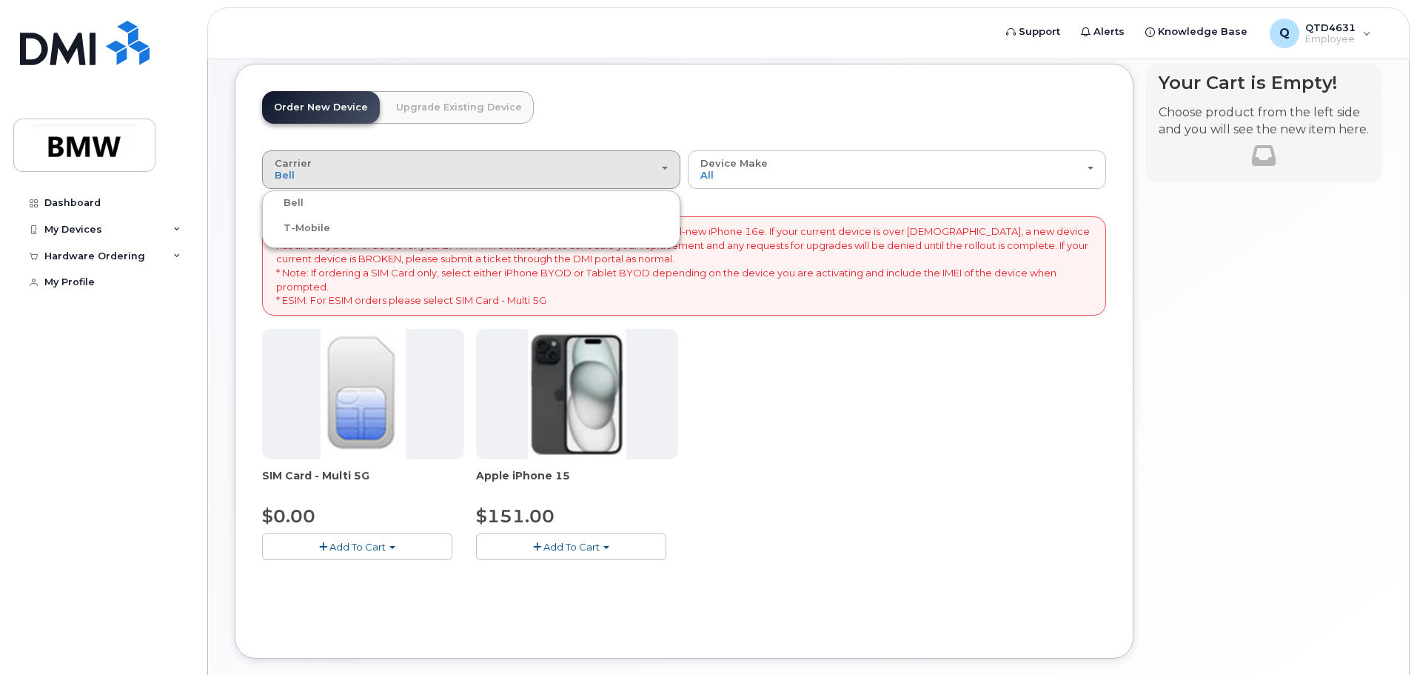
click at [293, 230] on label "T-Mobile" at bounding box center [298, 228] width 64 height 18
click at [0, 0] on input "T-Mobile" at bounding box center [0, 0] width 0 height 0
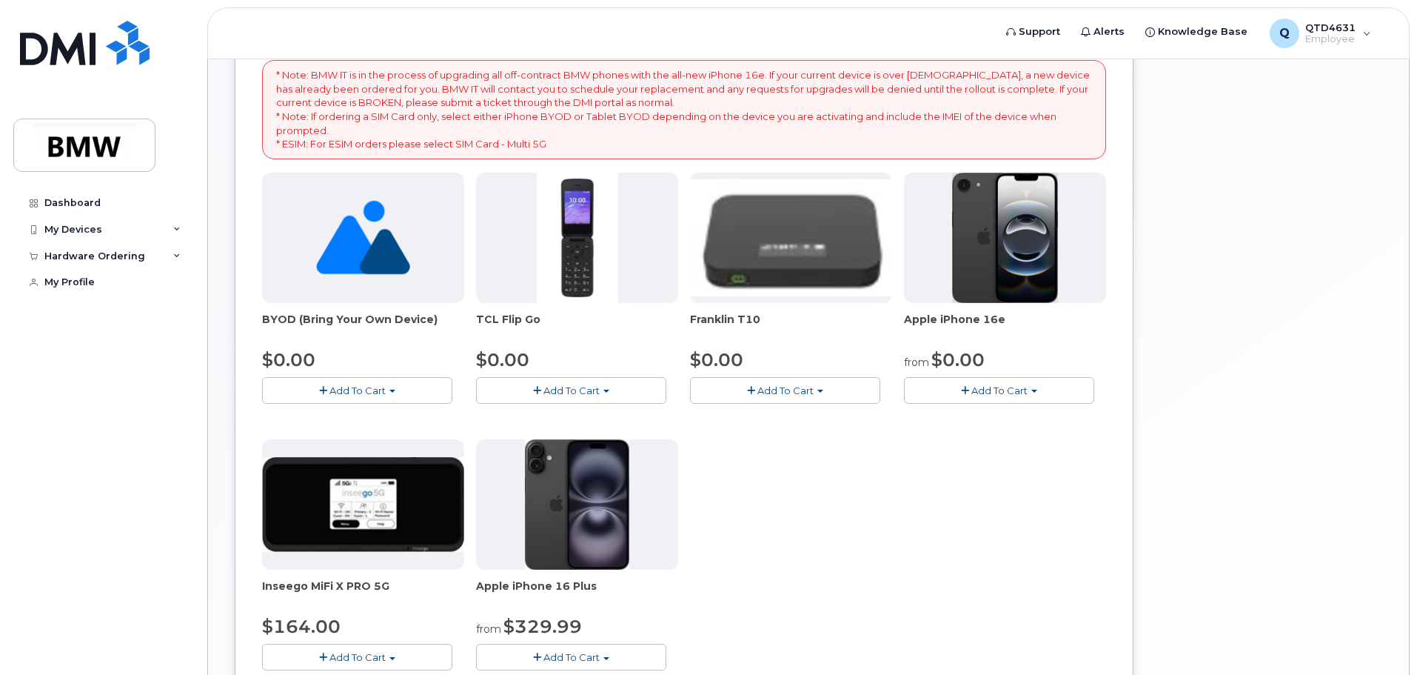
scroll to position [370, 0]
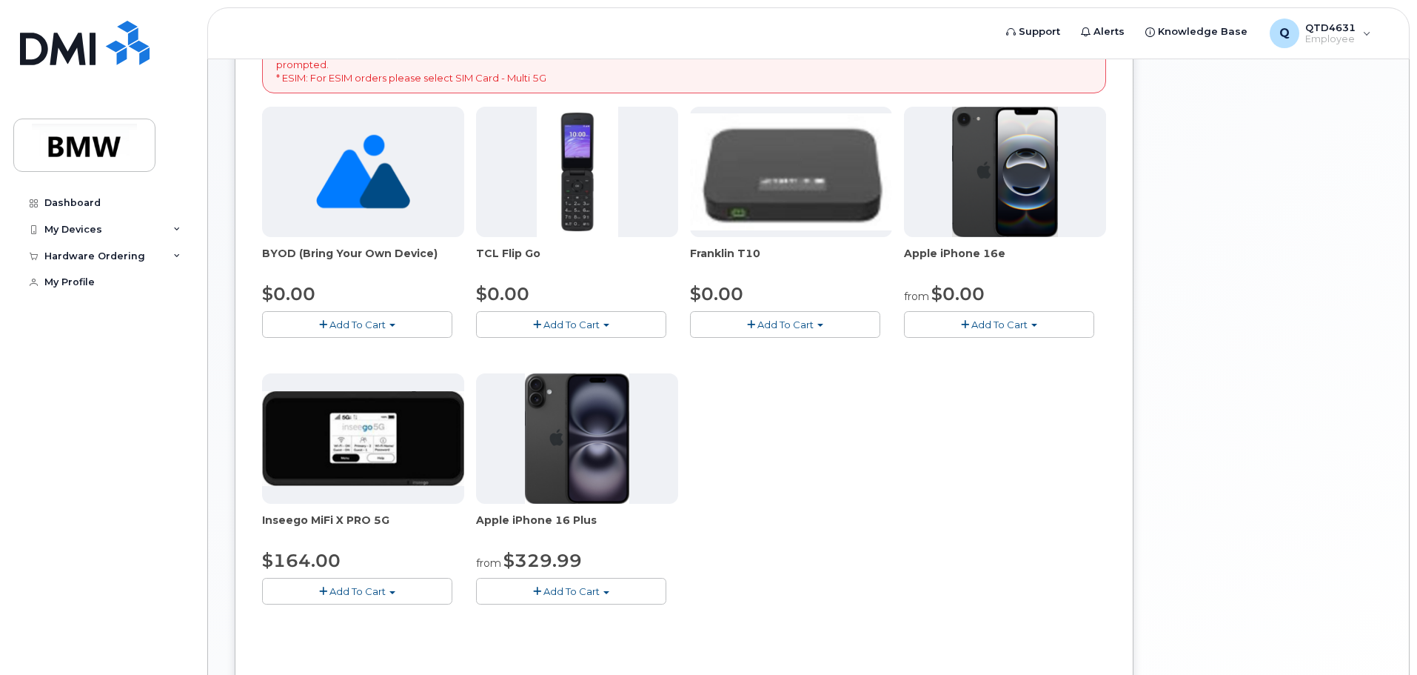
click at [962, 326] on span "button" at bounding box center [965, 325] width 8 height 10
click at [991, 349] on link "$0.00 - 30 Month Activation (128GB)" at bounding box center [1014, 352] width 213 height 19
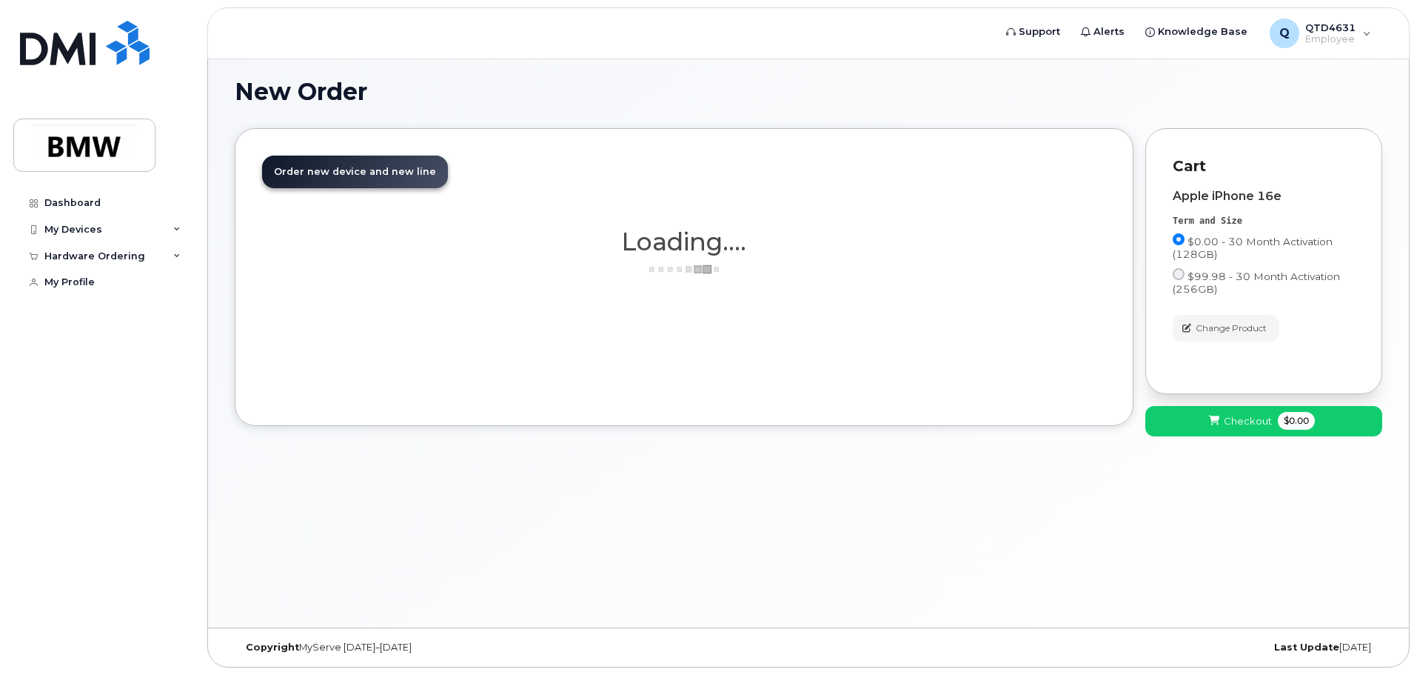
scroll to position [84, 0]
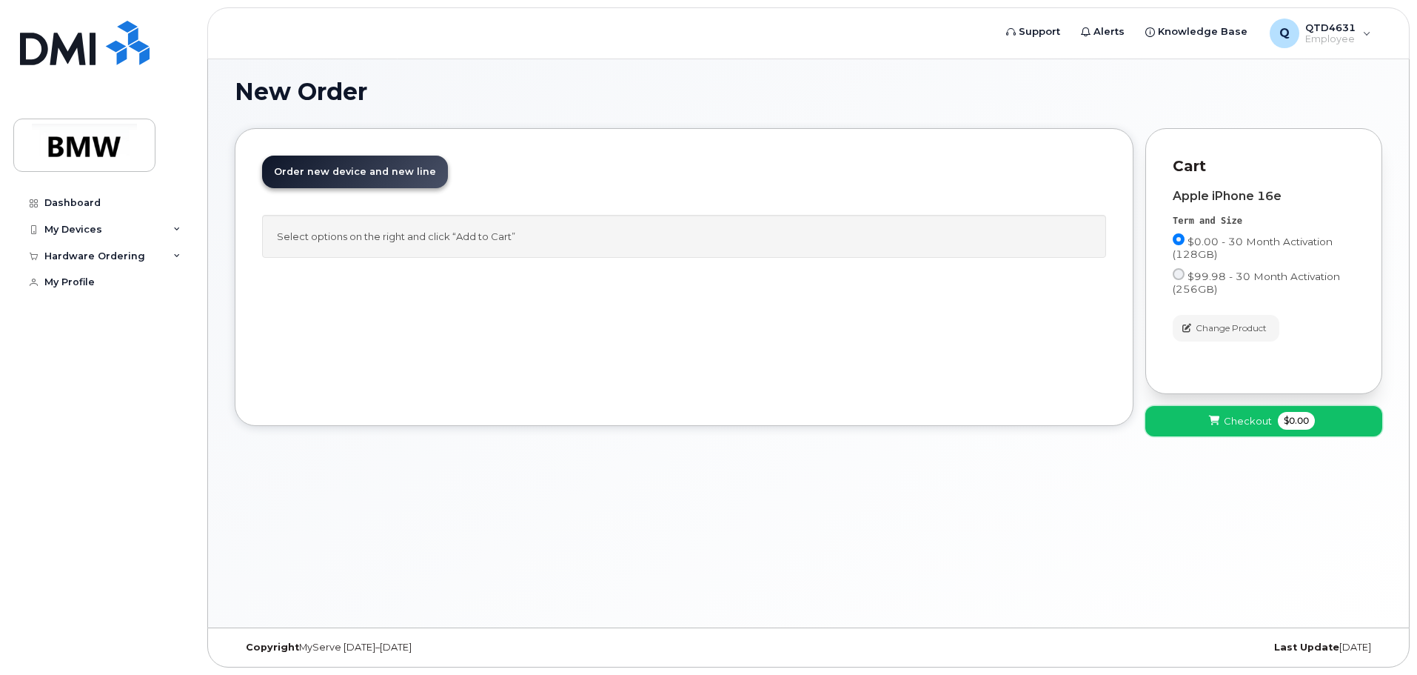
click at [1256, 430] on button "Checkout $0.00" at bounding box center [1263, 421] width 237 height 30
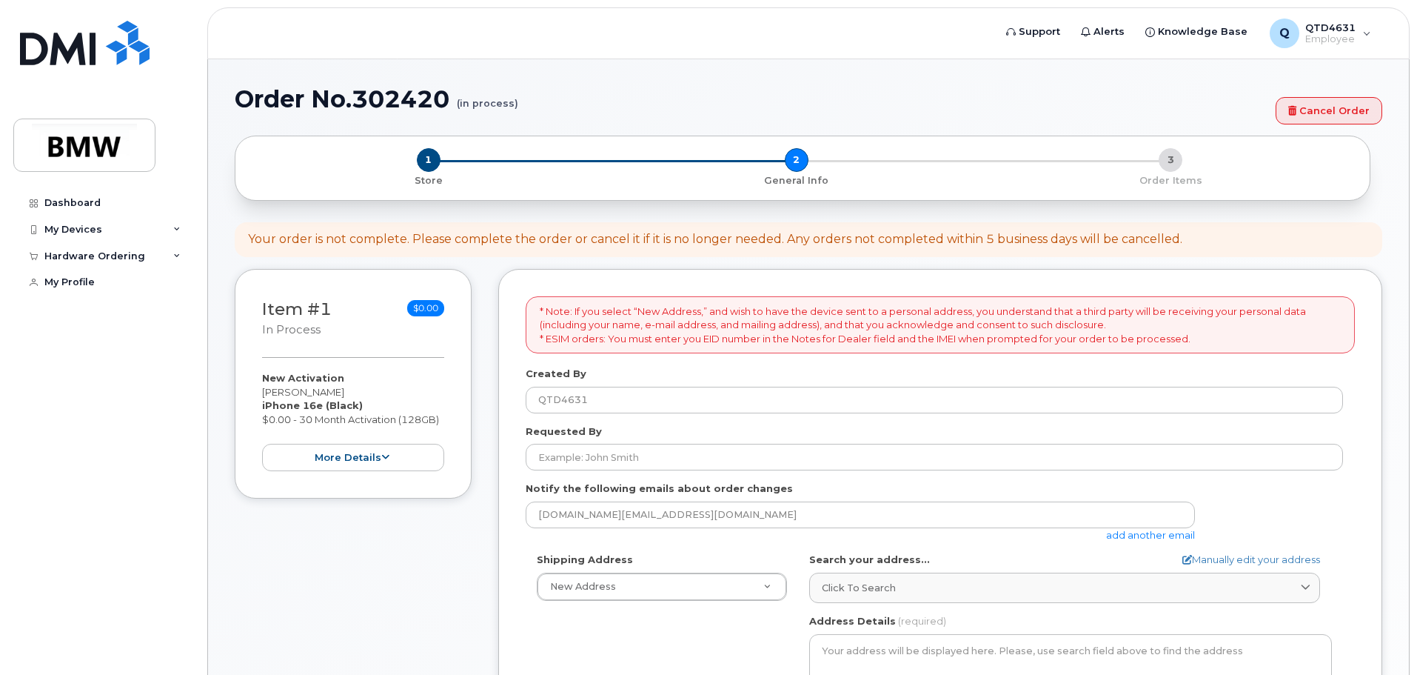
select select
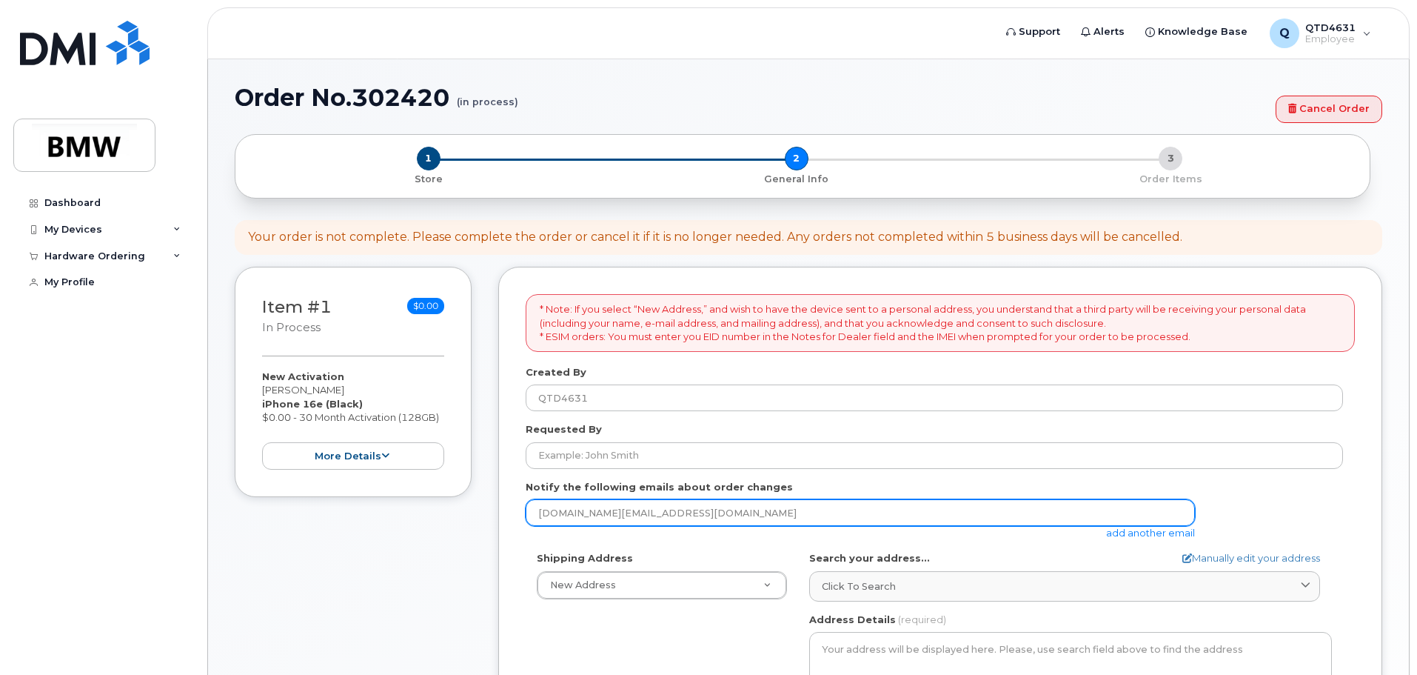
scroll to position [148, 0]
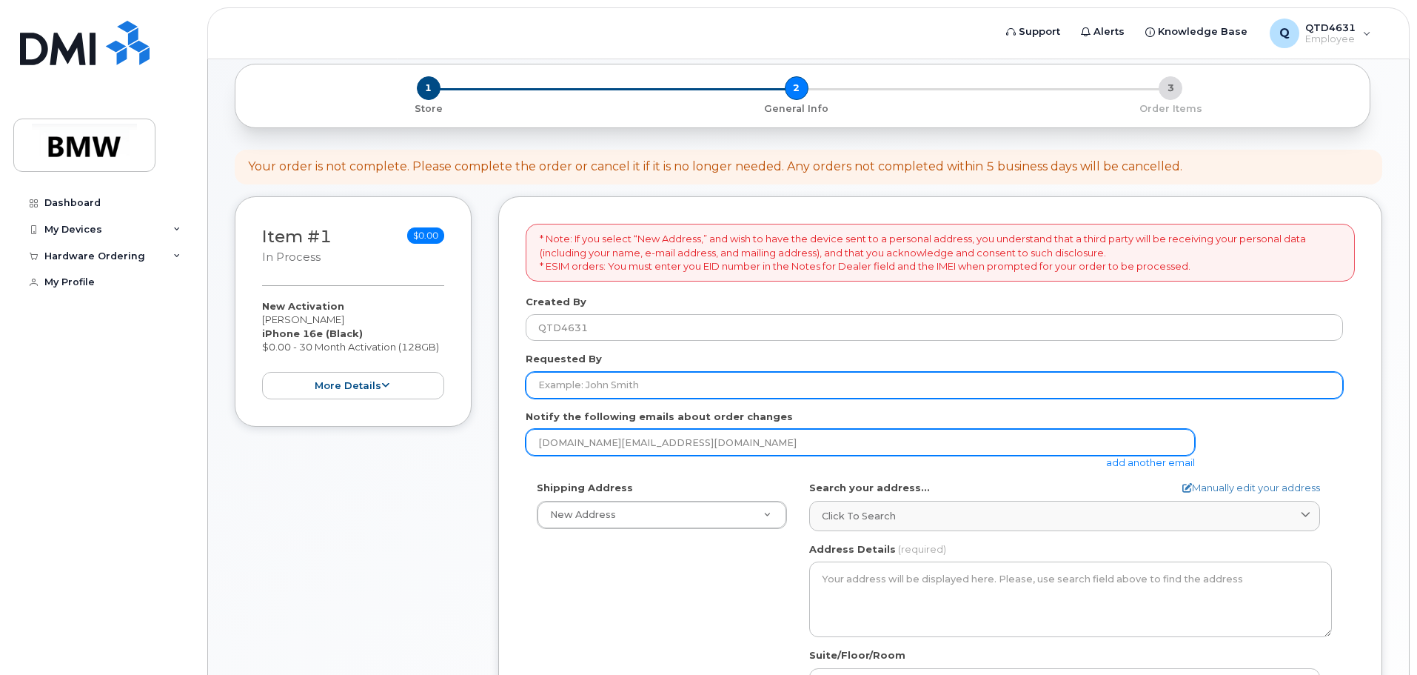
drag, startPoint x: 641, startPoint y: 379, endPoint x: 709, endPoint y: 445, distance: 94.2
click at [641, 379] on input "Requested By" at bounding box center [934, 385] width 817 height 27
type input "[PERSON_NAME]"
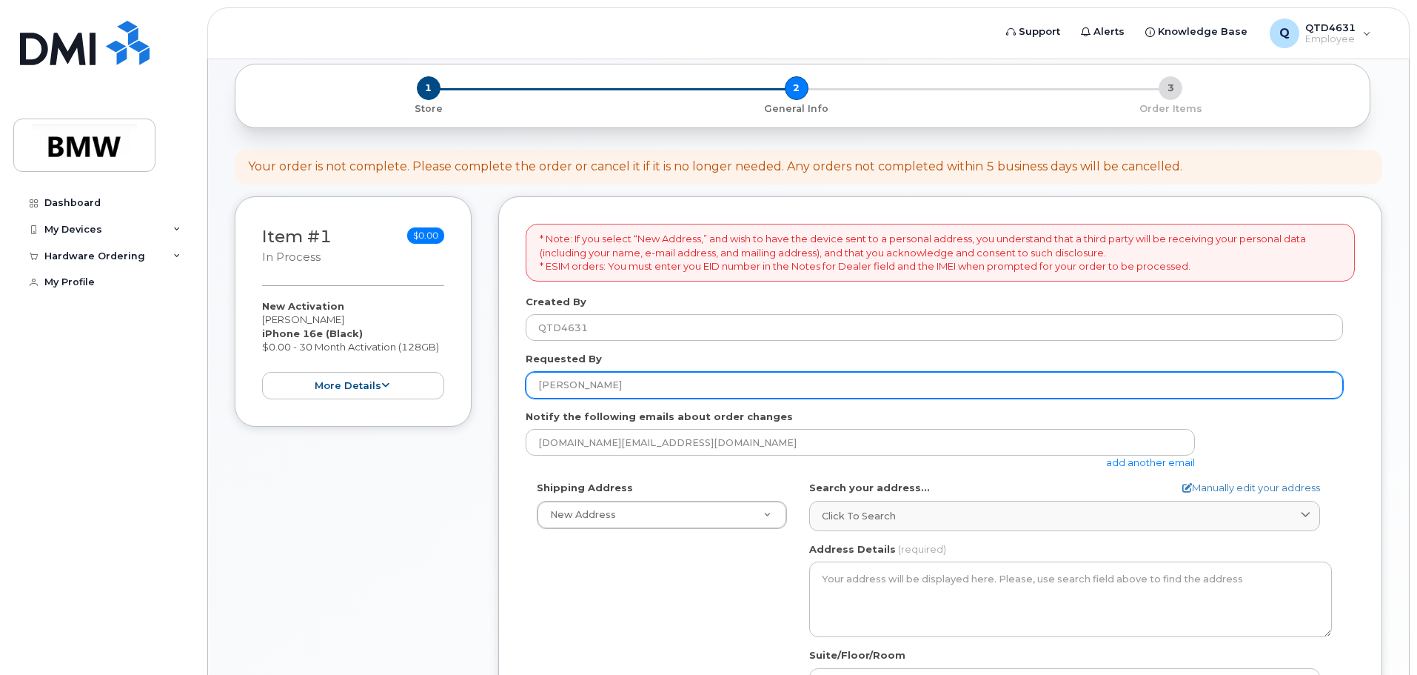
scroll to position [222, 0]
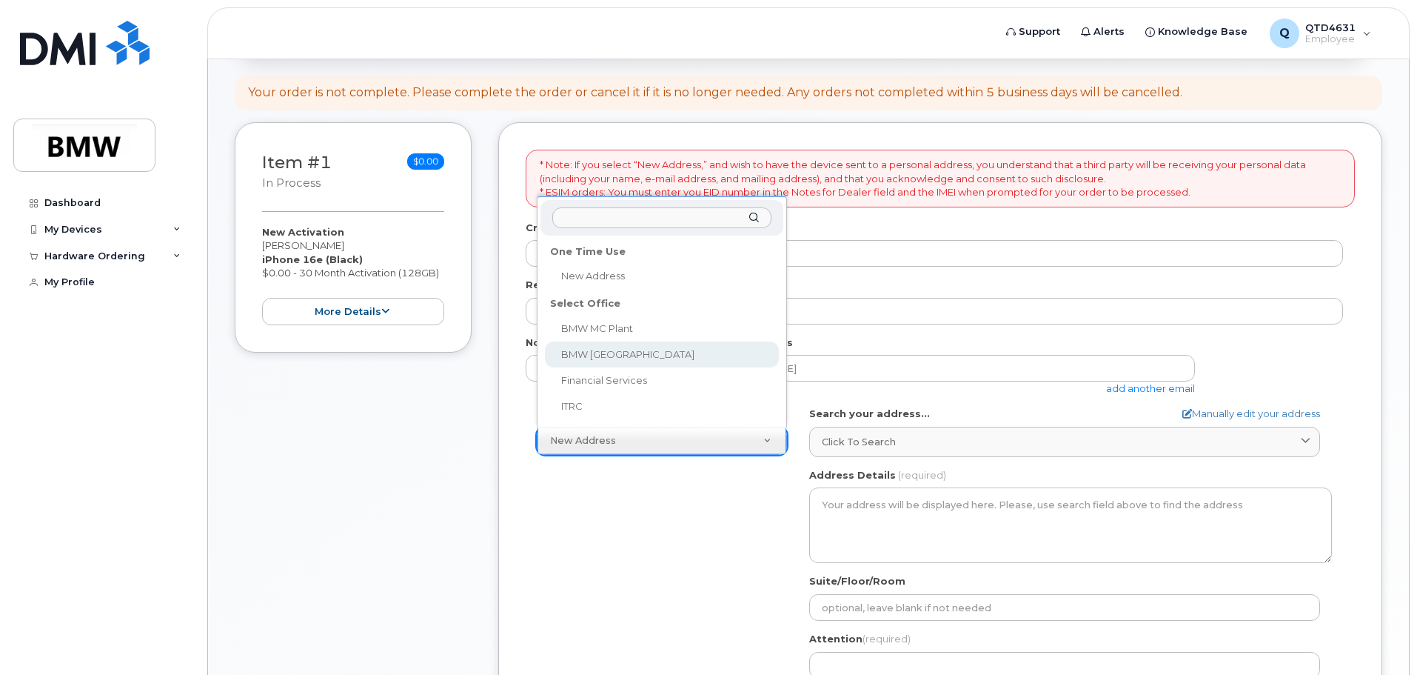
select select
type textarea "1400 Highway 101 S GREER SC 29651-6731 UNITED STATES Greer South Carolina 29651…"
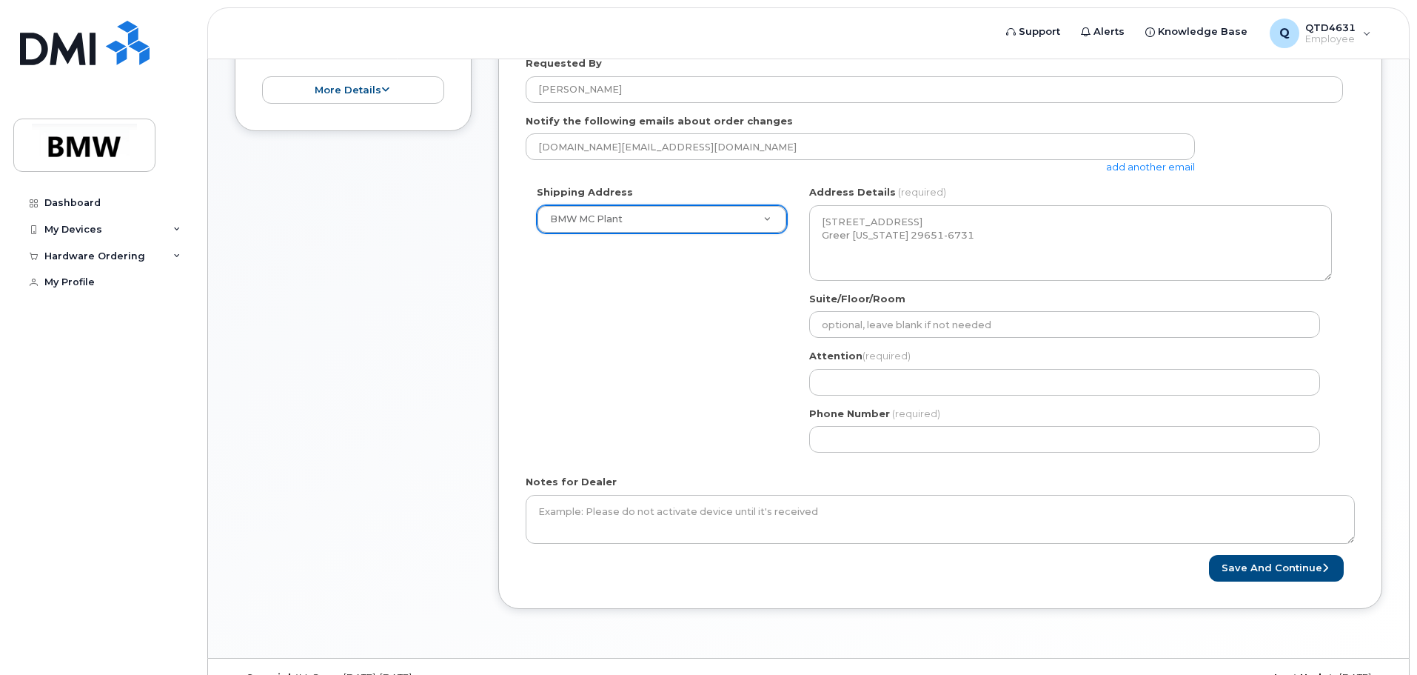
scroll to position [444, 0]
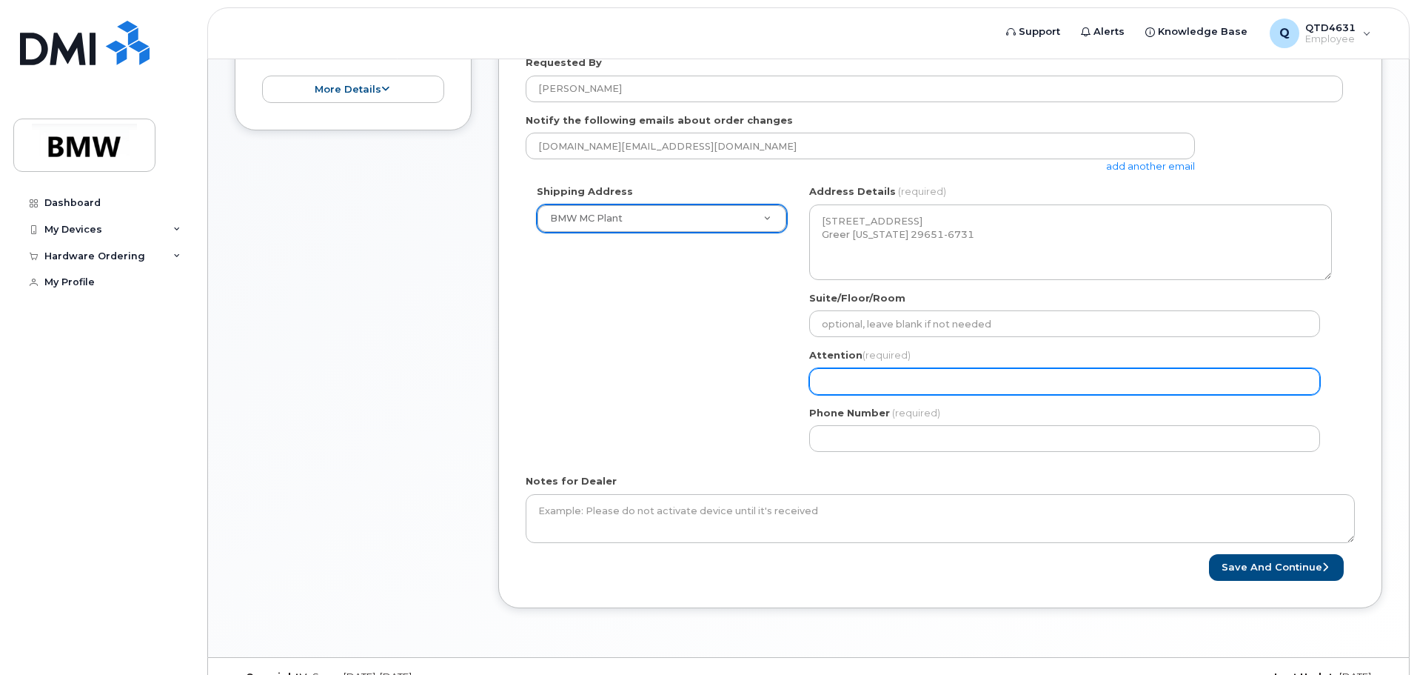
click at [883, 378] on input "Attention (required)" at bounding box center [1064, 381] width 511 height 27
select select
type input "N"
select select
type input "N/"
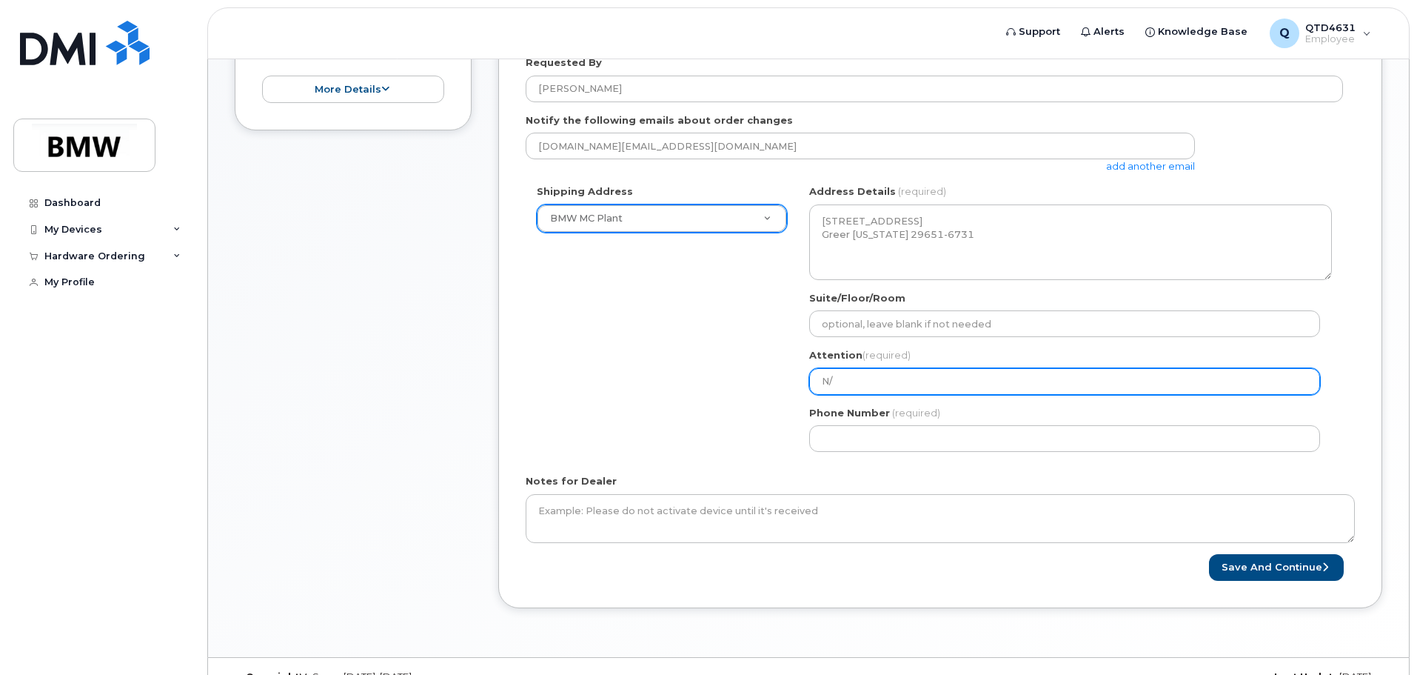
select select
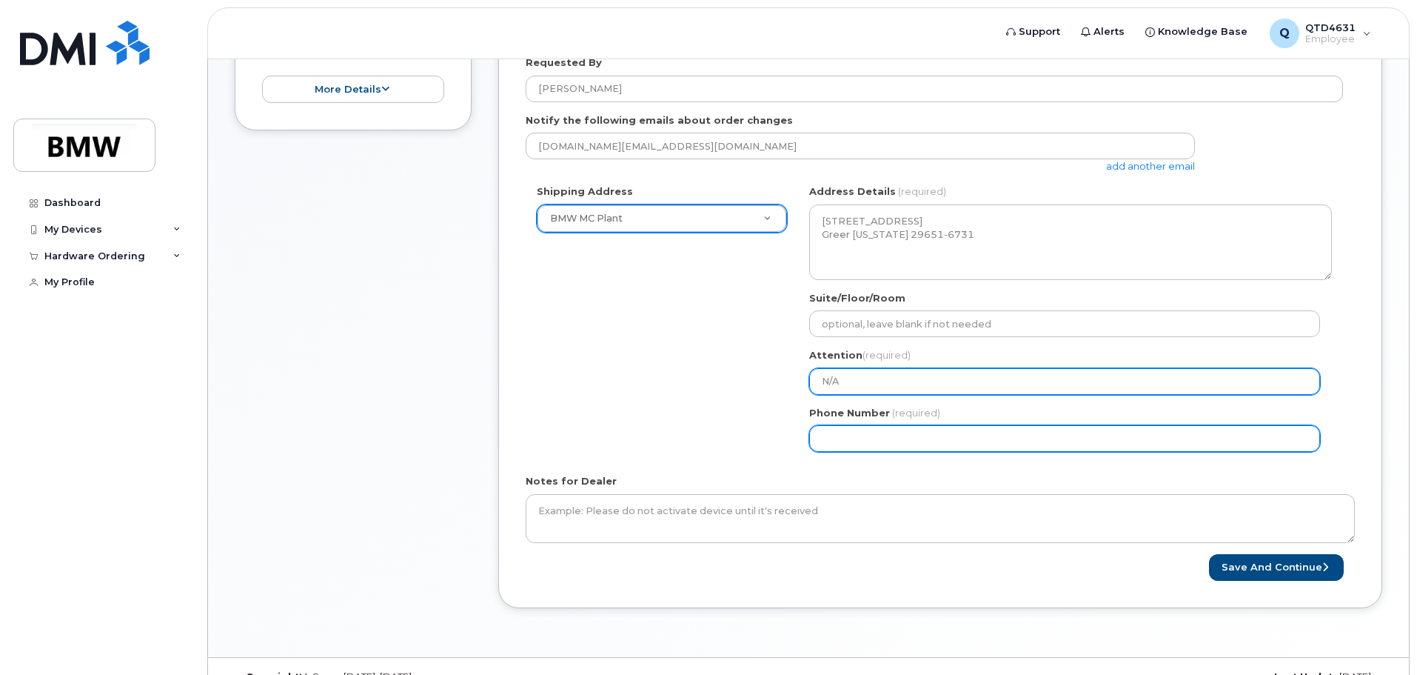
type input "N/A"
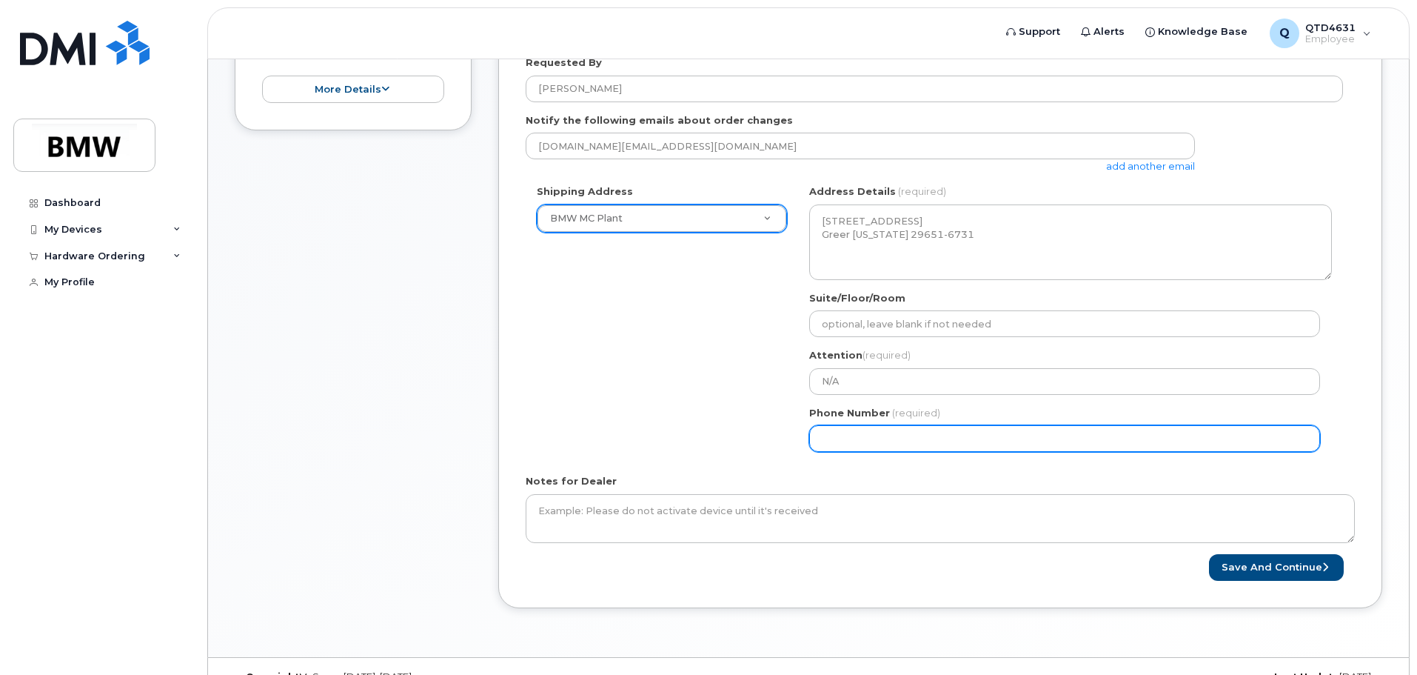
click at [843, 431] on input "Phone Number" at bounding box center [1064, 438] width 511 height 27
select select
type input "864908619"
select select
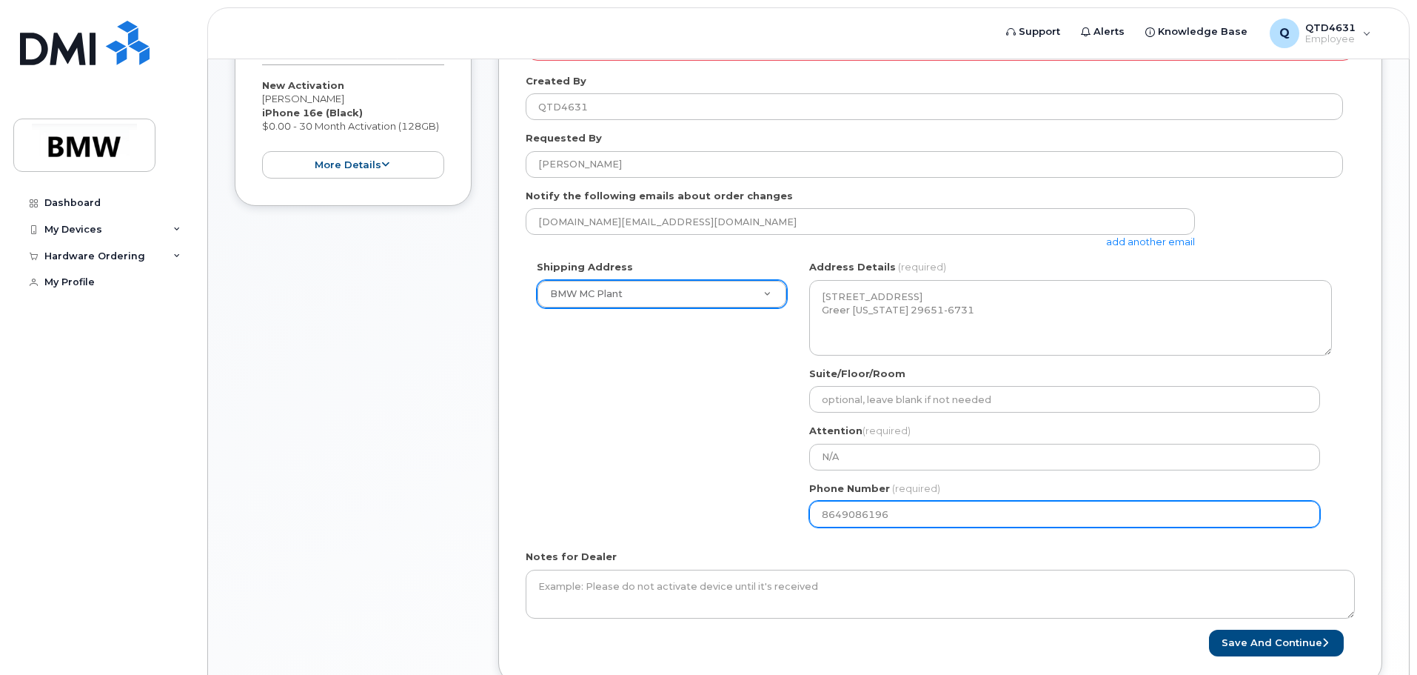
scroll to position [370, 0]
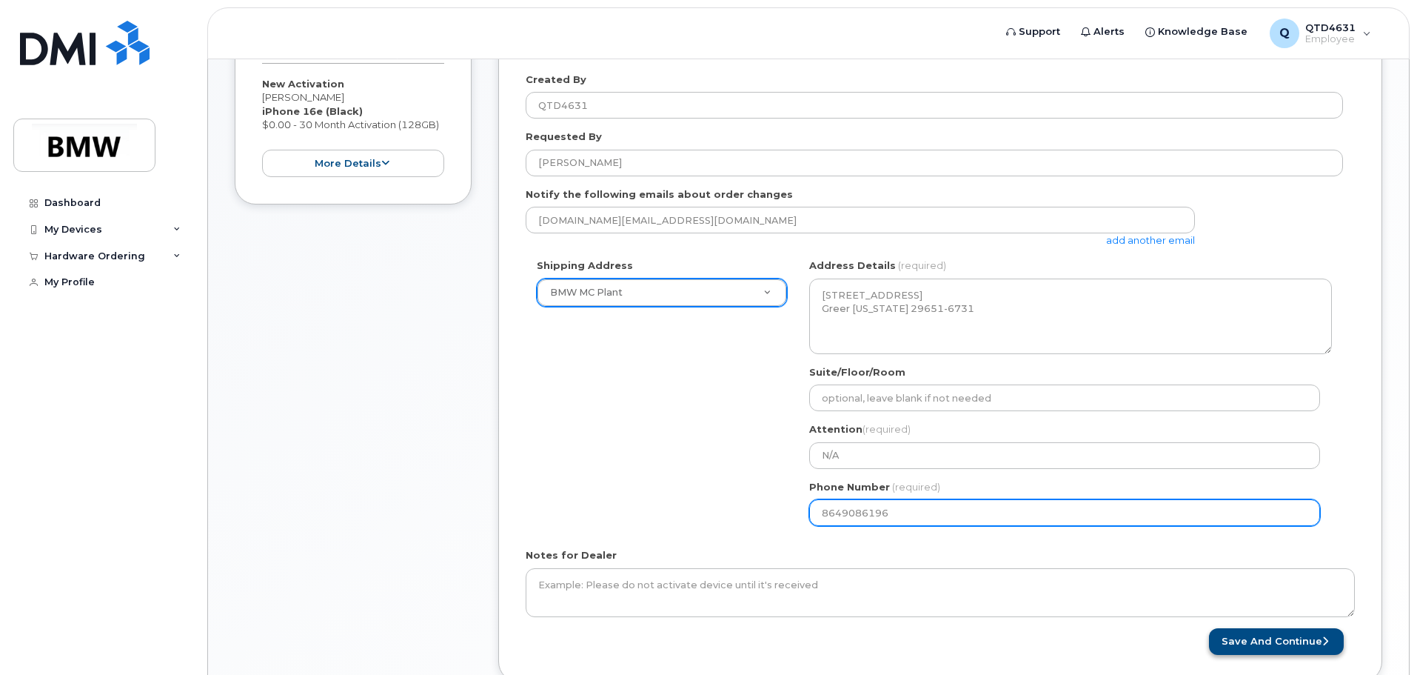
type input "8649086196"
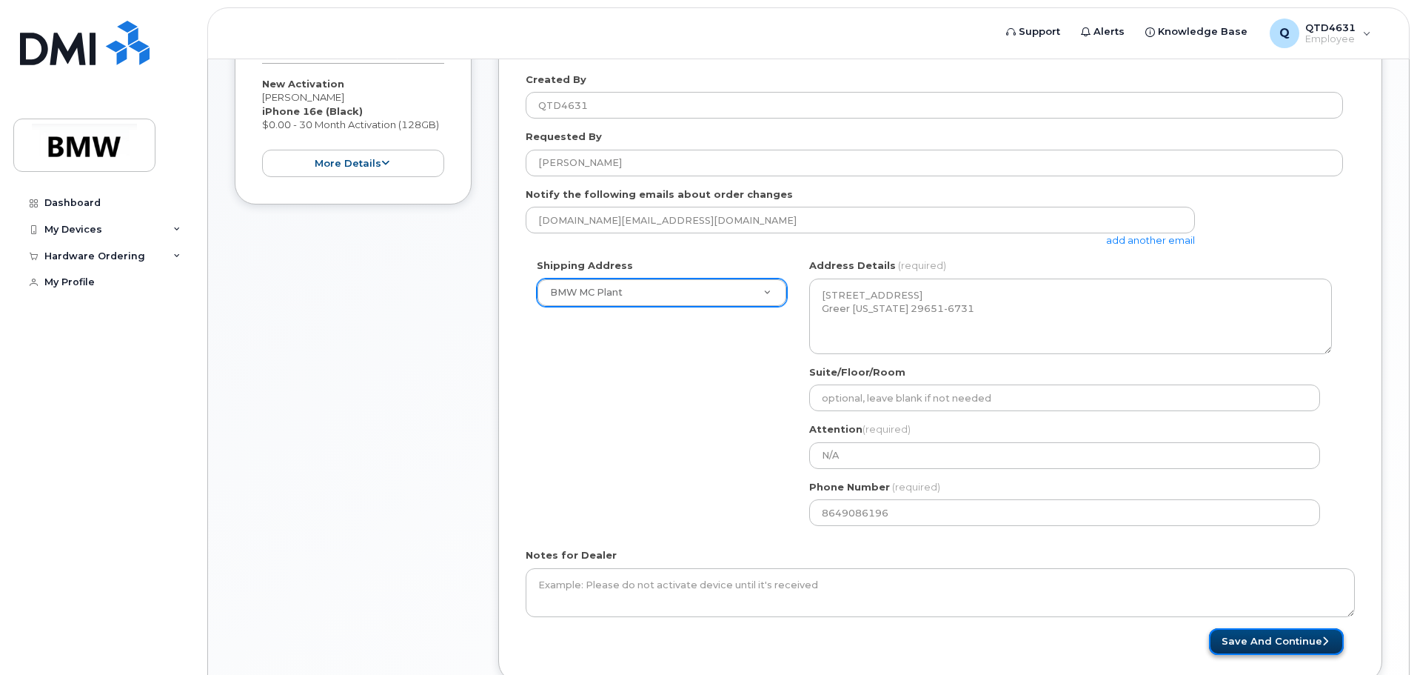
drag, startPoint x: 1285, startPoint y: 655, endPoint x: 1280, endPoint y: 648, distance: 8.0
click at [1284, 655] on button "Save and Continue" at bounding box center [1276, 641] width 135 height 27
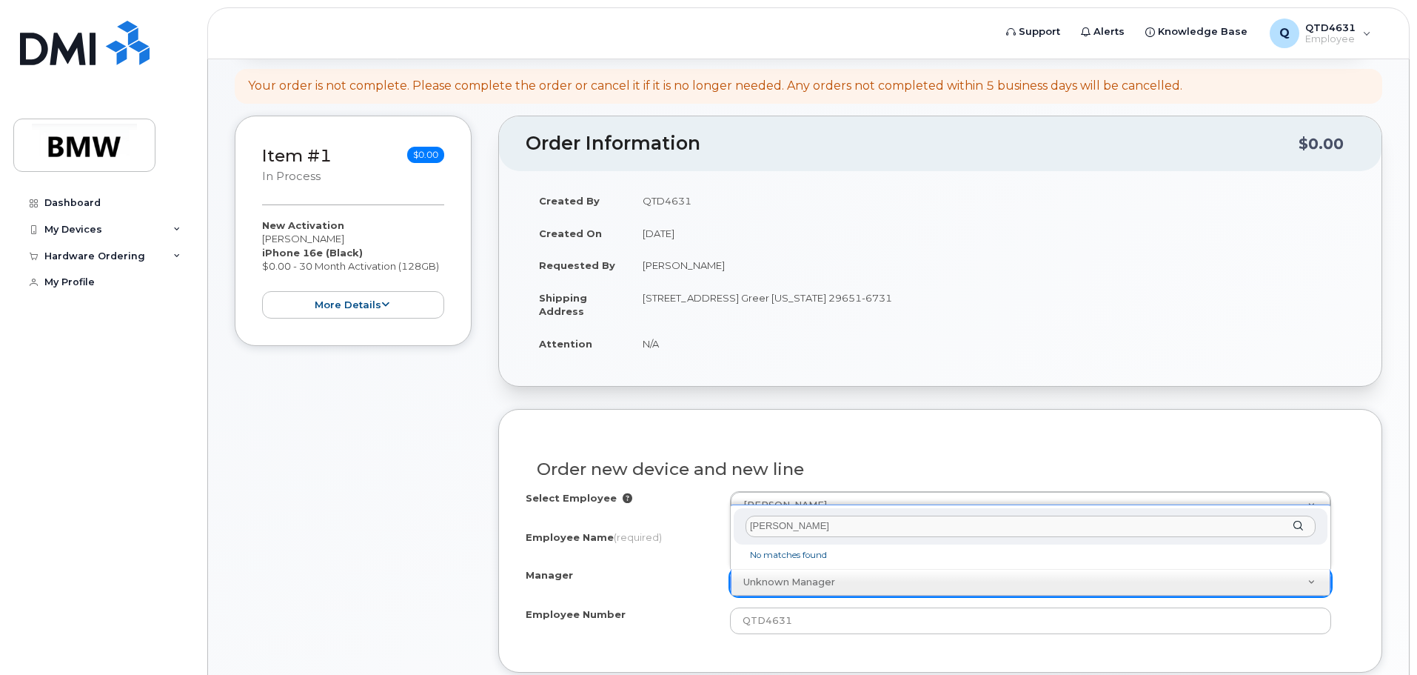
scroll to position [372, 0]
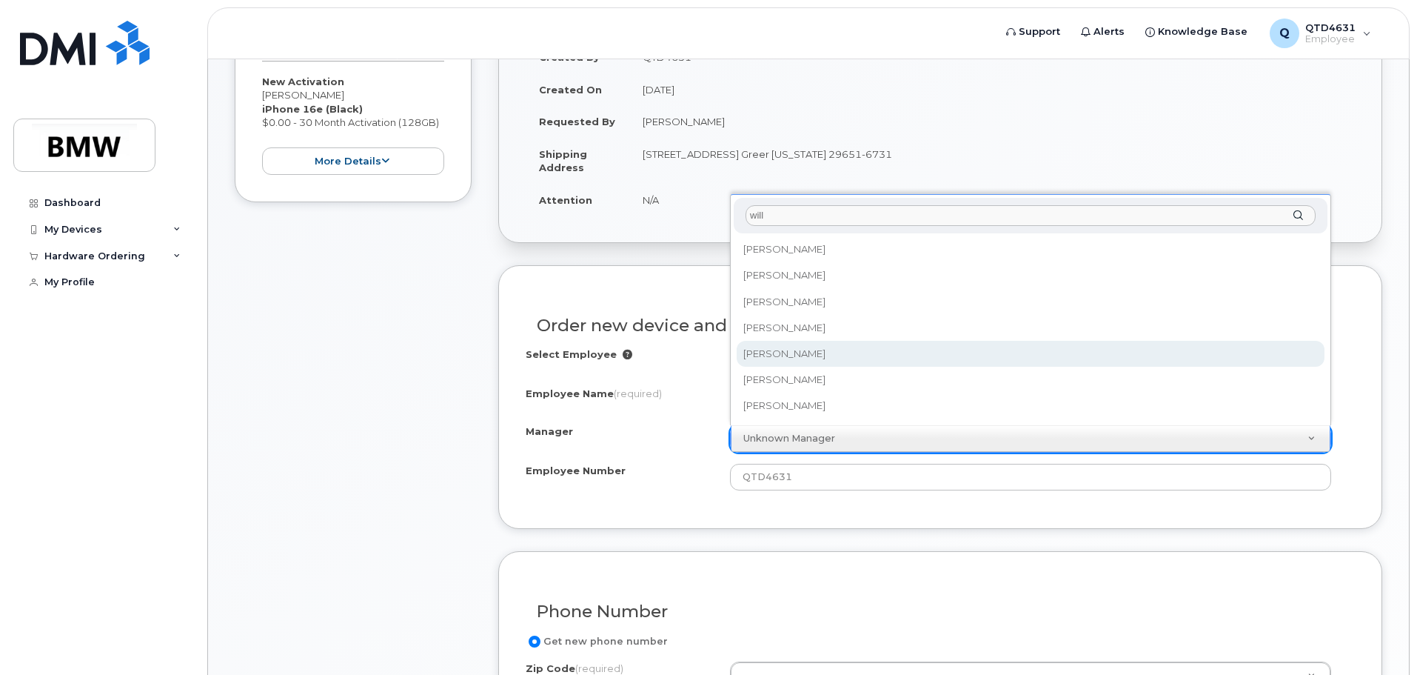
type input "will"
select select "1895280"
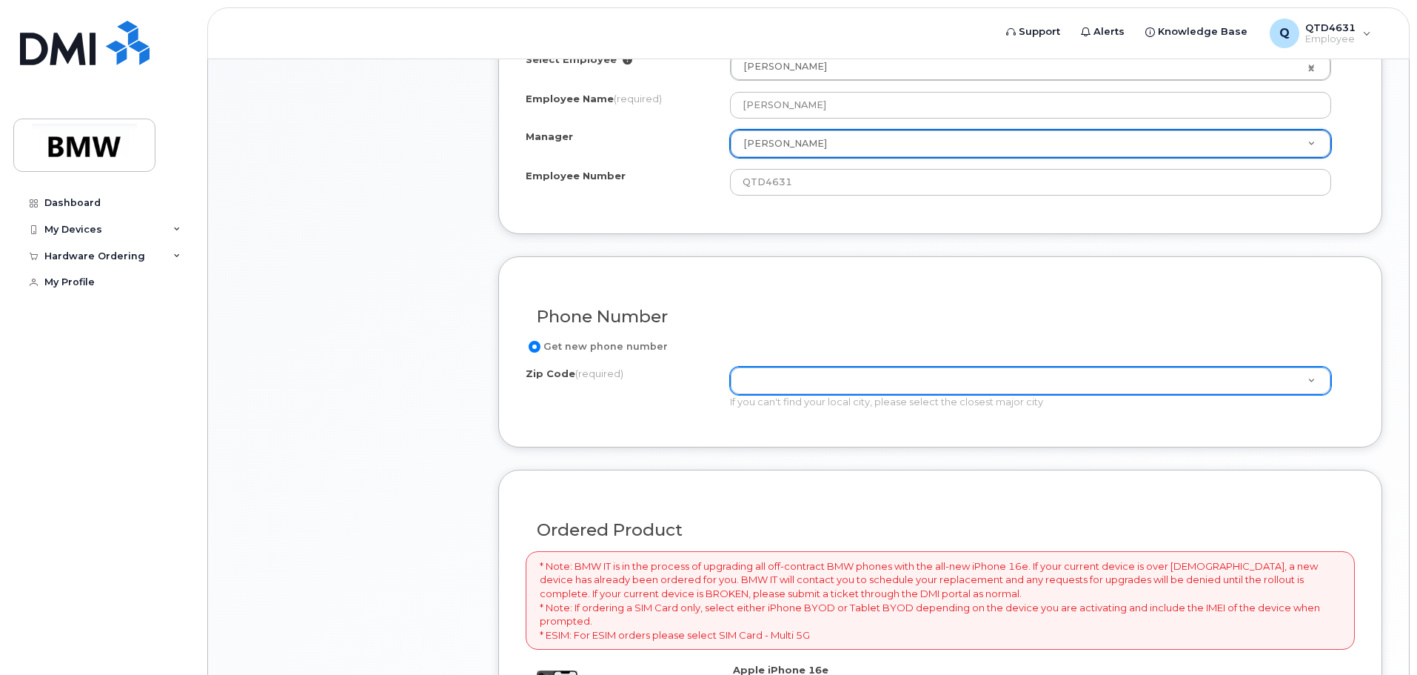
scroll to position [669, 0]
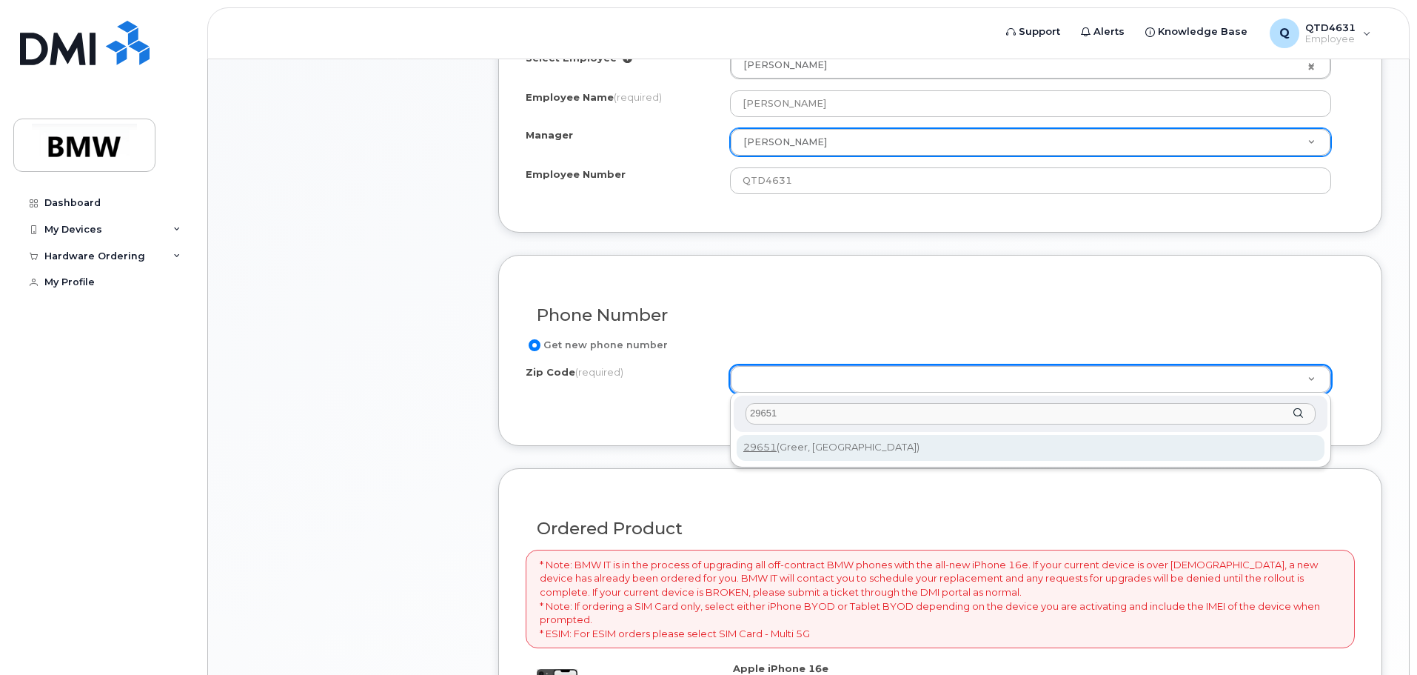
type input "29651"
type input "29651 (Greer, [GEOGRAPHIC_DATA])"
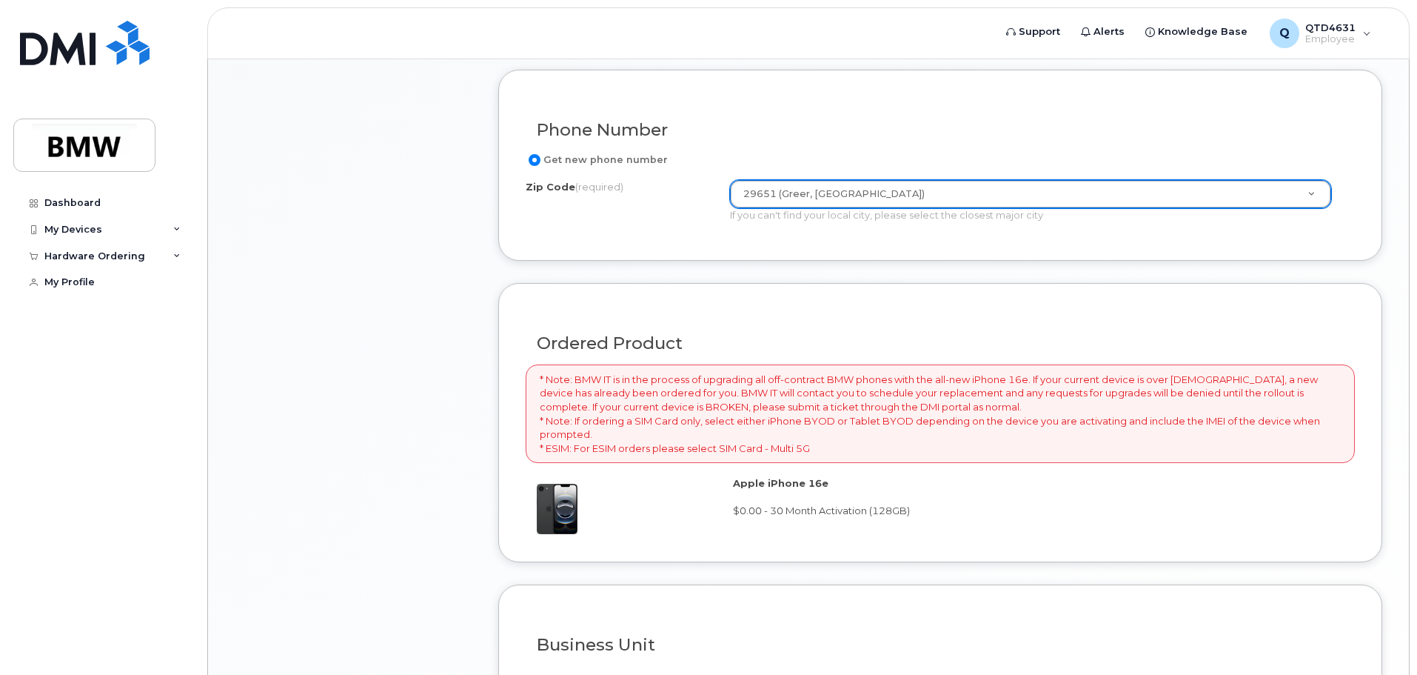
scroll to position [1076, 0]
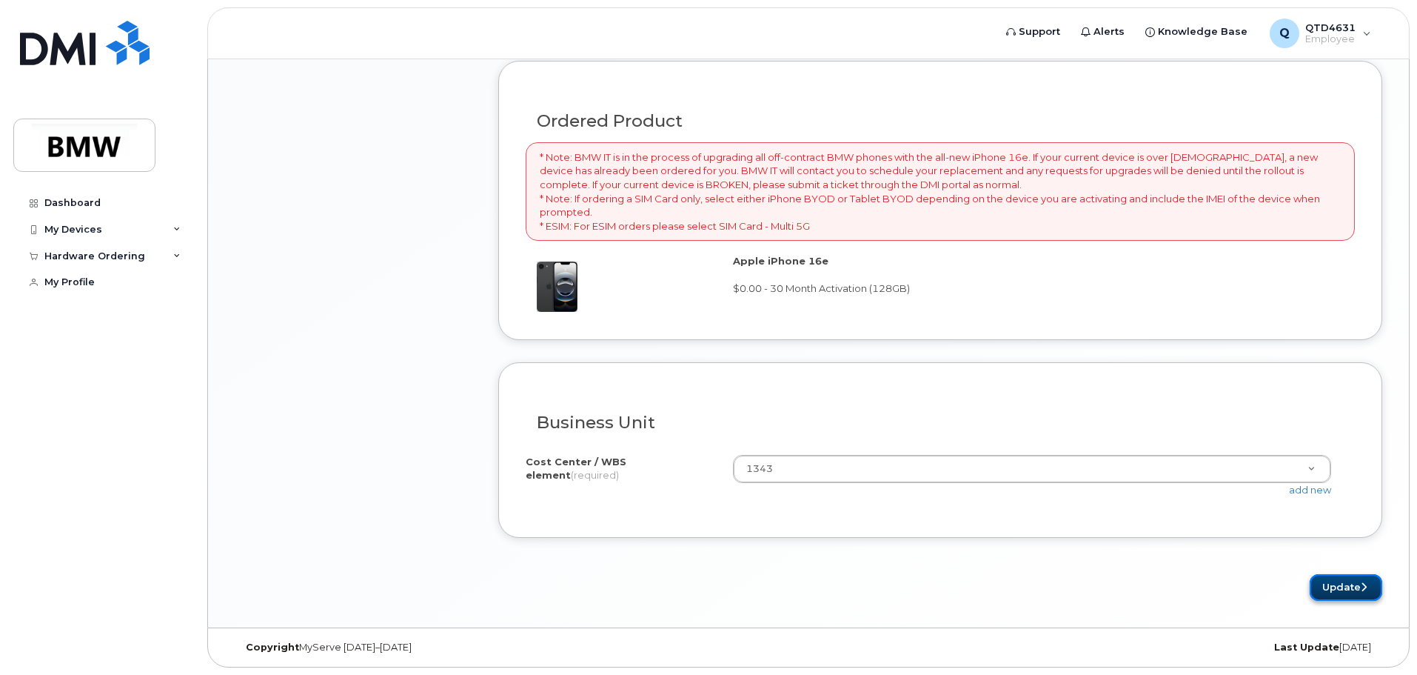
click at [1347, 586] on button "Update" at bounding box center [1346, 587] width 73 height 27
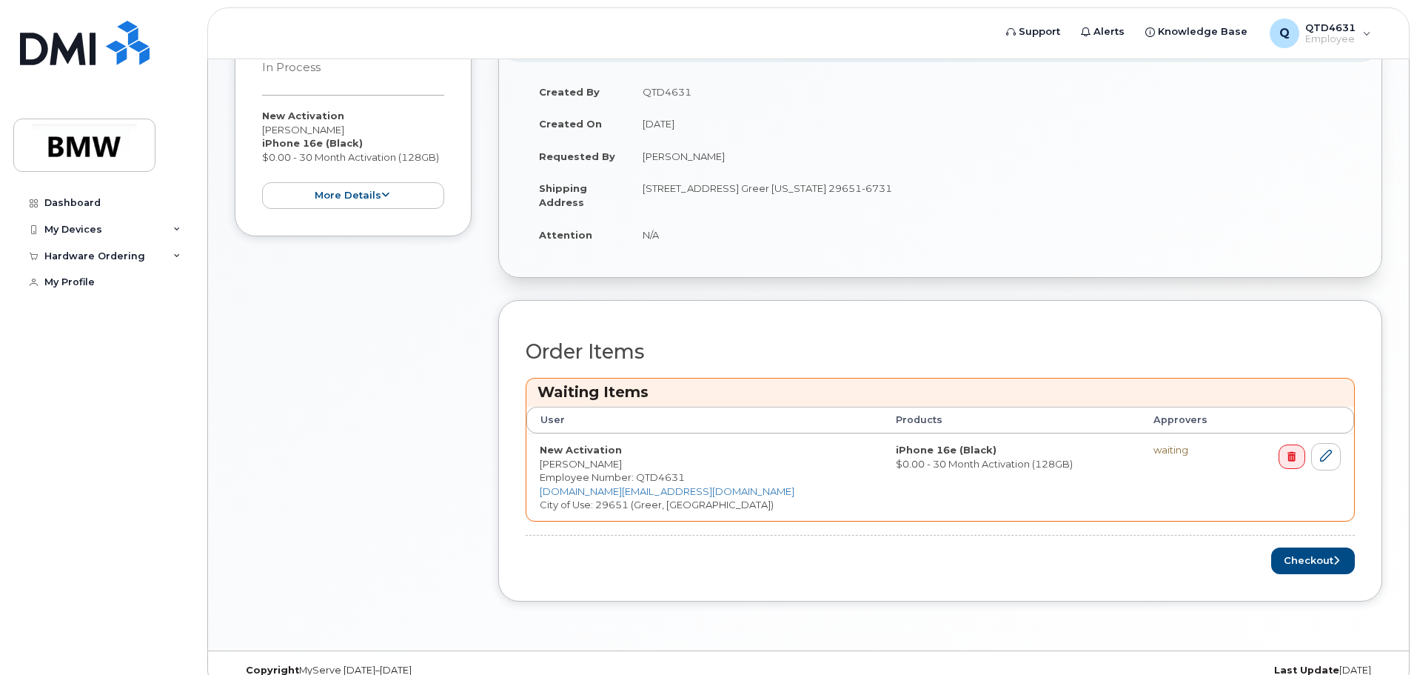
scroll to position [424, 0]
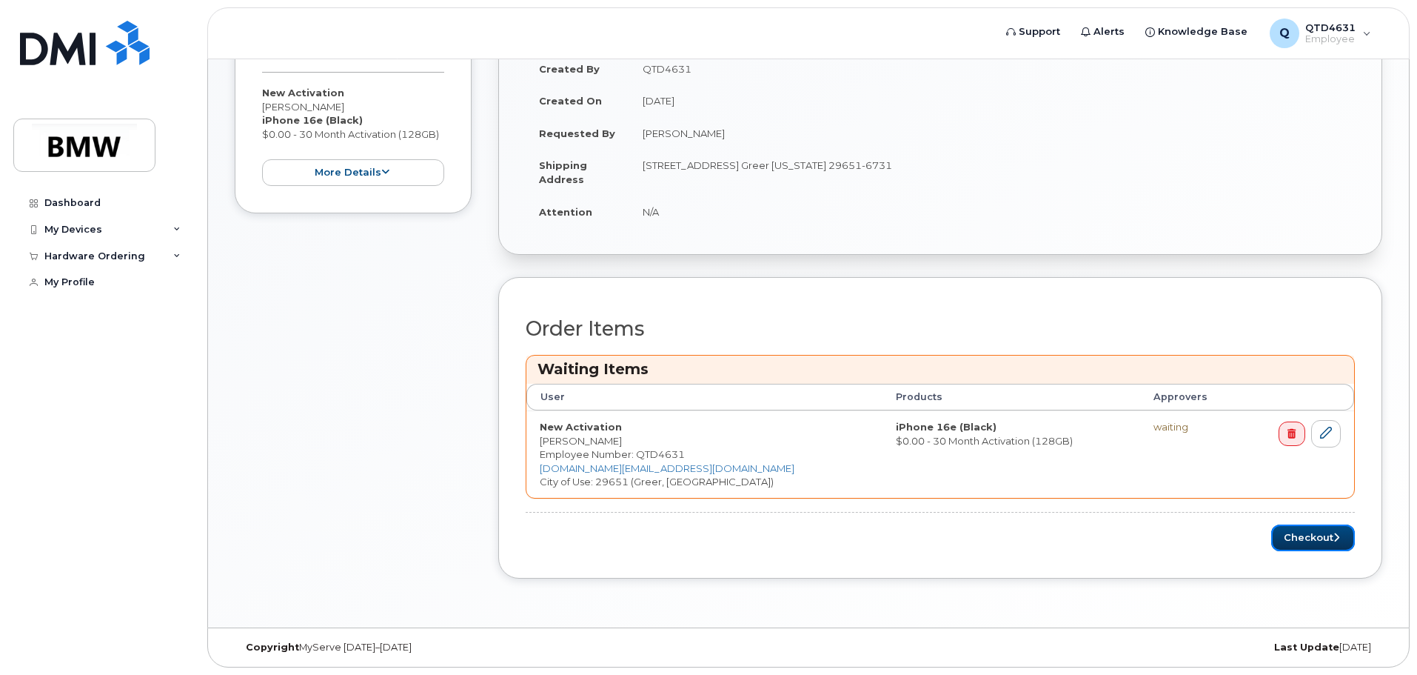
drag, startPoint x: 1325, startPoint y: 530, endPoint x: 1328, endPoint y: 640, distance: 110.4
click at [1325, 530] on button "Checkout" at bounding box center [1313, 537] width 84 height 27
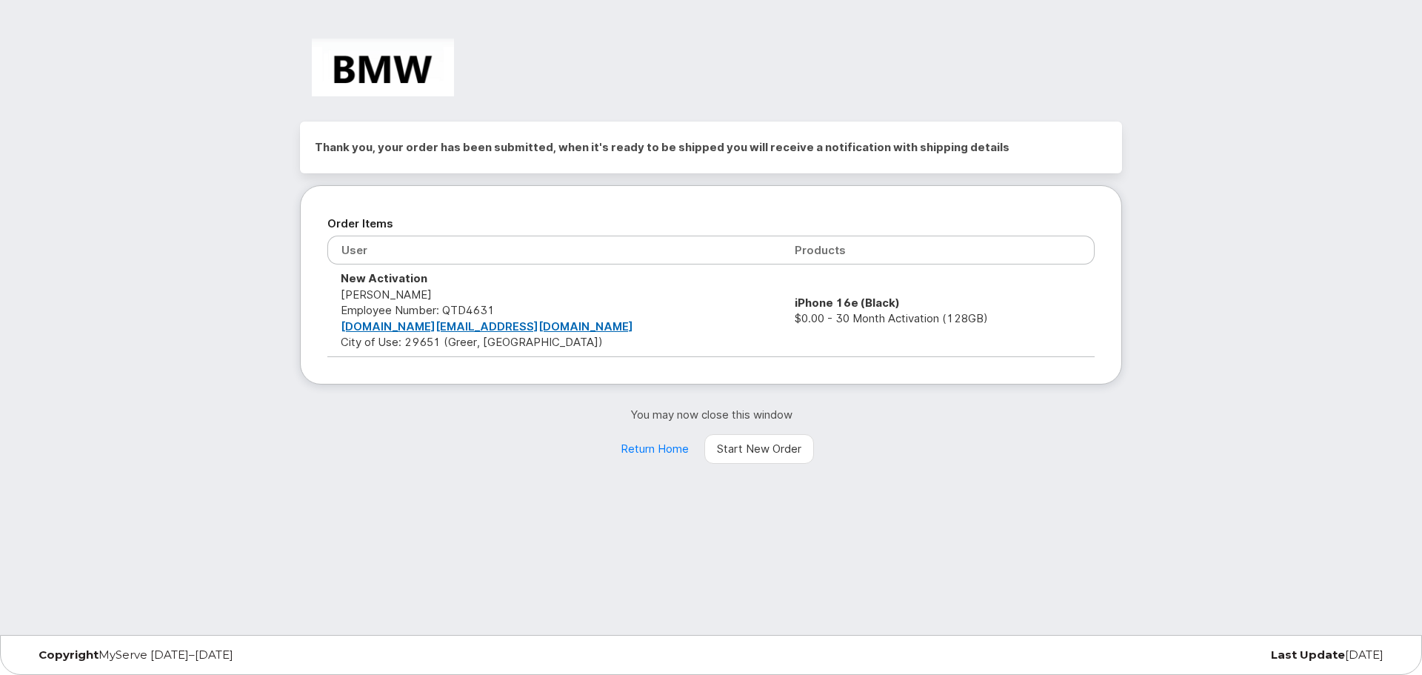
drag, startPoint x: 692, startPoint y: 320, endPoint x: 895, endPoint y: 322, distance: 202.9
click at [895, 322] on td "iPhone 16e (Black) $0.00 - 30 Month Activation (128GB)" at bounding box center [937, 310] width 313 height 92
drag, startPoint x: 347, startPoint y: 309, endPoint x: 502, endPoint y: 346, distance: 159.1
click at [502, 346] on td "New Activation [PERSON_NAME] Employee Number: QTD4631 [DOMAIN_NAME][EMAIL_ADDRE…" at bounding box center [554, 310] width 454 height 92
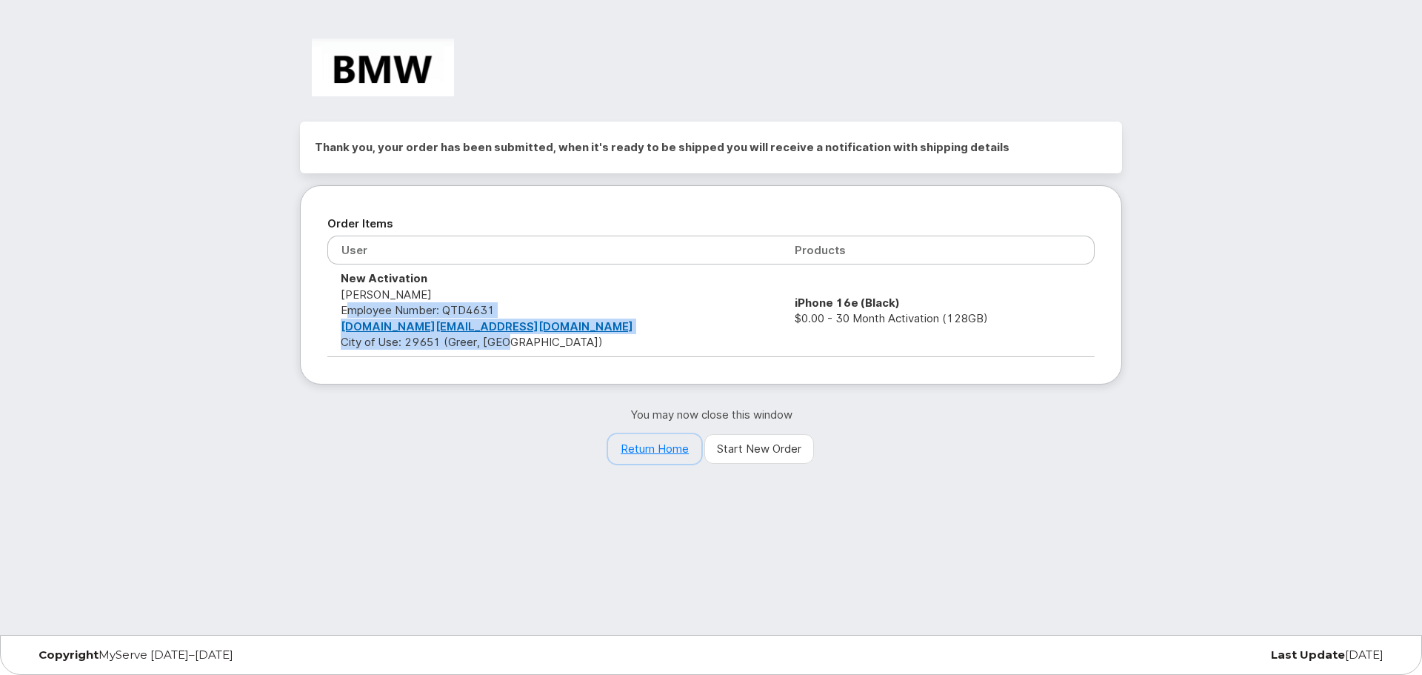
click at [637, 447] on link "Return Home" at bounding box center [654, 449] width 93 height 30
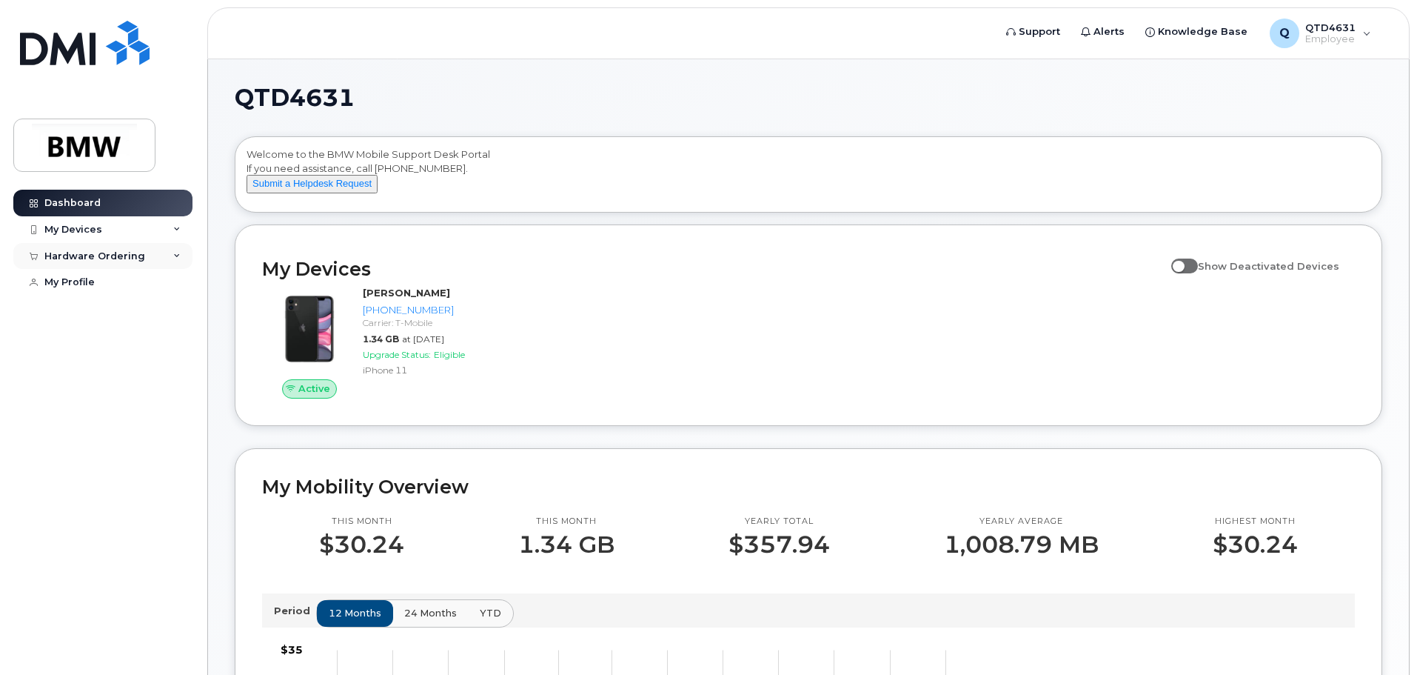
click at [84, 261] on div "Hardware Ordering" at bounding box center [94, 256] width 101 height 12
click at [113, 287] on link "My Orders" at bounding box center [115, 283] width 153 height 28
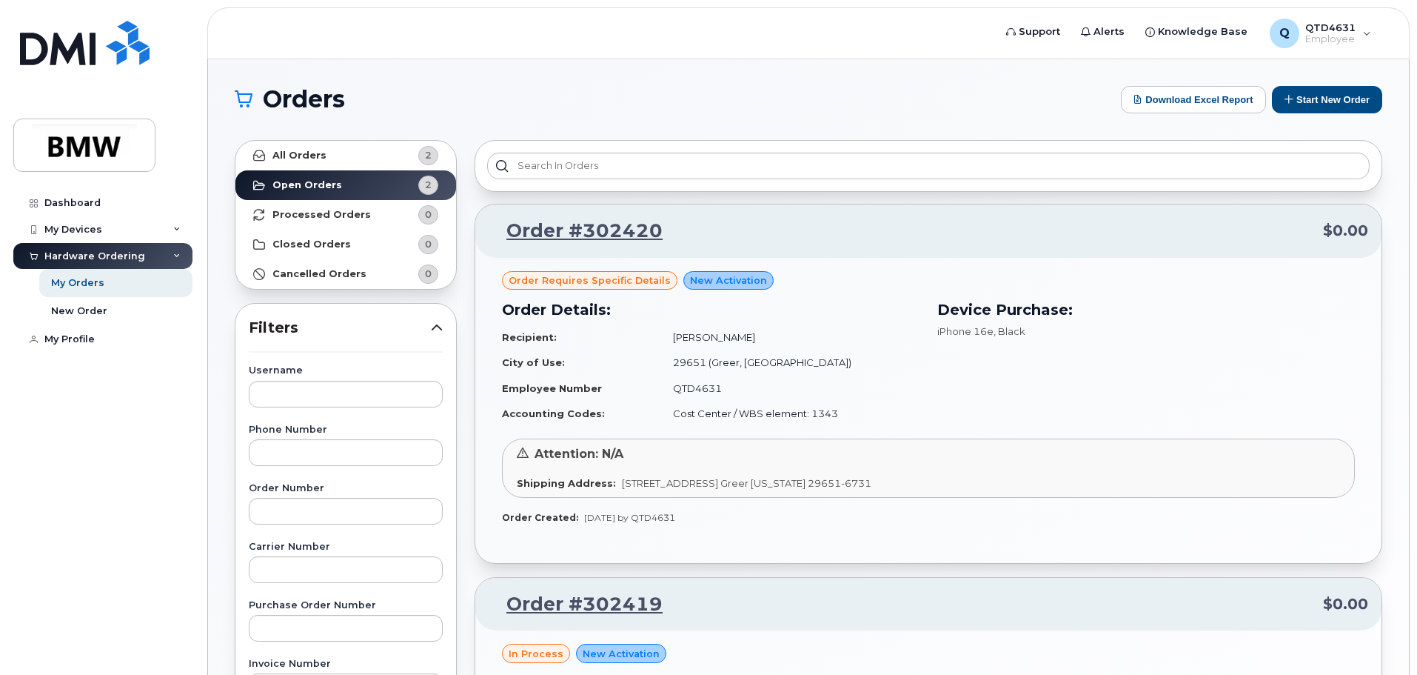
drag, startPoint x: 617, startPoint y: 486, endPoint x: 1114, endPoint y: 492, distance: 496.1
click at [1114, 492] on div "Attention: N/A Shipping Address: 1400 Highway 101 S GREER SC 29651-6731 UNITED …" at bounding box center [928, 467] width 853 height 59
drag, startPoint x: 611, startPoint y: 232, endPoint x: 754, endPoint y: 460, distance: 269.1
click at [611, 232] on link "Order #302420" at bounding box center [576, 231] width 174 height 27
